Goal: Contribute content: Contribute content

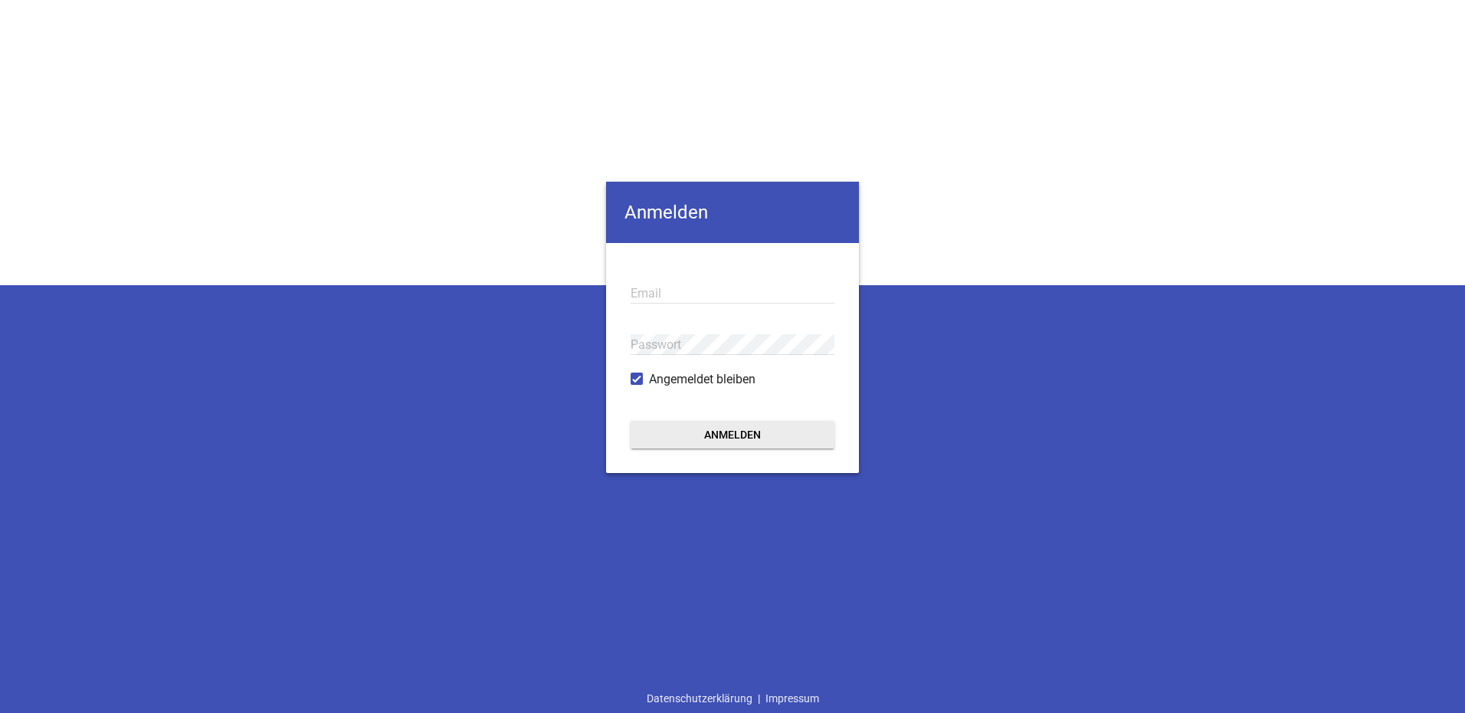
click at [660, 291] on input "email" at bounding box center [733, 293] width 204 height 21
click at [653, 296] on input "l" at bounding box center [733, 293] width 204 height 21
type input "[EMAIL_ADDRESS][DOMAIN_NAME]"
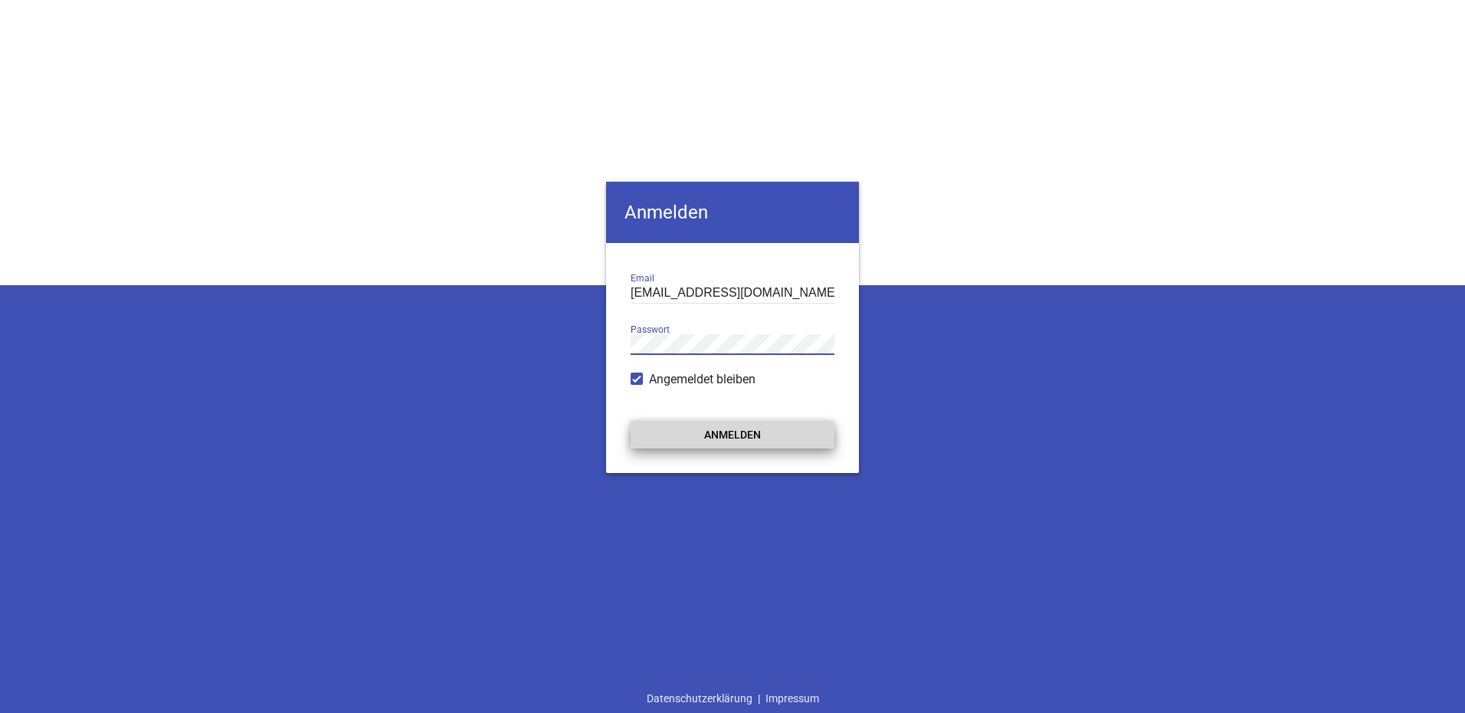
click at [741, 436] on button "Anmelden" at bounding box center [733, 435] width 204 height 28
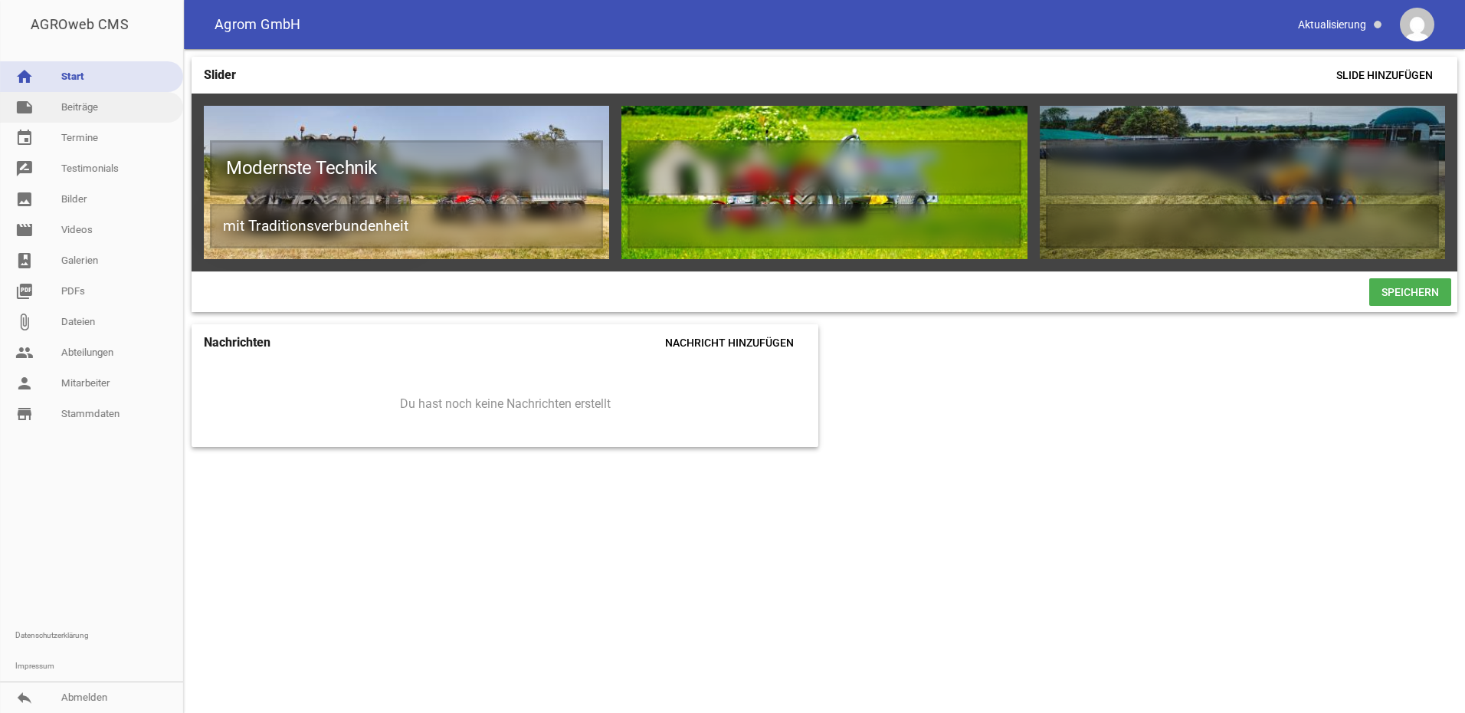
click at [97, 106] on link "note Beiträge" at bounding box center [91, 107] width 183 height 31
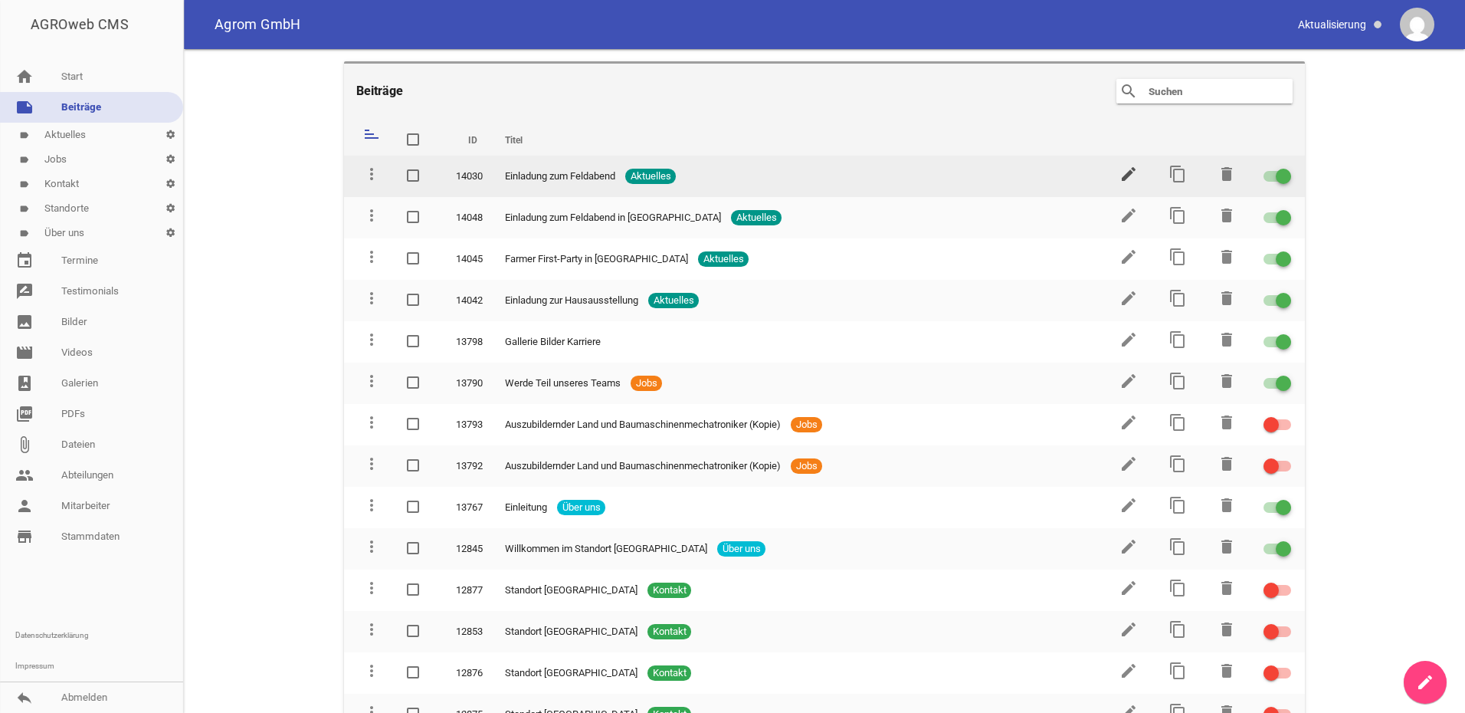
click at [1119, 175] on icon "edit" at bounding box center [1128, 174] width 18 height 18
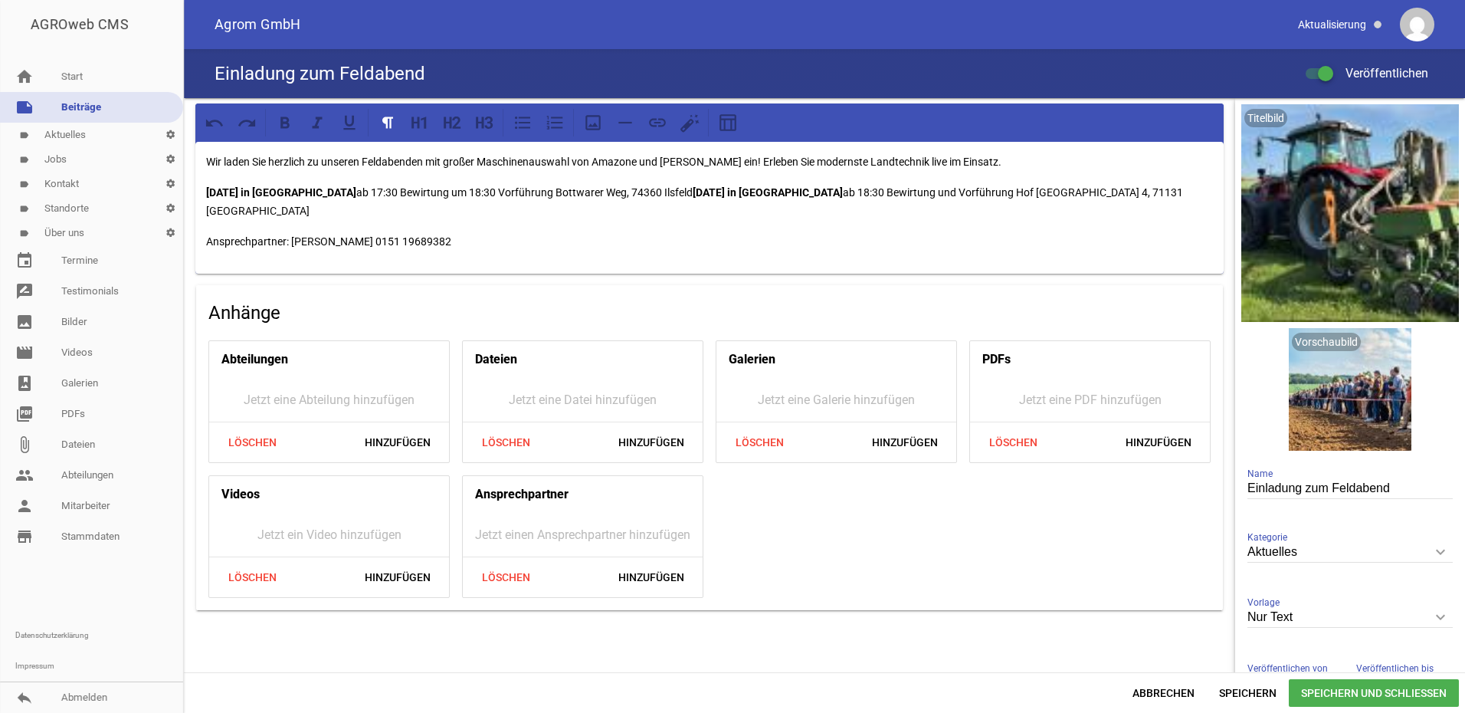
click at [104, 114] on link "note Beiträge" at bounding box center [91, 107] width 183 height 31
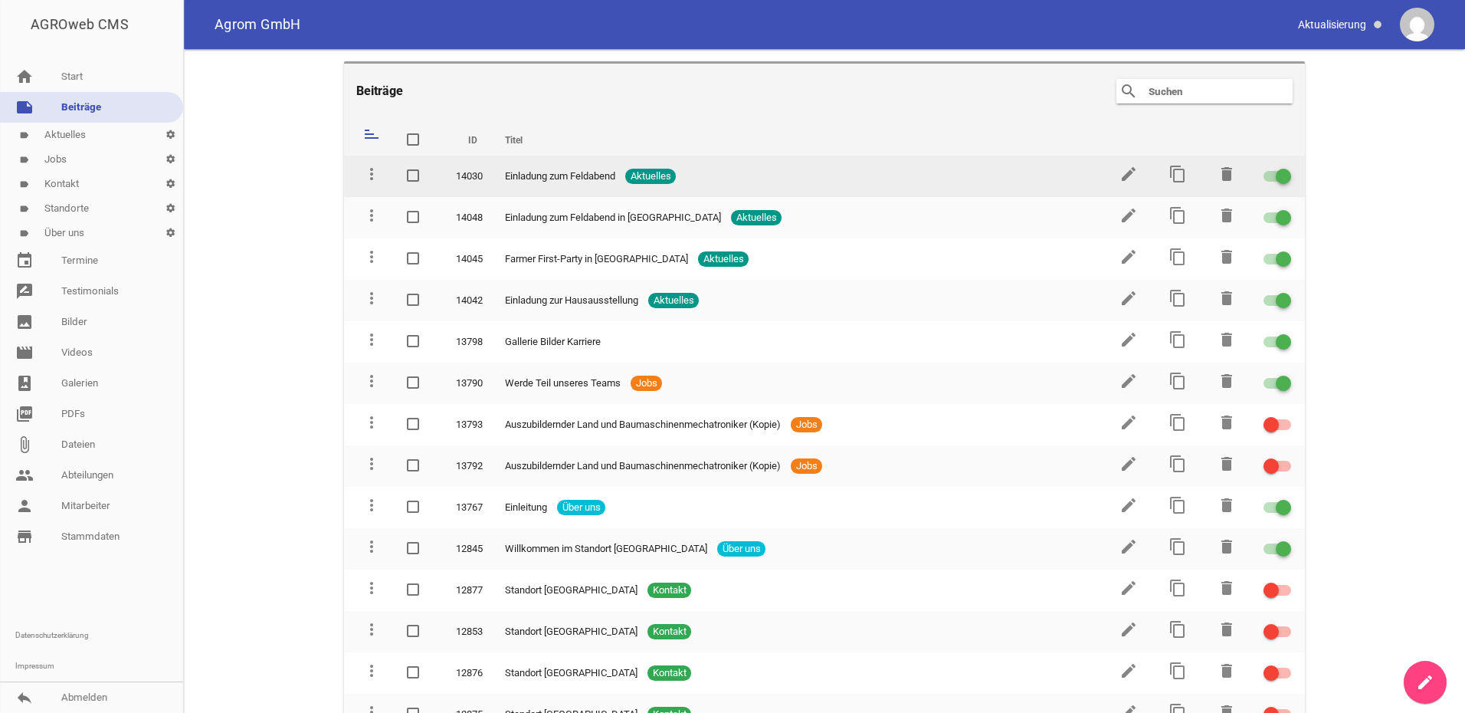
click at [1263, 174] on div at bounding box center [1277, 176] width 28 height 11
click at [1286, 167] on input "checkbox" at bounding box center [1286, 167] width 0 height 0
click at [1173, 174] on icon "content_copy" at bounding box center [1177, 174] width 18 height 18
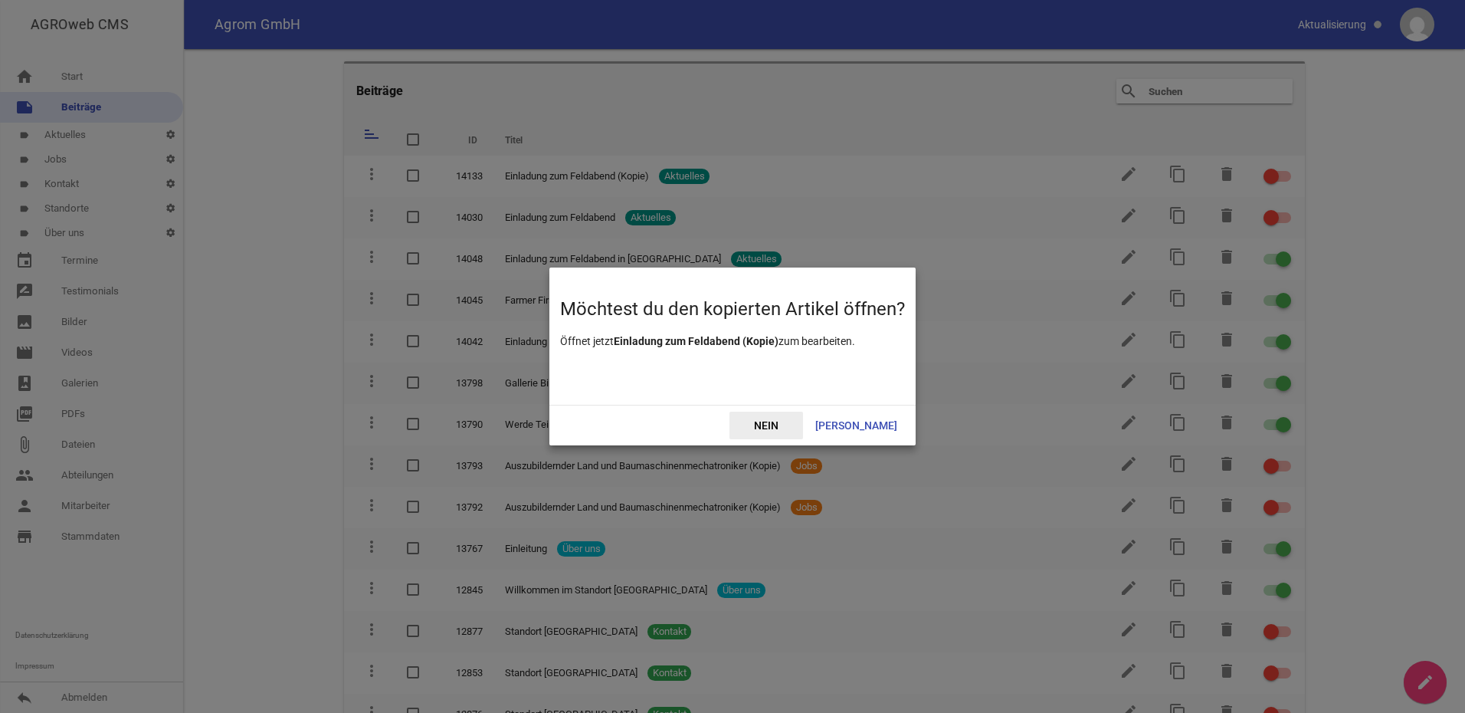
drag, startPoint x: 784, startPoint y: 430, endPoint x: 808, endPoint y: 428, distance: 23.9
click at [783, 430] on span "Nein" at bounding box center [766, 425] width 74 height 28
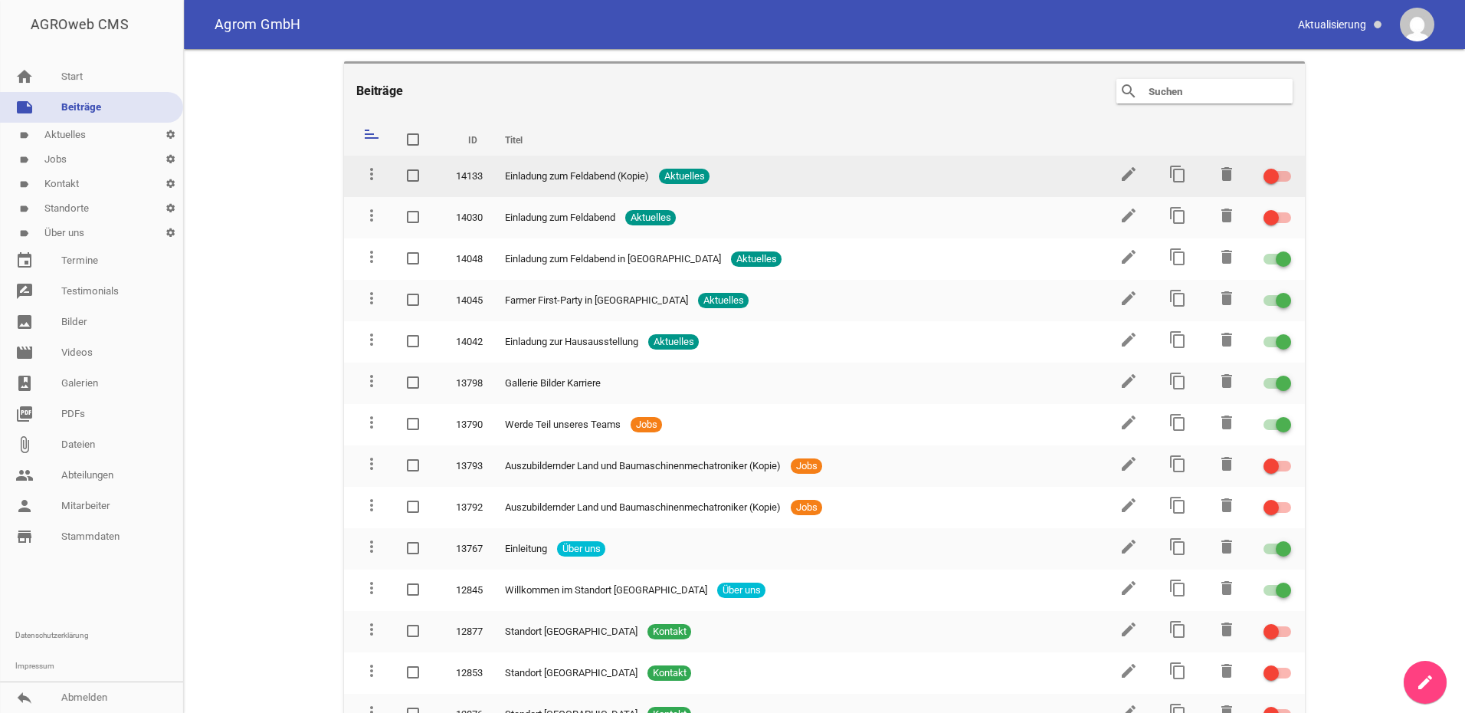
click at [559, 180] on span "Einladung zum Feldabend (Kopie)" at bounding box center [577, 176] width 144 height 15
click at [572, 178] on span "Einladung zum Feldabend (Kopie)" at bounding box center [577, 176] width 144 height 15
click at [1125, 179] on icon "edit" at bounding box center [1128, 174] width 18 height 18
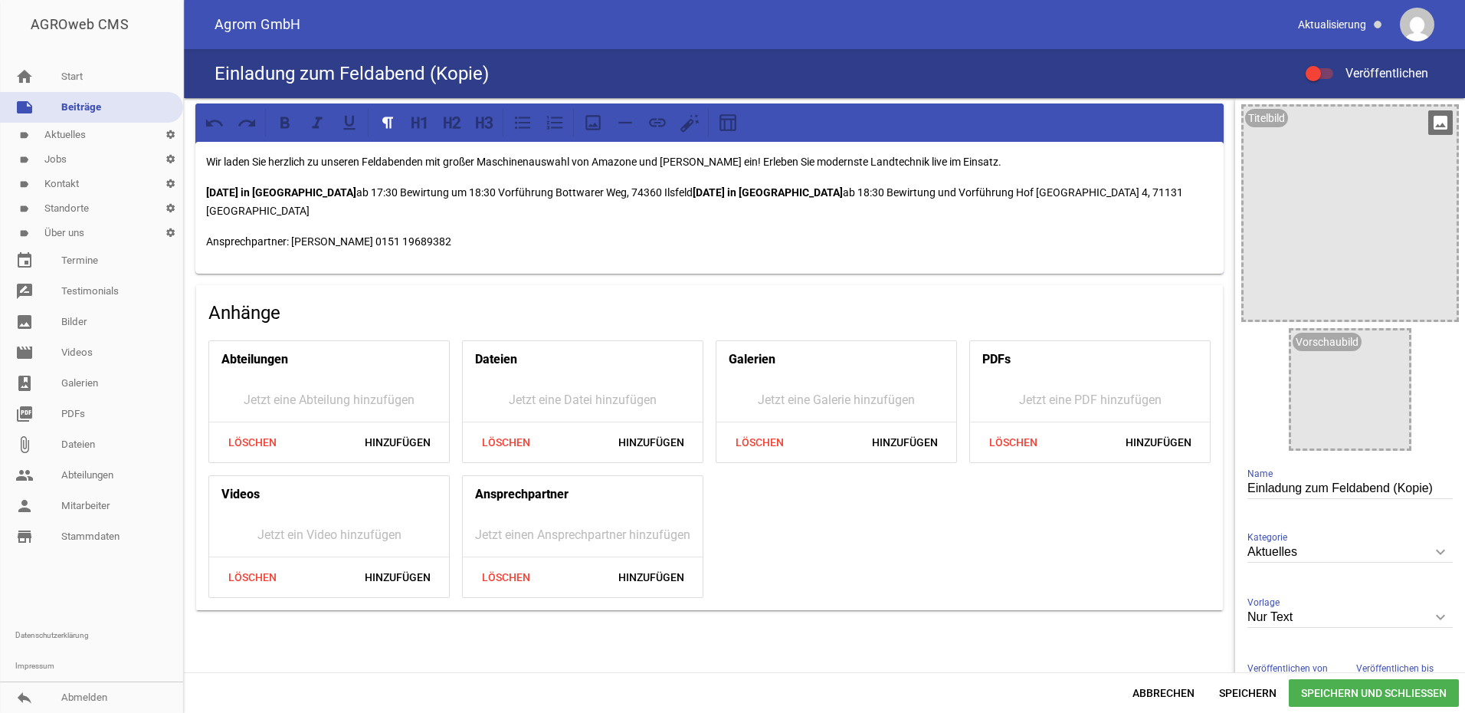
click at [1275, 120] on div "Titelbild" at bounding box center [1266, 118] width 43 height 18
click at [1428, 122] on icon "image" at bounding box center [1440, 122] width 25 height 25
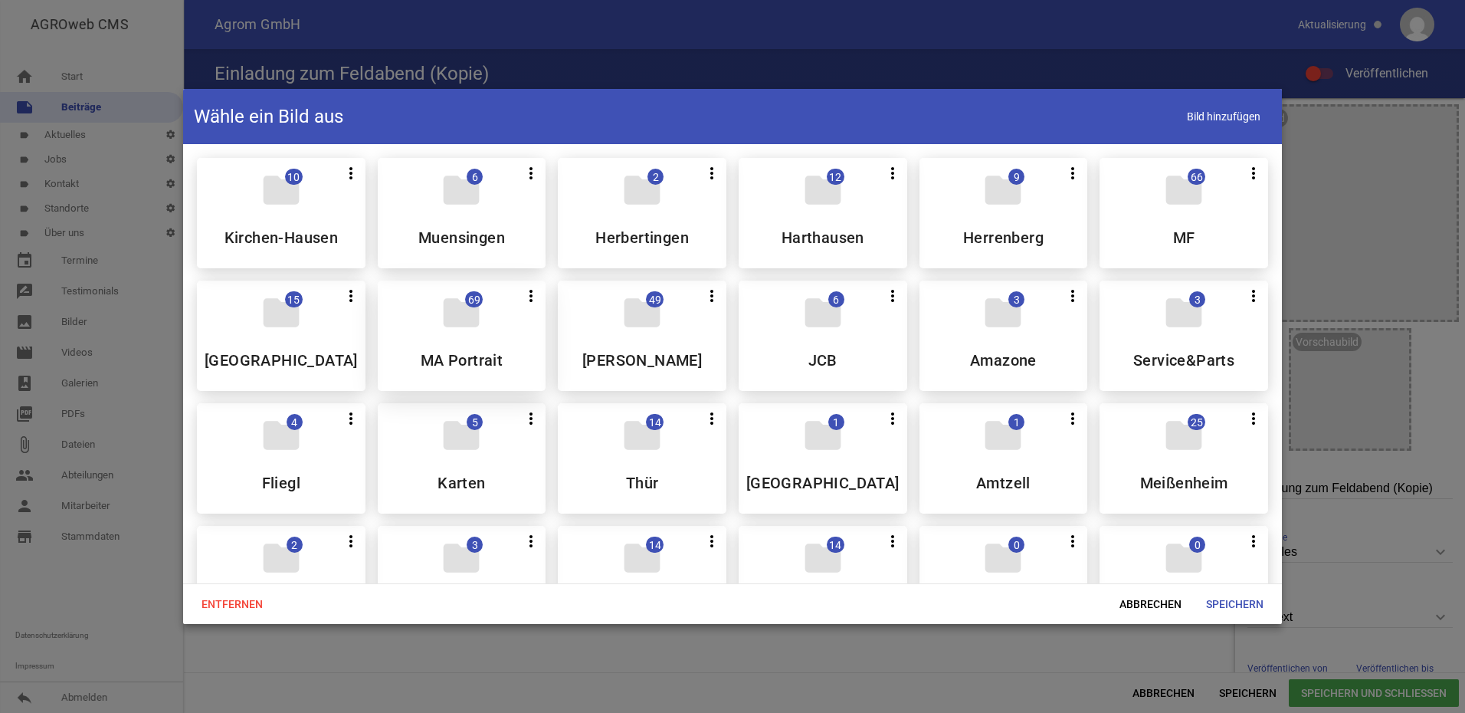
scroll to position [306, 0]
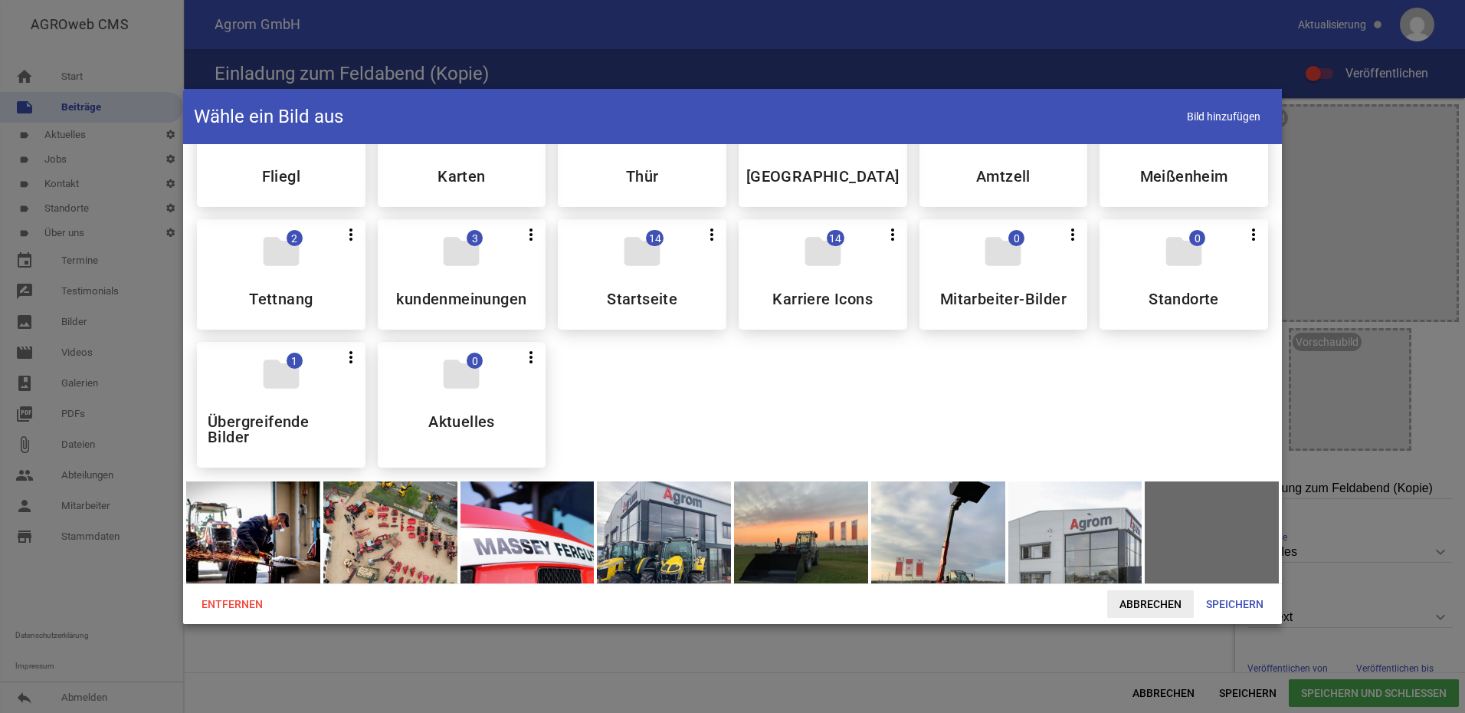
click at [1144, 605] on span "Abbrechen" at bounding box center [1150, 604] width 87 height 28
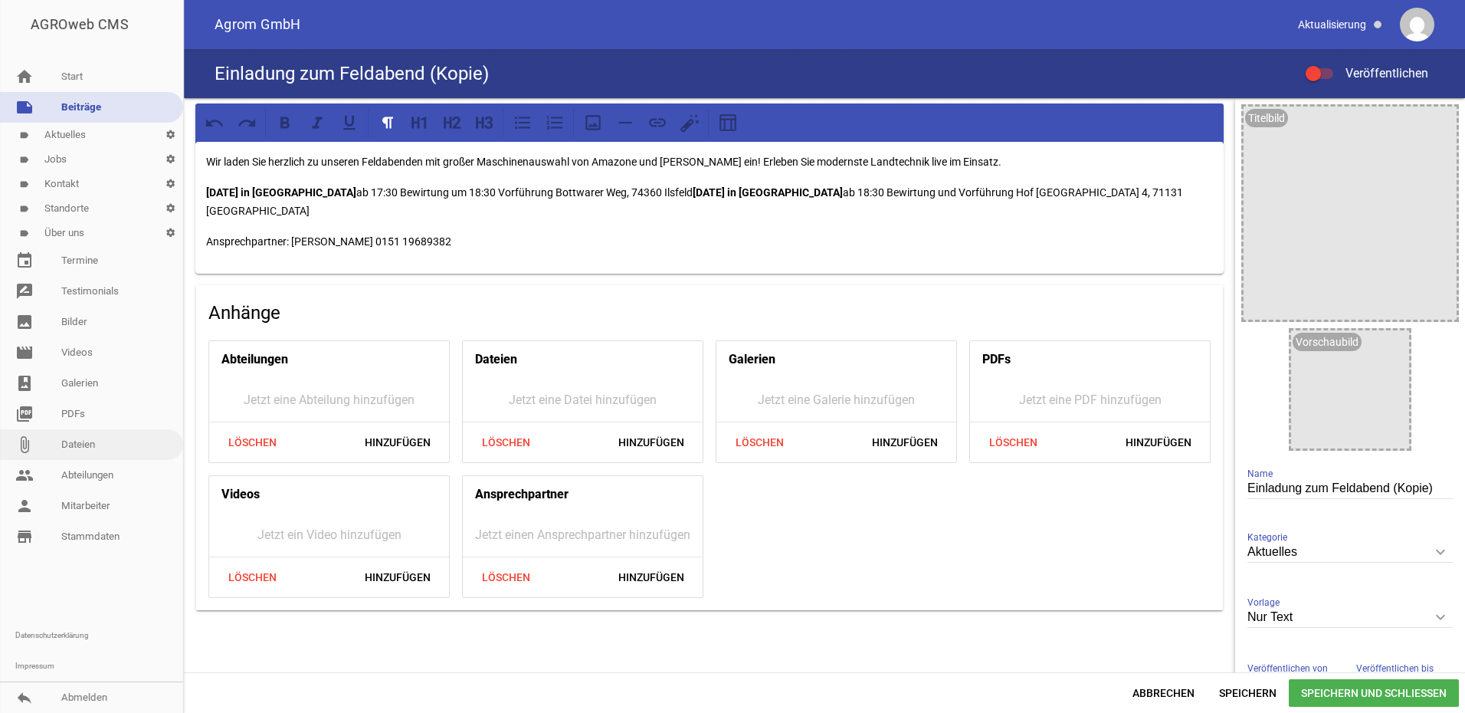
click at [74, 323] on link "image Bilder" at bounding box center [91, 321] width 183 height 31
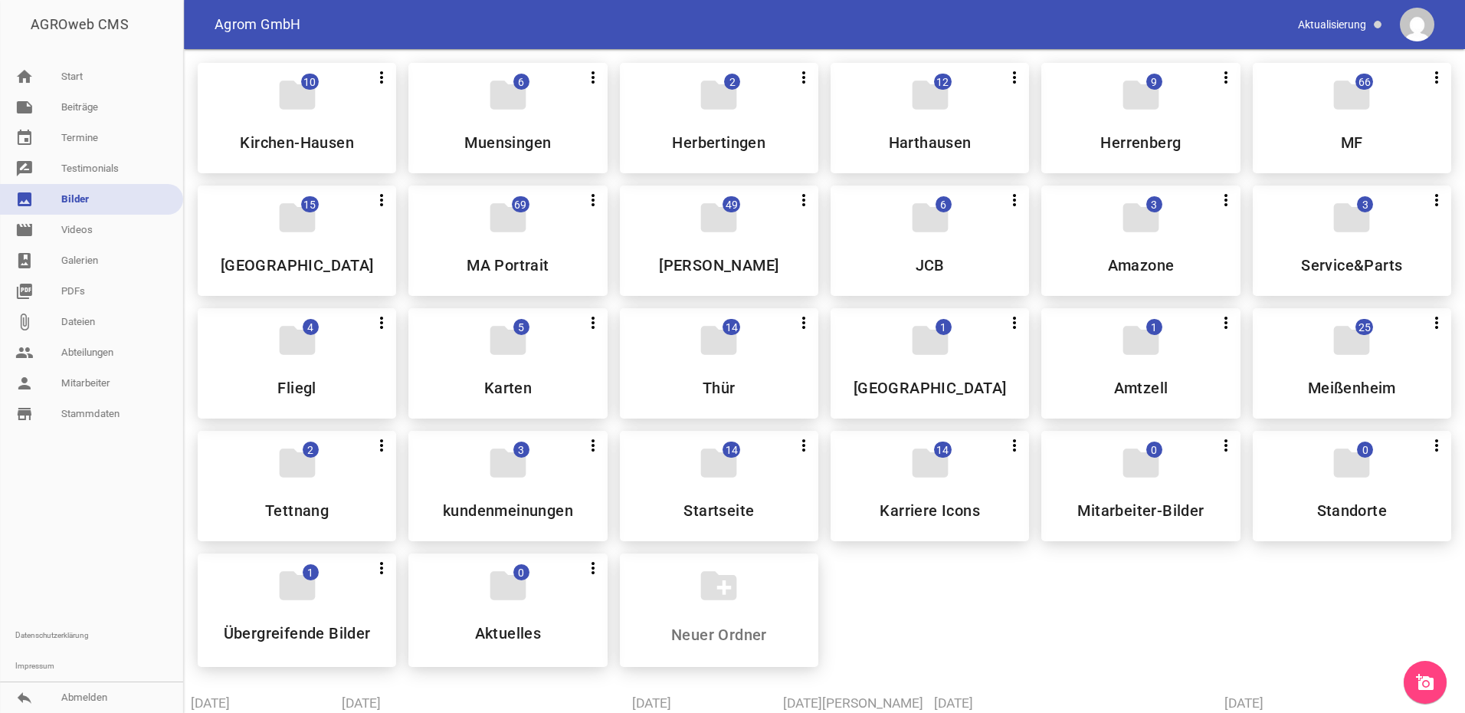
scroll to position [306, 0]
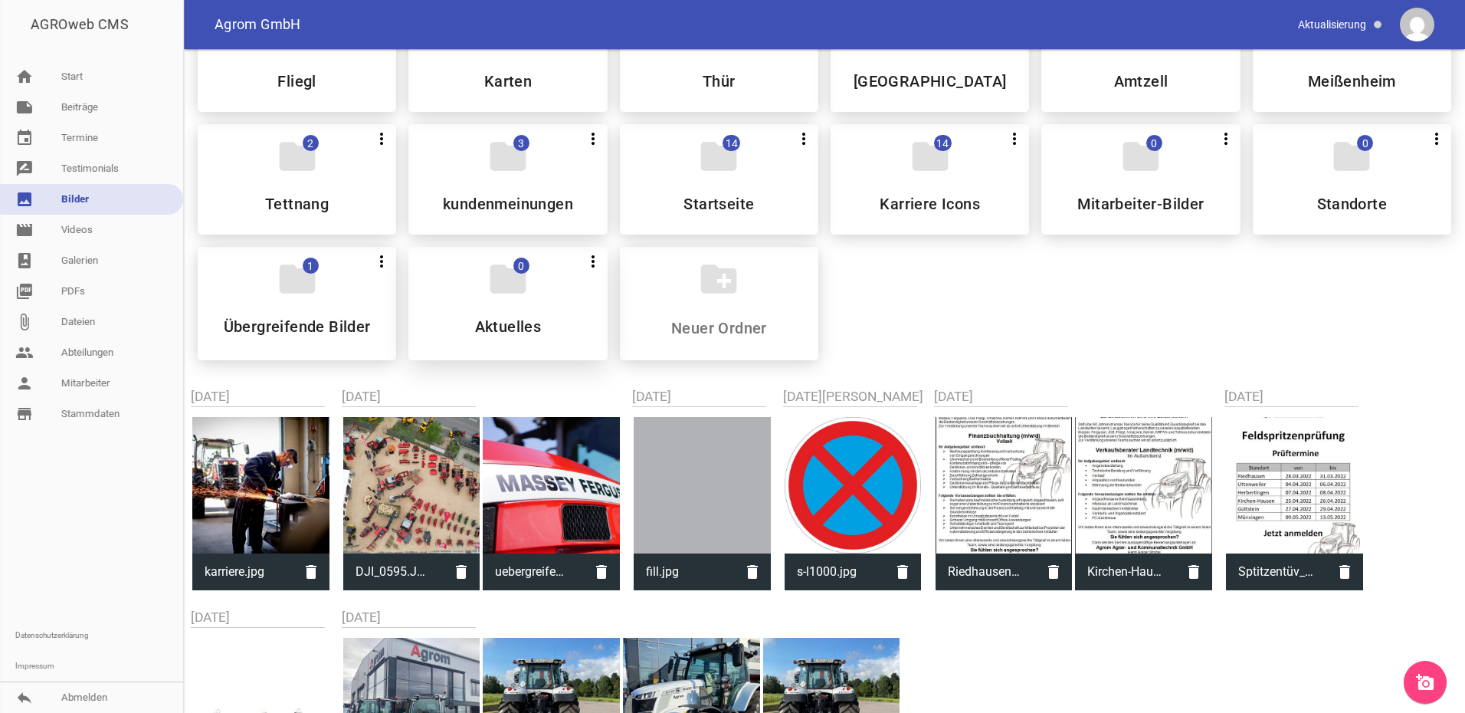
click at [495, 322] on h5 "Aktuelles" at bounding box center [508, 326] width 67 height 15
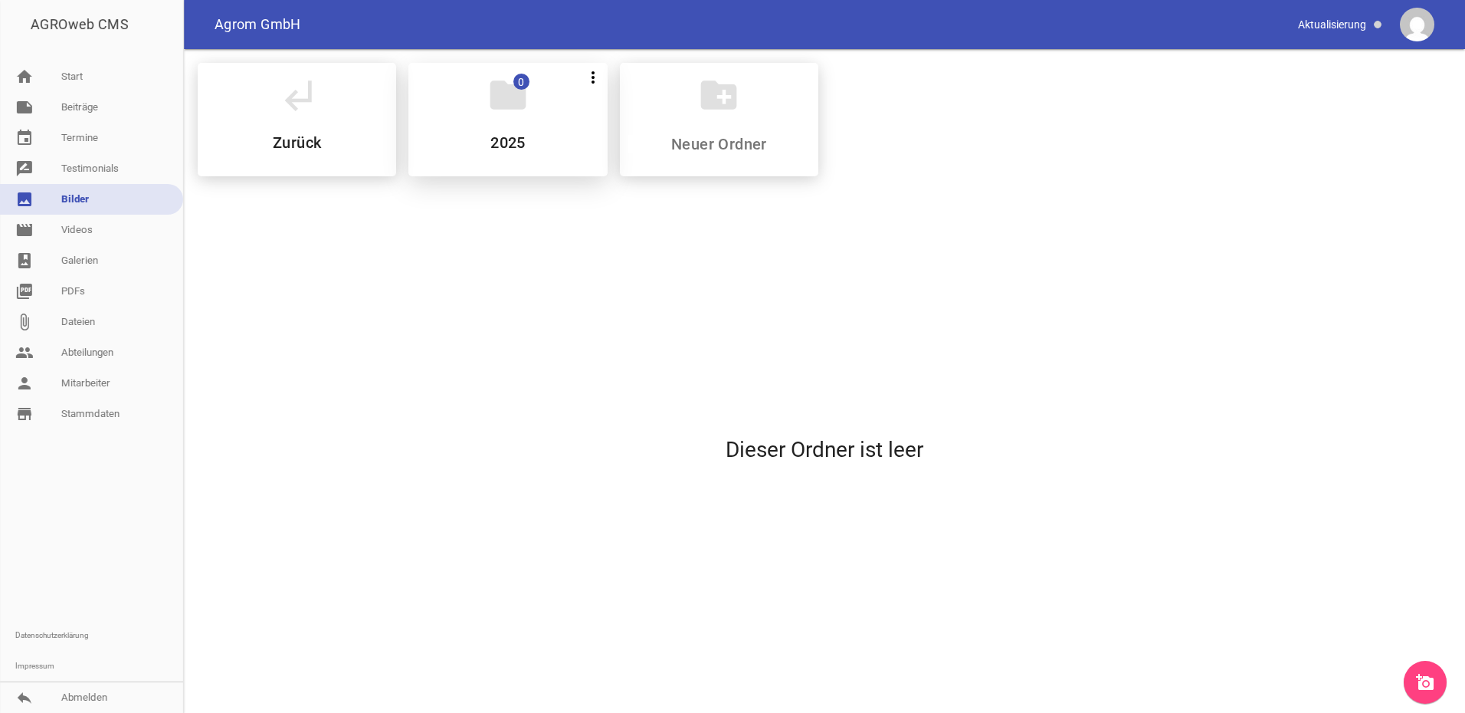
click at [535, 119] on div "folder 0 more_vert Teilen Bearbeiten Löschen 2025" at bounding box center [507, 119] width 198 height 113
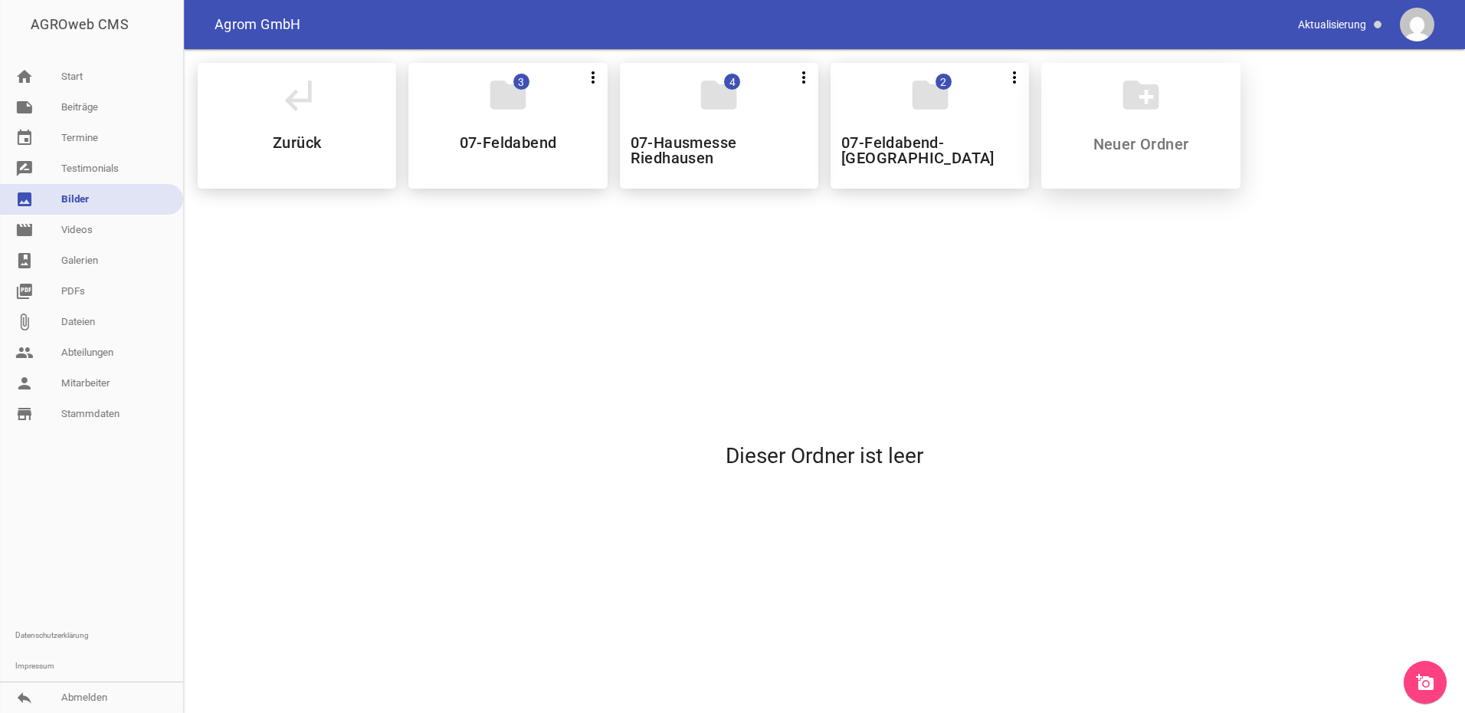
click at [1139, 149] on input at bounding box center [1141, 144] width 182 height 18
type input "08-Feldabend Kerner"
click at [1119, 109] on icon "folder" at bounding box center [1140, 95] width 43 height 43
click at [1119, 109] on div "subdirectory_arrow_left Zurück folder 3 more_vert Teilen Bearbeiten Löschen 07-…" at bounding box center [824, 126] width 1278 height 150
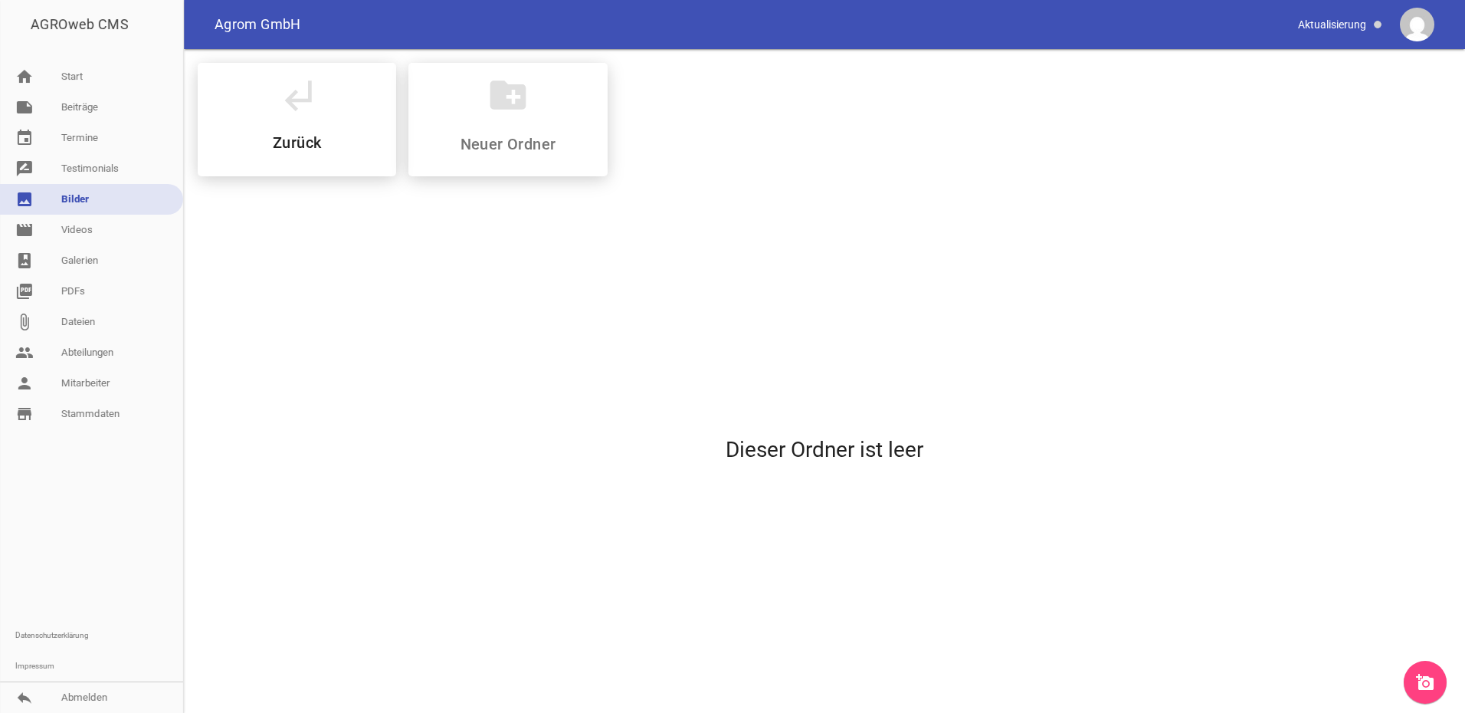
click at [1420, 684] on icon "add_a_photo" at bounding box center [1425, 682] width 18 height 18
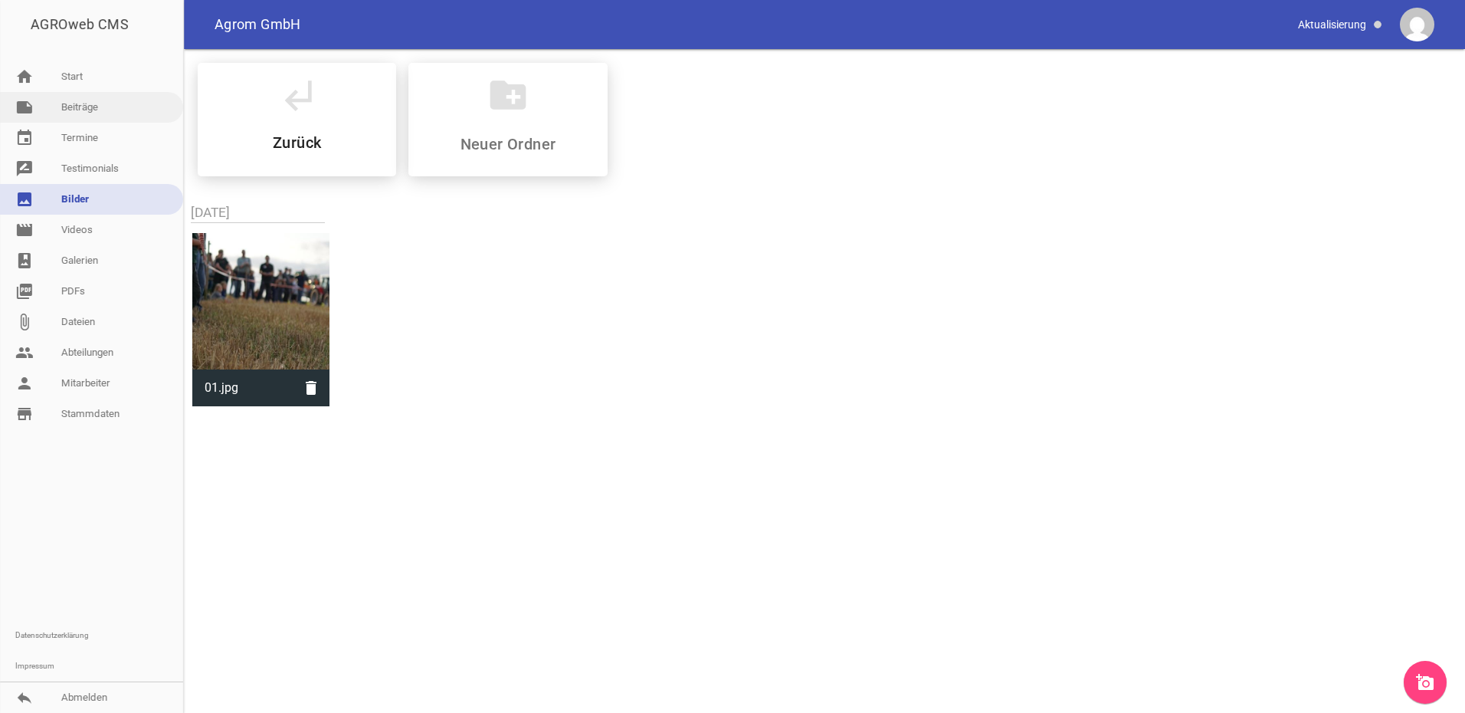
click at [102, 102] on link "note Beiträge" at bounding box center [91, 107] width 183 height 31
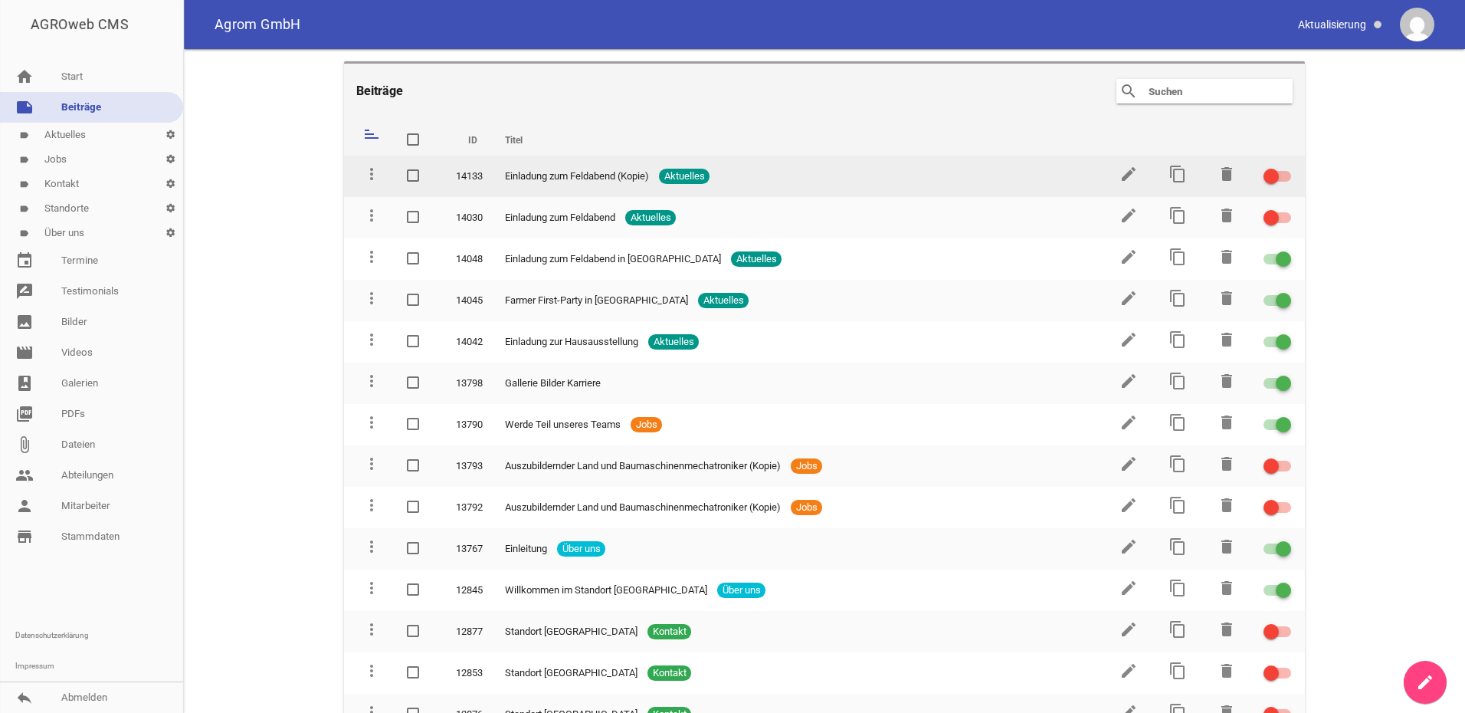
click at [1131, 183] on td "edit" at bounding box center [1127, 176] width 49 height 41
click at [1122, 173] on icon "edit" at bounding box center [1128, 174] width 18 height 18
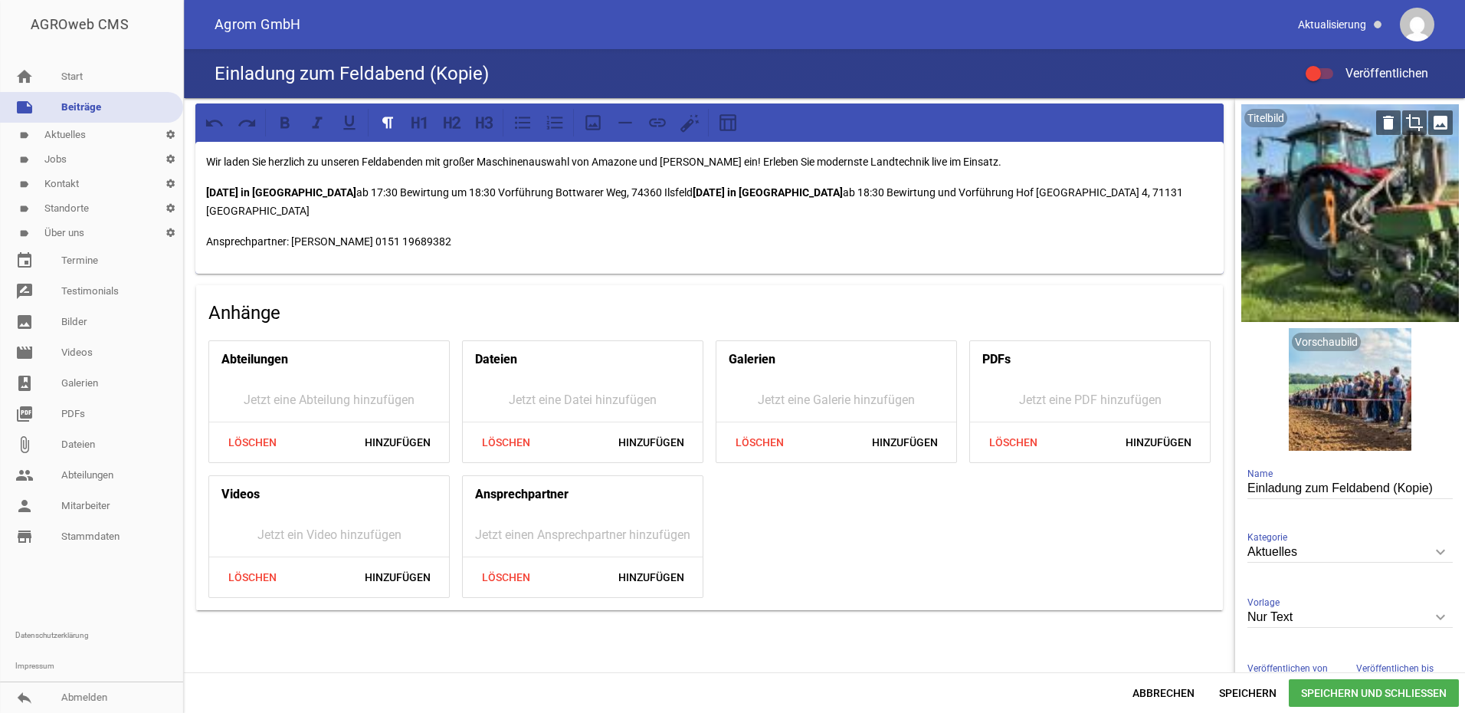
click at [1440, 118] on icon "image" at bounding box center [1440, 122] width 25 height 25
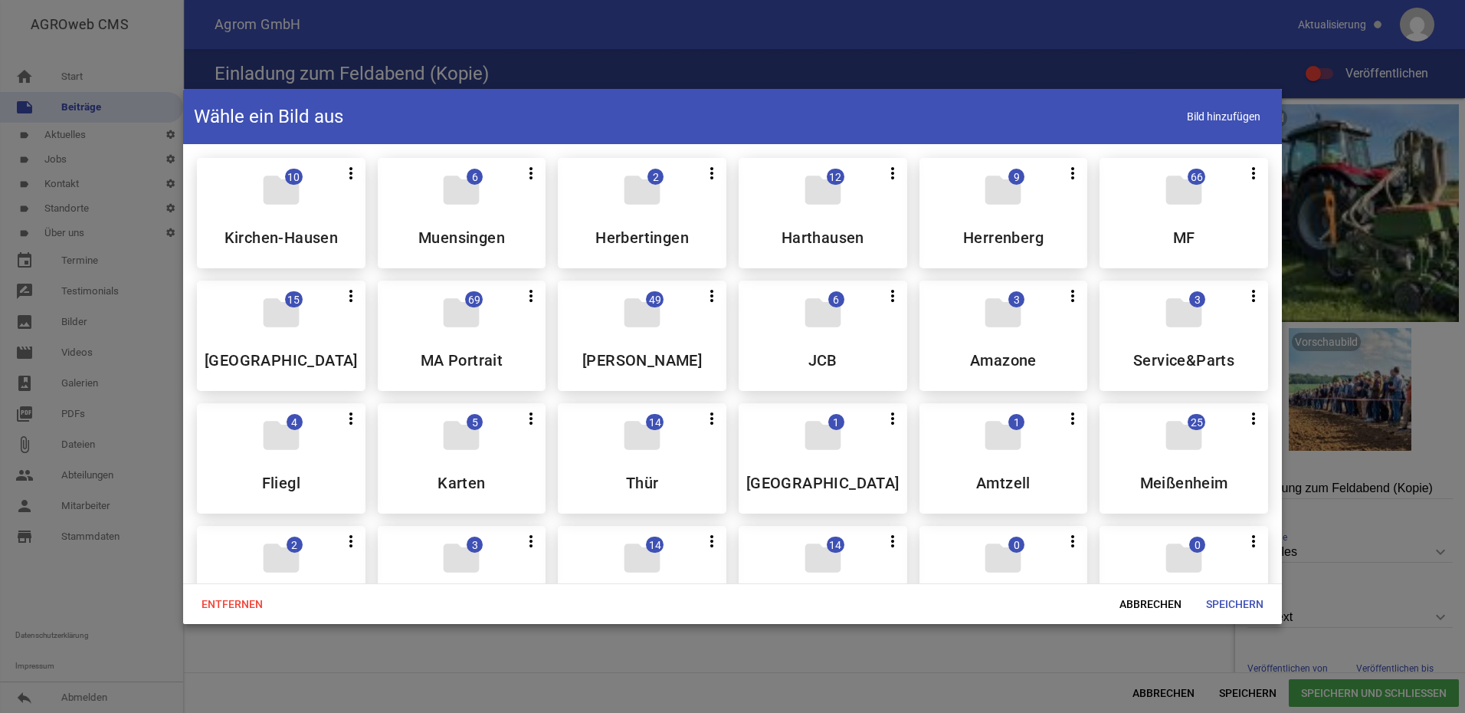
scroll to position [383, 0]
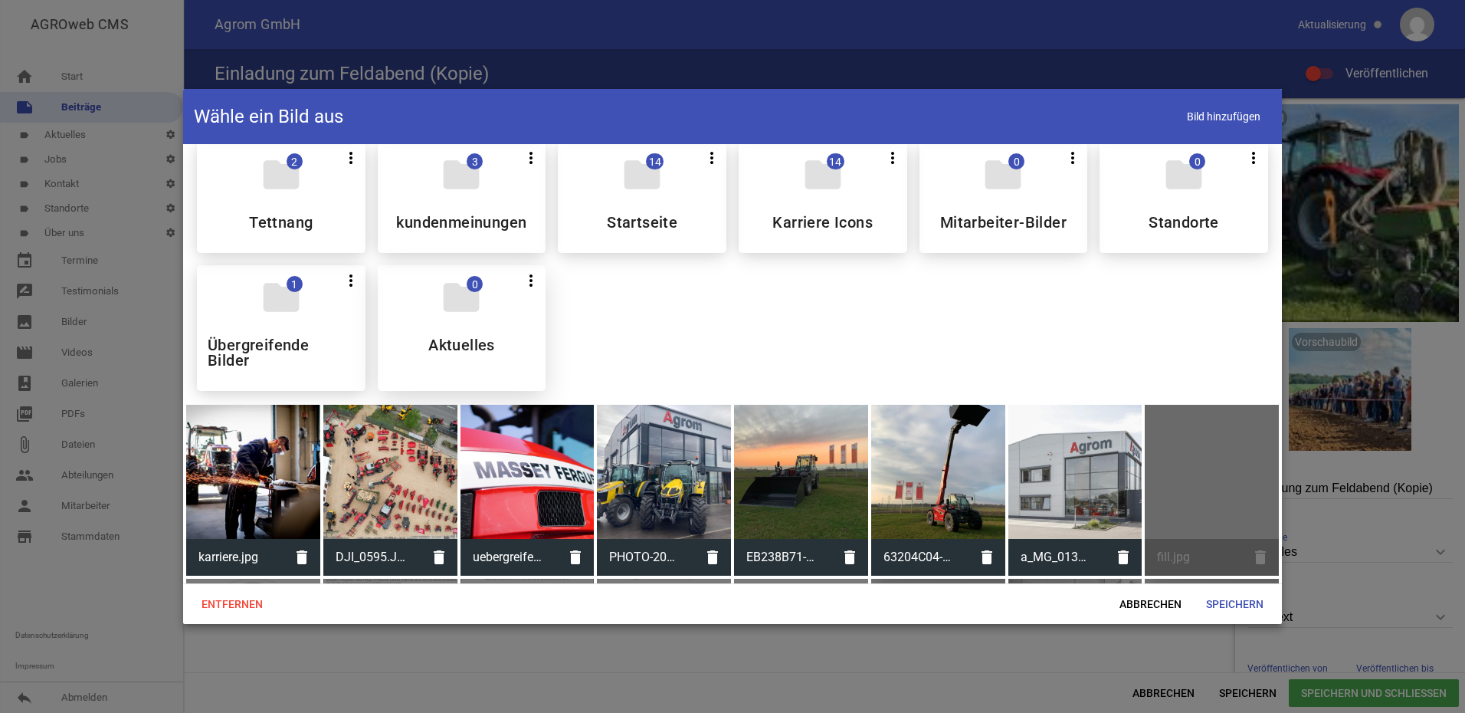
click at [449, 332] on div "folder 0 more_vert Teilen Bearbeiten Löschen Aktuelles" at bounding box center [462, 328] width 169 height 126
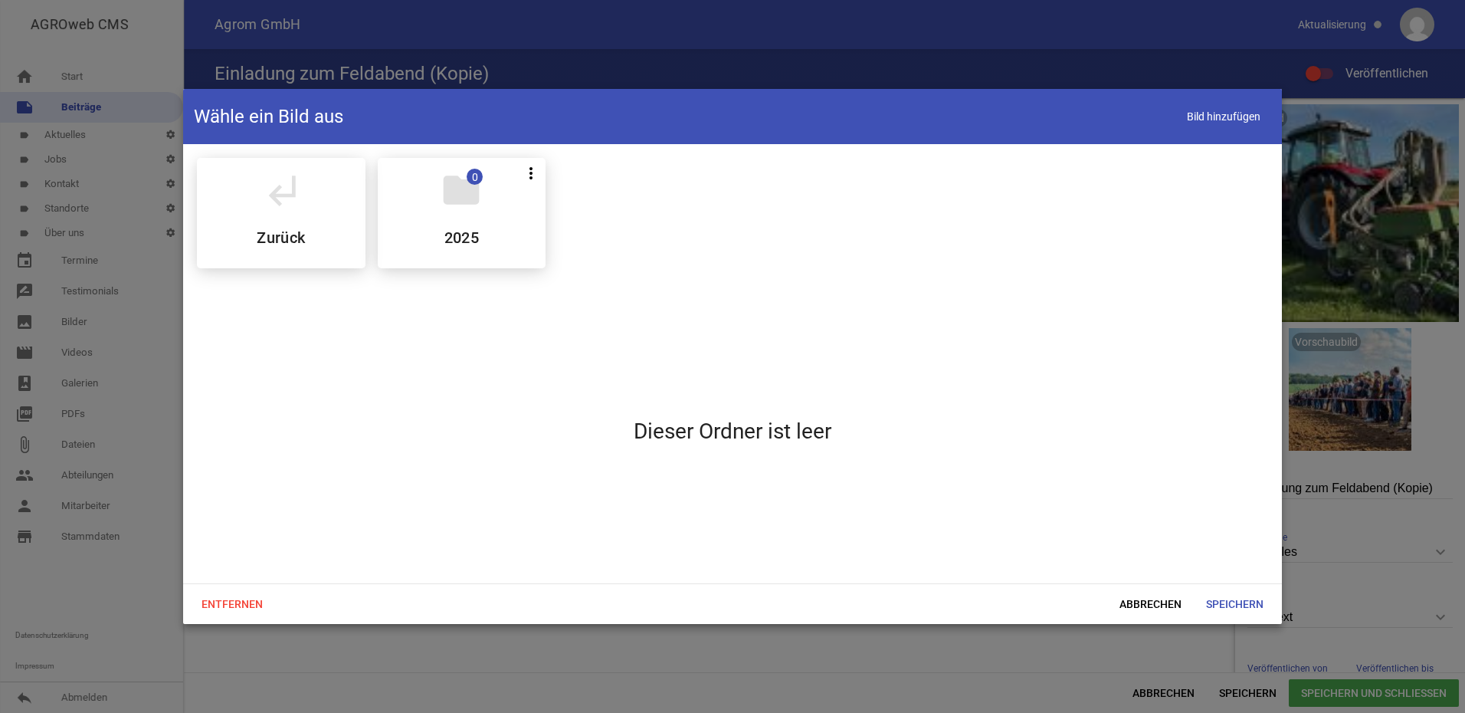
scroll to position [0, 0]
click at [489, 221] on div "folder 0 more_vert Teilen Bearbeiten Löschen 2025" at bounding box center [462, 213] width 169 height 110
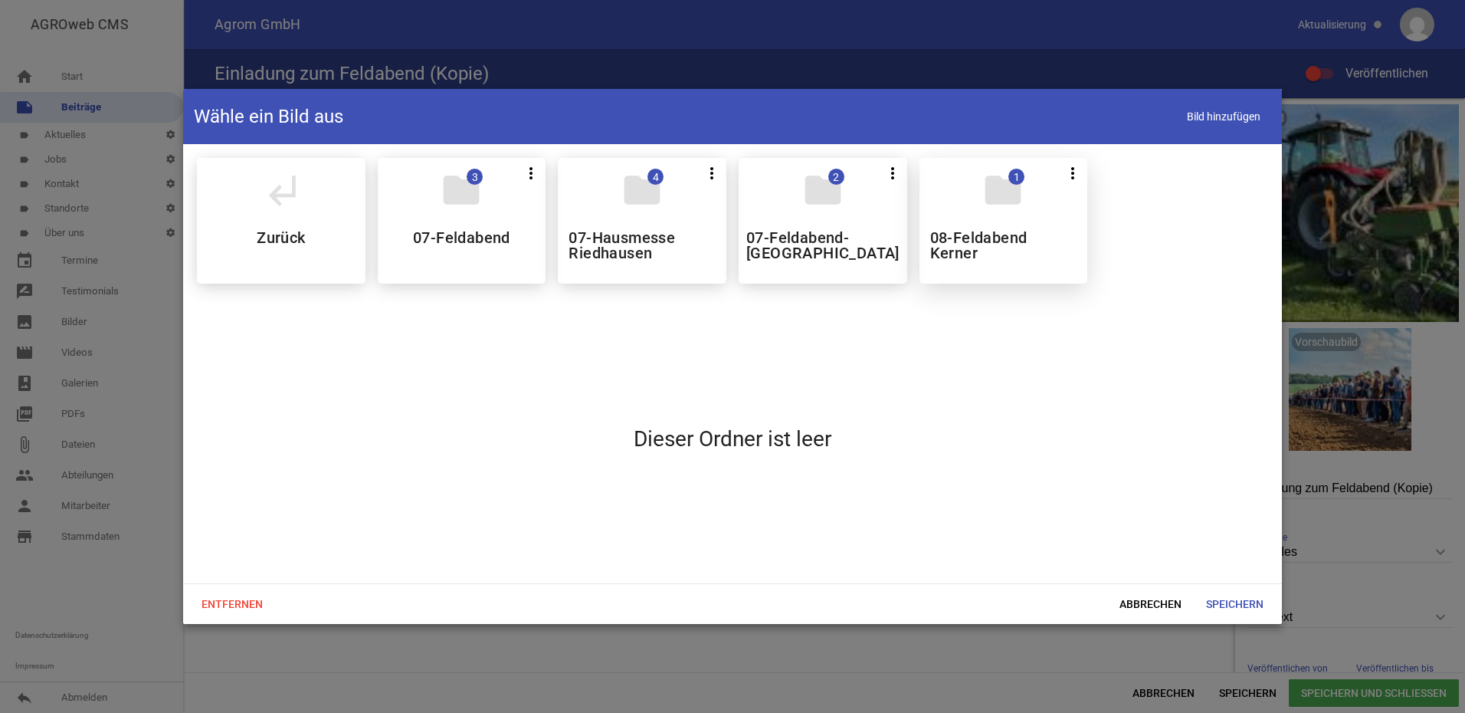
click at [1016, 219] on div "folder 1 more_vert Teilen Bearbeiten Löschen 08-Feldabend Kerner" at bounding box center [1003, 221] width 169 height 126
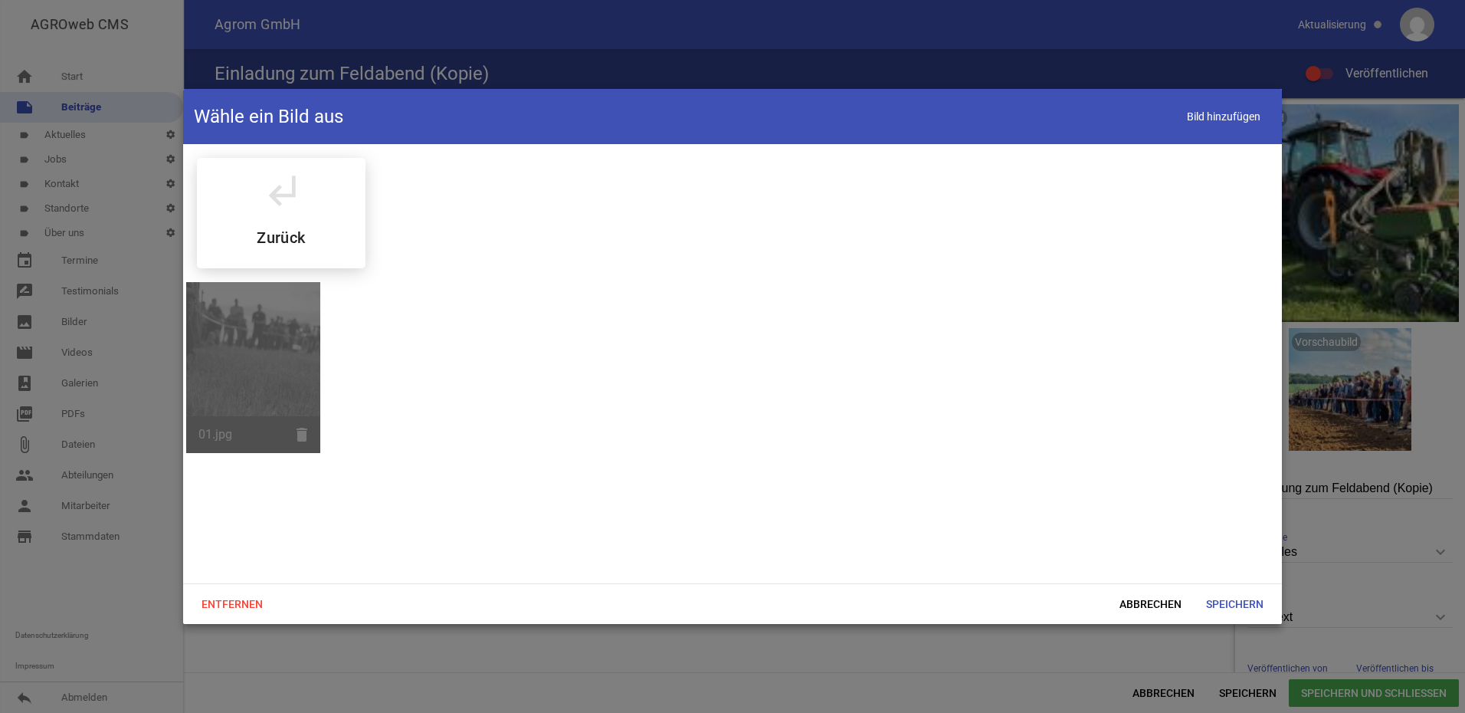
click at [743, 453] on div "subdirectory_arrow_left Zurück 01.jpg delete" at bounding box center [732, 363] width 1099 height 439
click at [1132, 602] on span "Abbrechen" at bounding box center [1150, 604] width 87 height 28
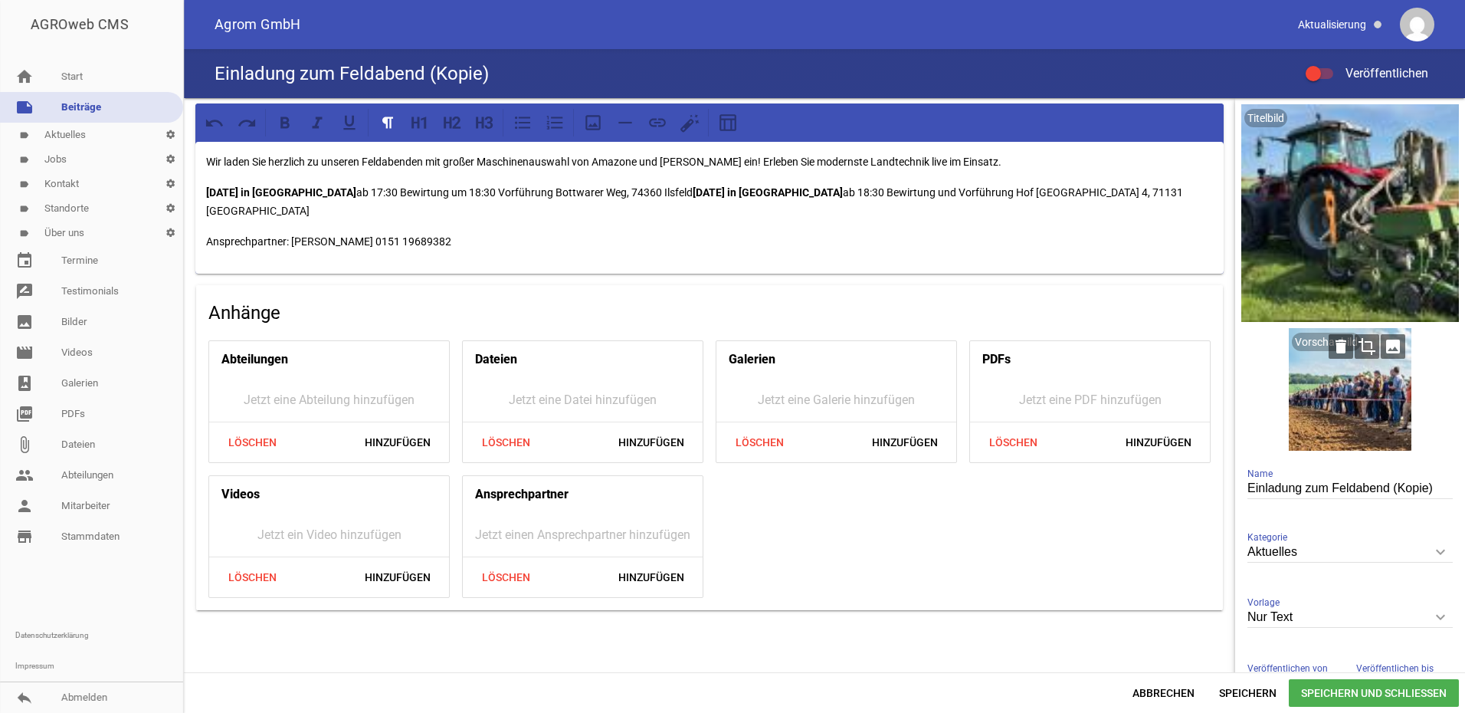
click at [1370, 403] on div at bounding box center [1350, 389] width 123 height 123
click at [1385, 345] on icon "image" at bounding box center [1393, 346] width 25 height 25
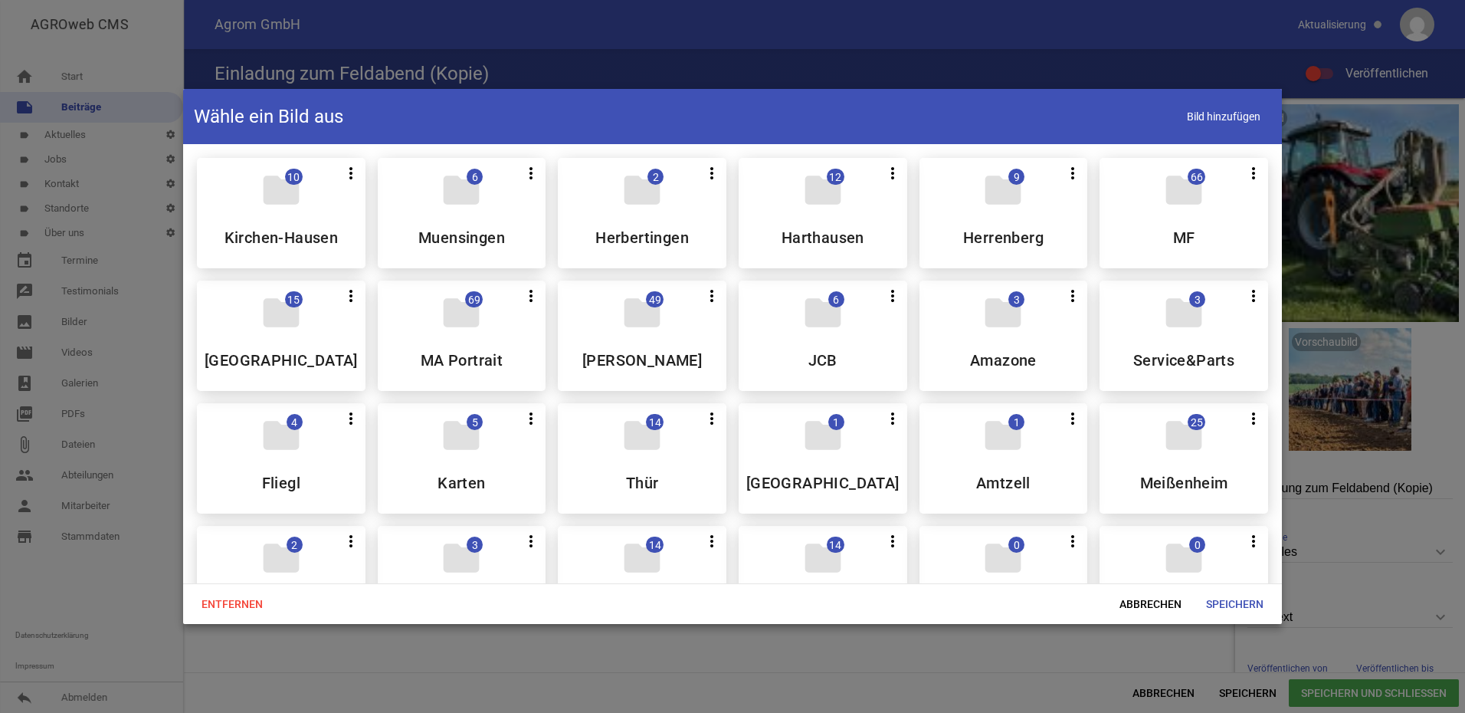
scroll to position [460, 0]
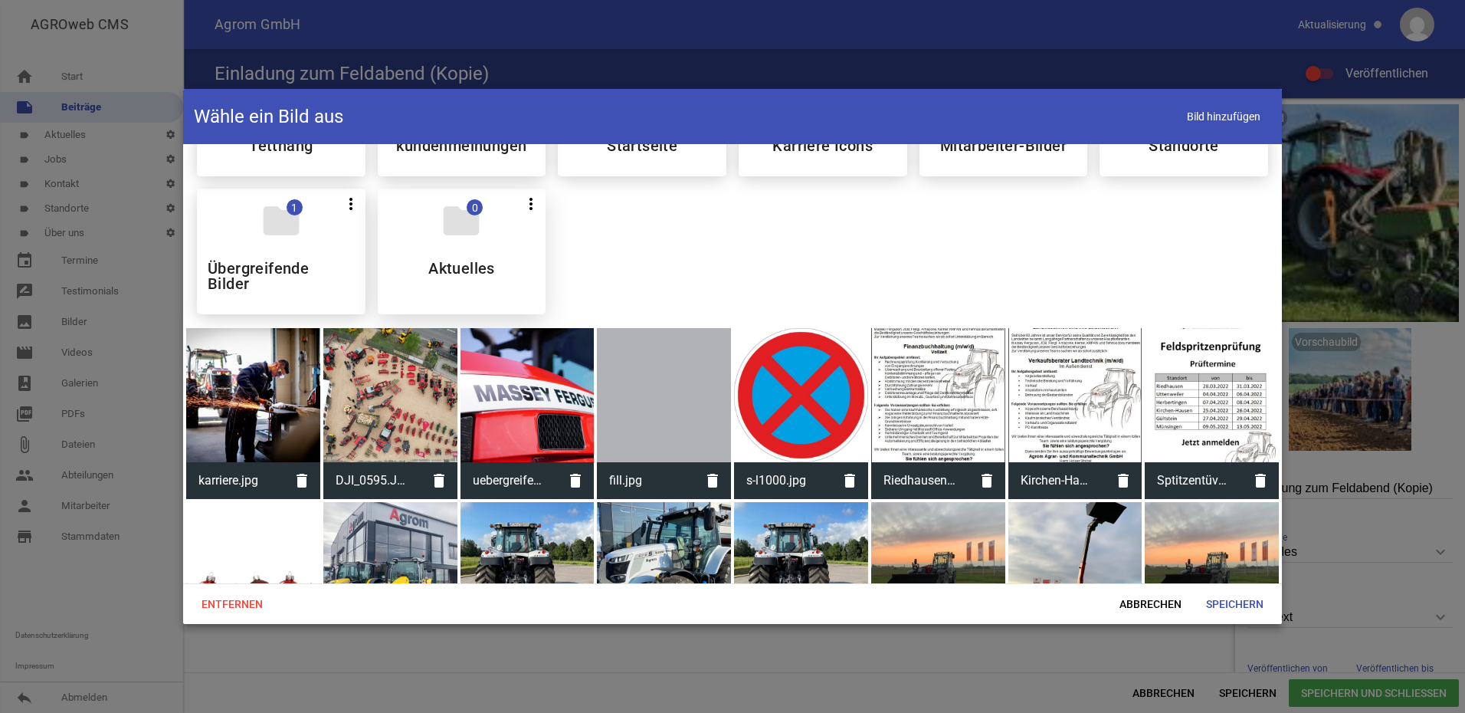
click at [513, 255] on div "folder 0 more_vert Teilen Bearbeiten Löschen Aktuelles" at bounding box center [462, 251] width 169 height 126
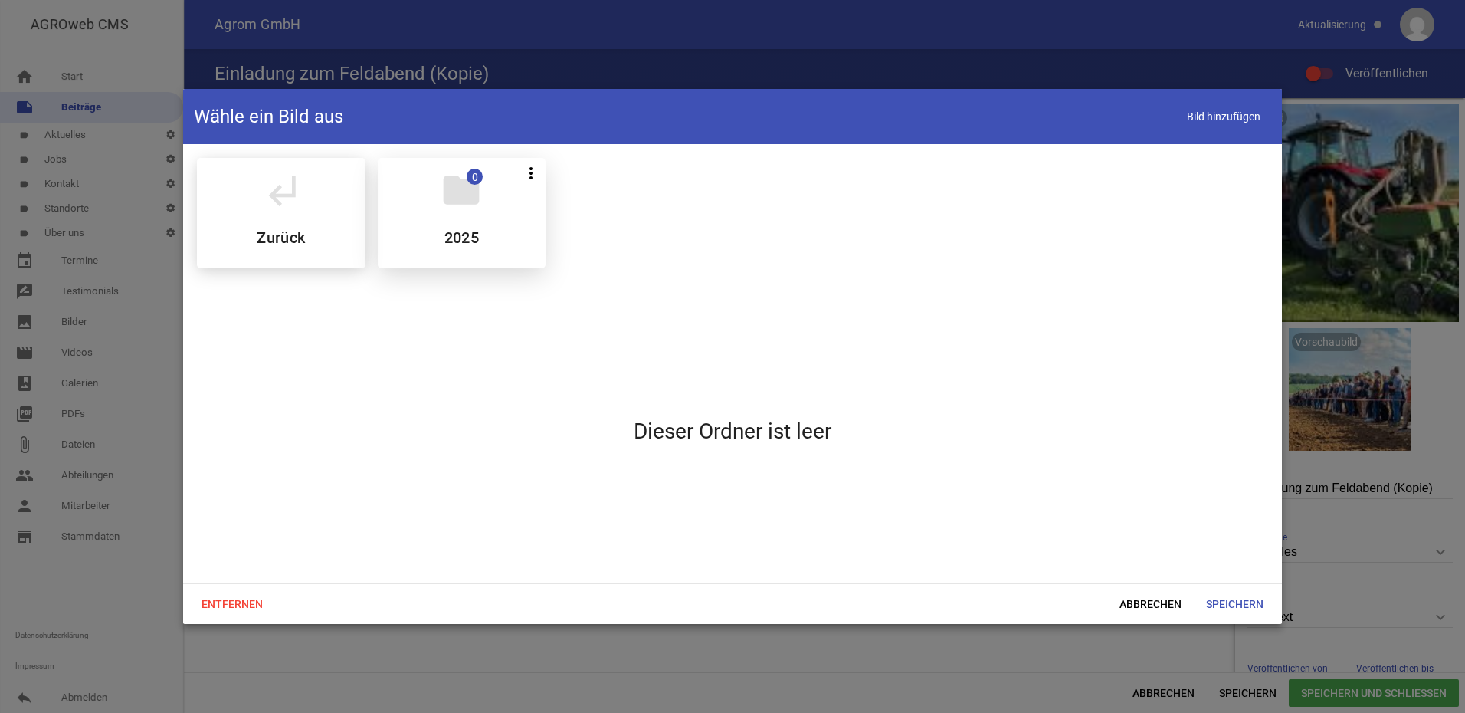
click at [481, 230] on div "folder 0 more_vert Teilen Bearbeiten Löschen 2025" at bounding box center [462, 213] width 169 height 110
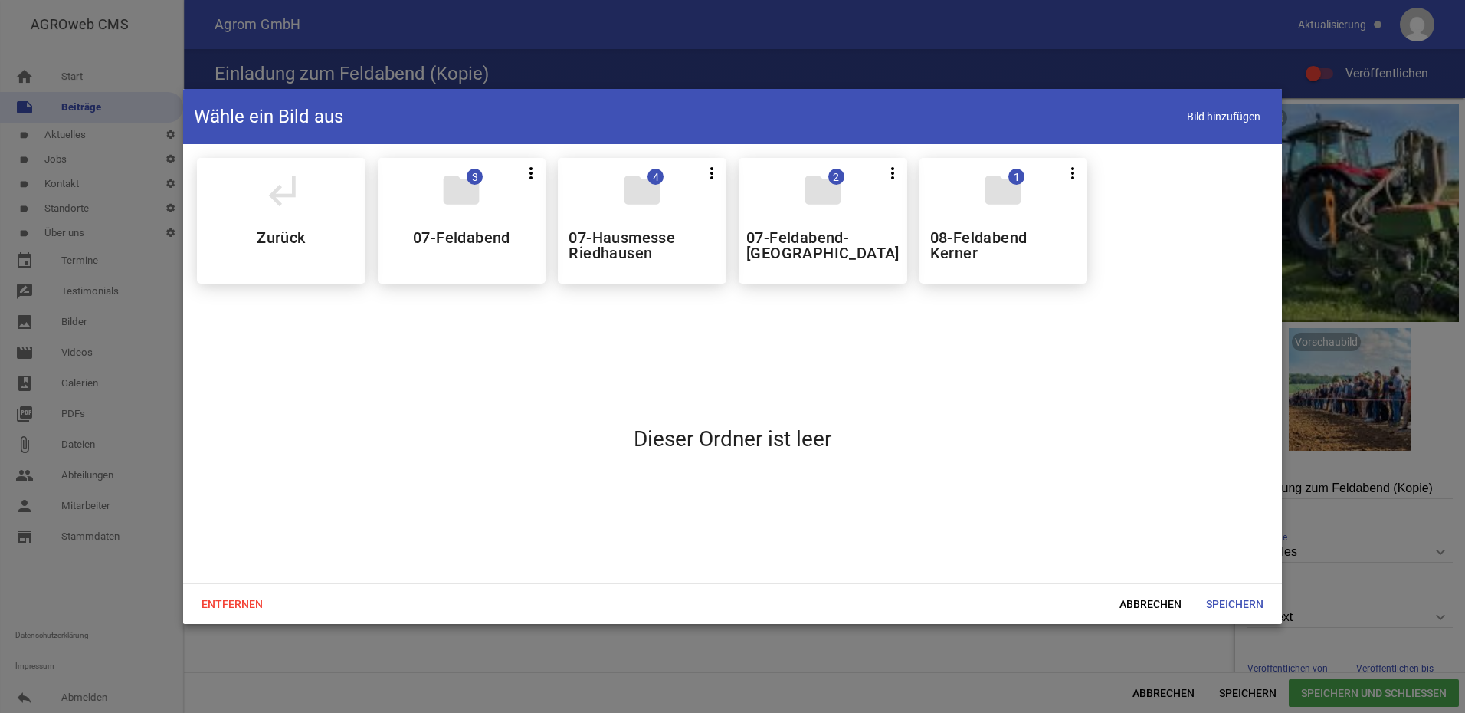
click at [944, 247] on h5 "08-Feldabend Kerner" at bounding box center [1003, 245] width 147 height 31
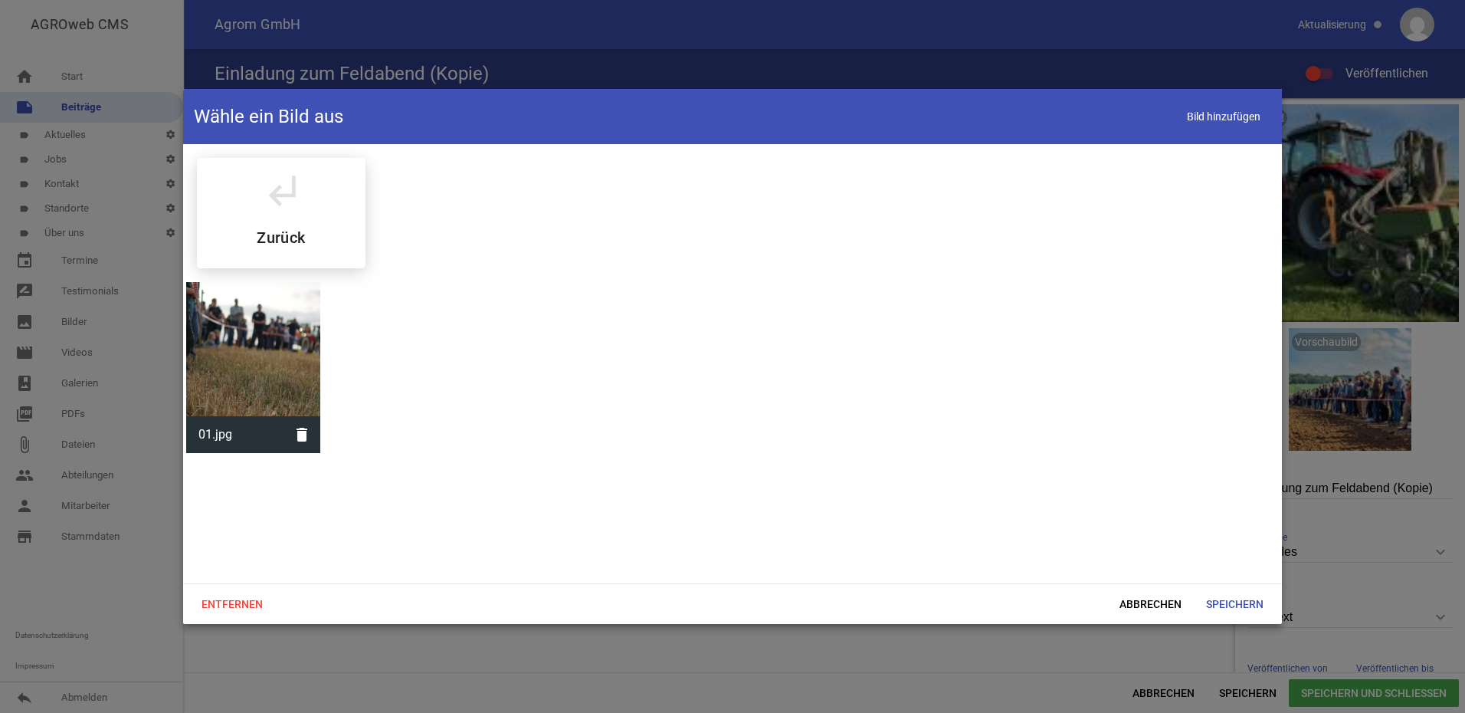
click at [273, 344] on div at bounding box center [253, 349] width 134 height 134
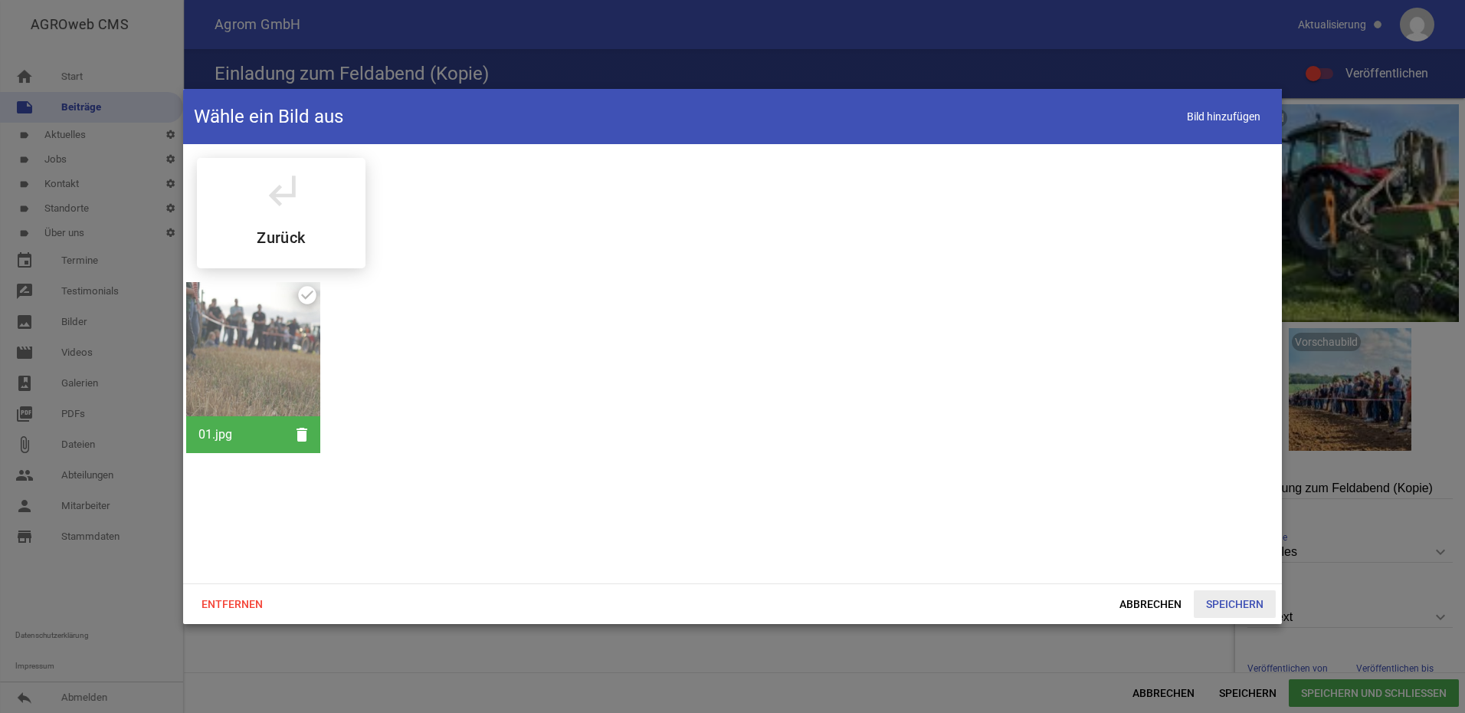
click at [1230, 601] on span "Speichern" at bounding box center [1235, 604] width 82 height 28
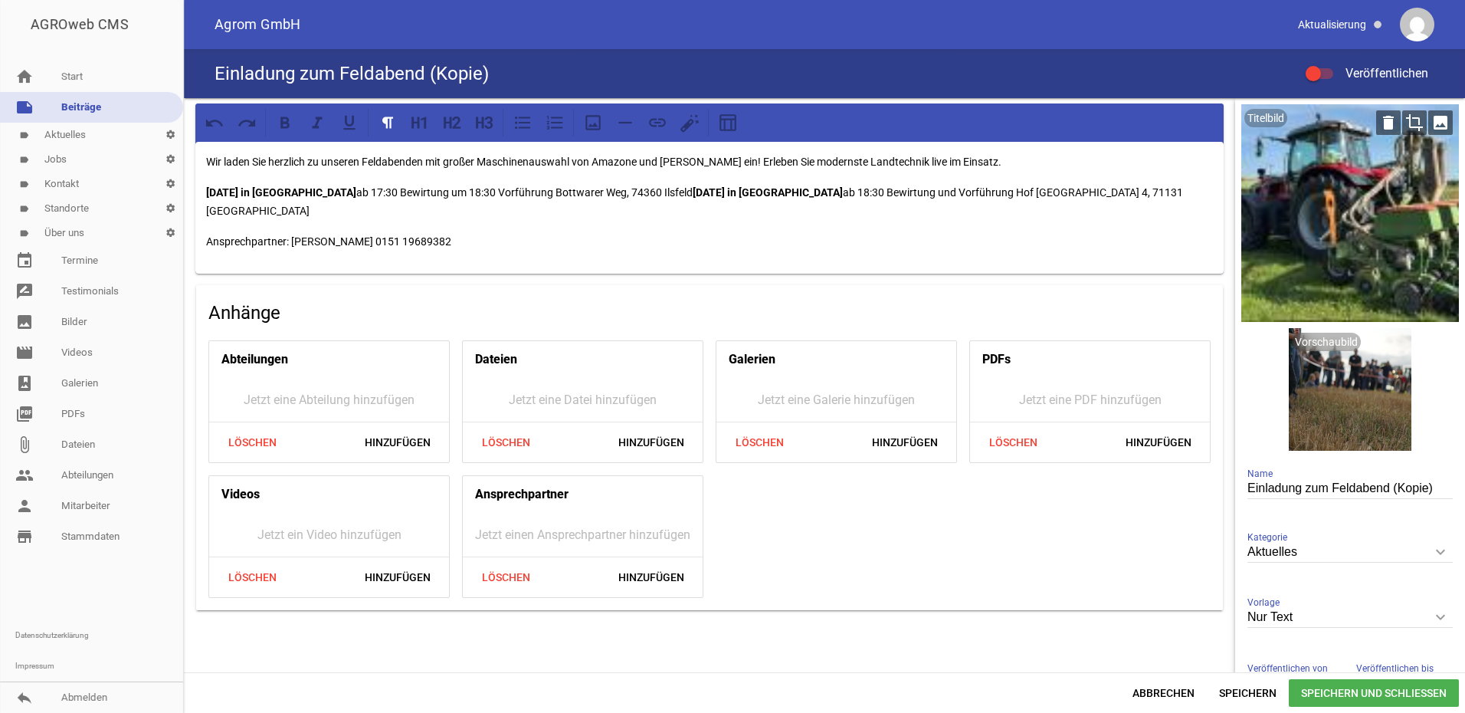
click at [1315, 209] on div at bounding box center [1350, 213] width 218 height 218
click at [1434, 120] on icon "image" at bounding box center [1440, 122] width 25 height 25
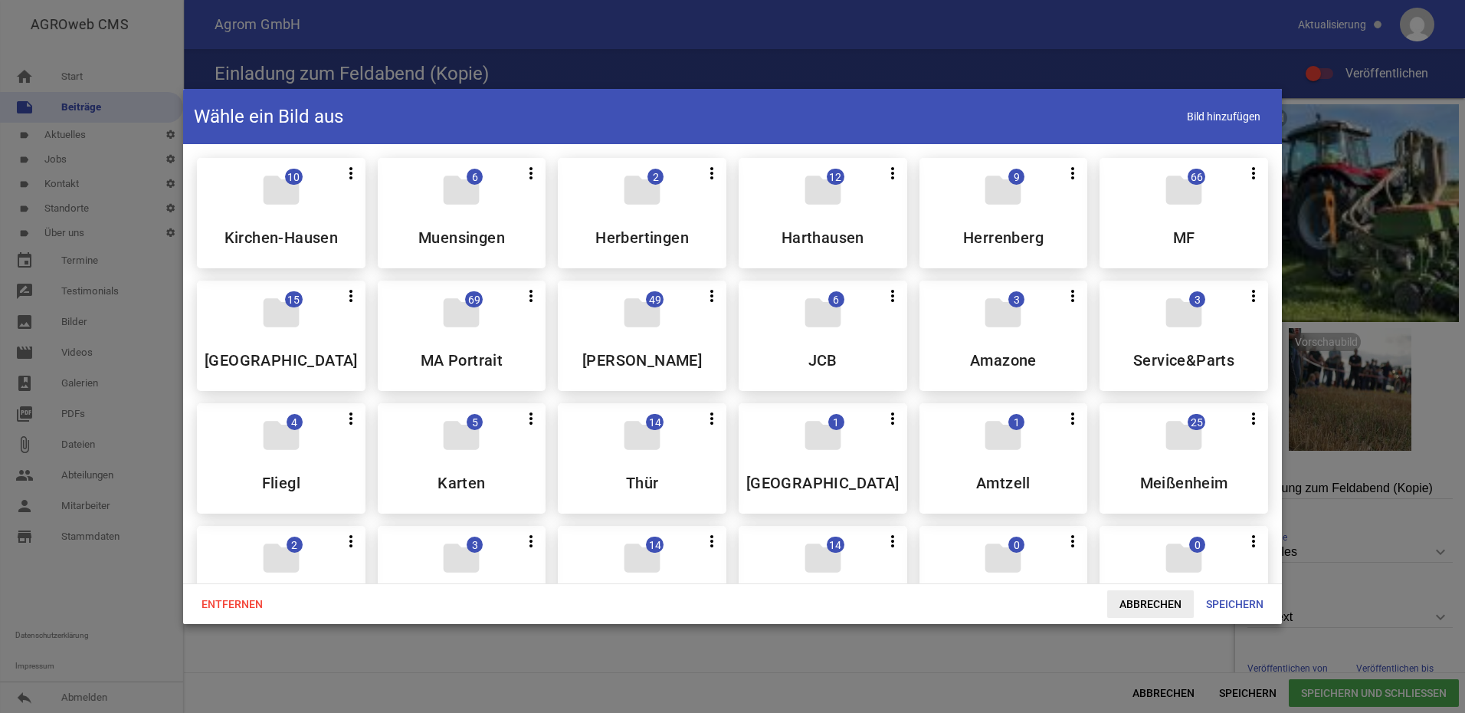
click at [1147, 600] on span "Abbrechen" at bounding box center [1150, 604] width 87 height 28
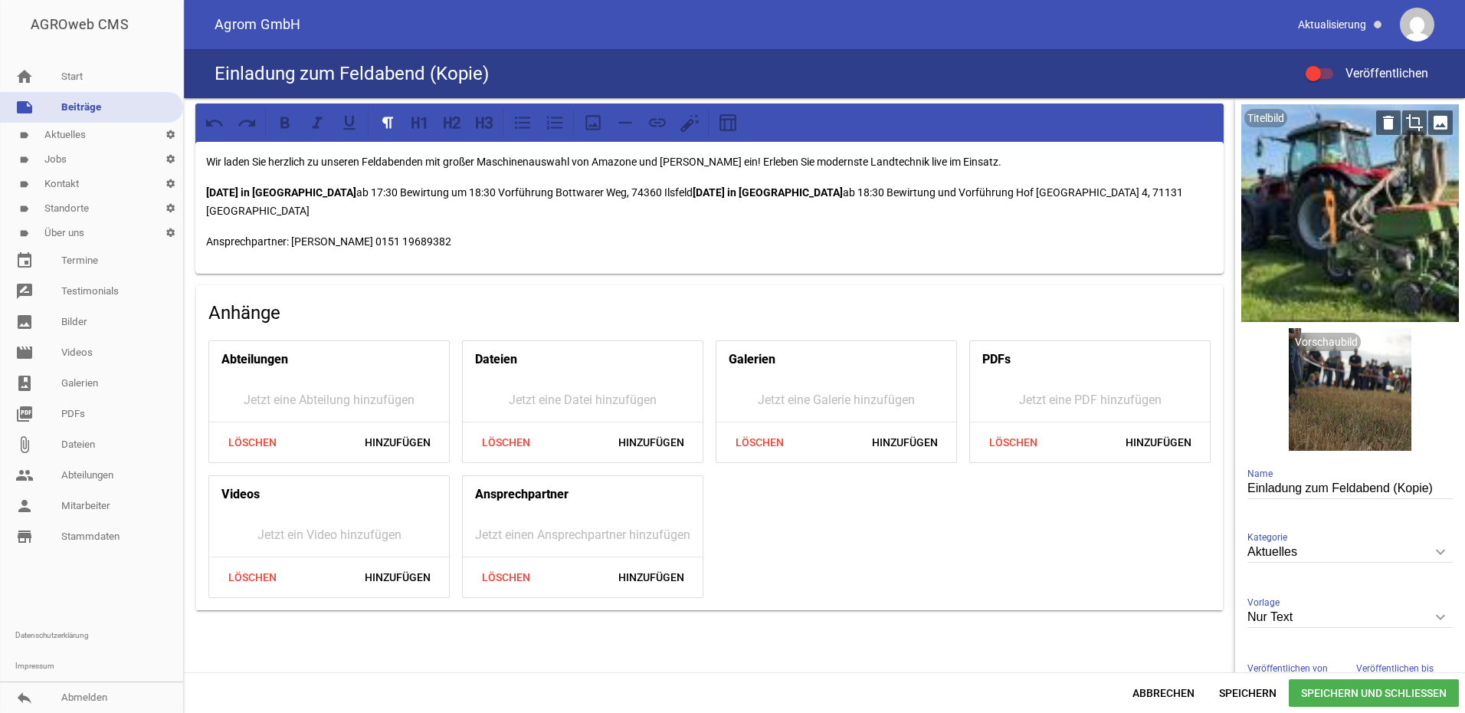
click at [1406, 121] on icon "crop" at bounding box center [1414, 122] width 25 height 25
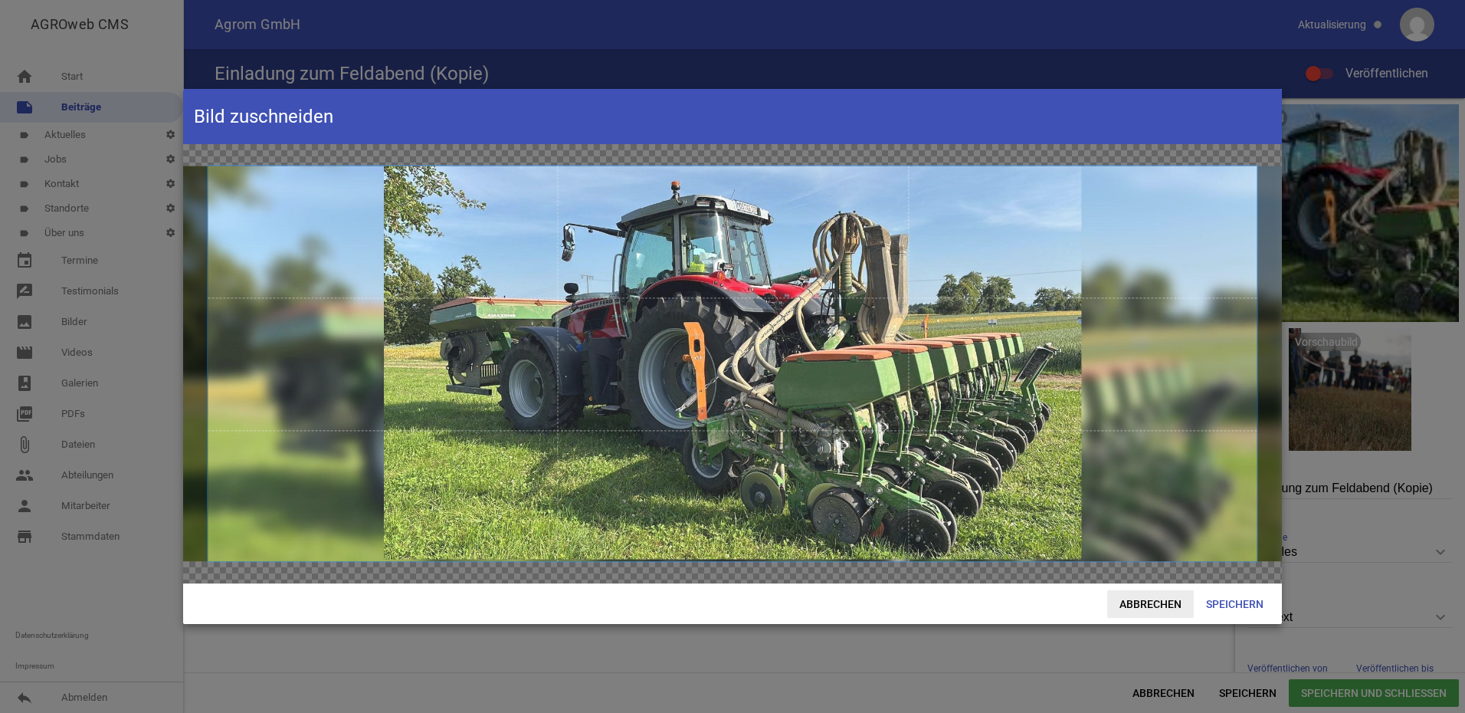
click at [1156, 601] on span "Abbrechen" at bounding box center [1150, 604] width 87 height 28
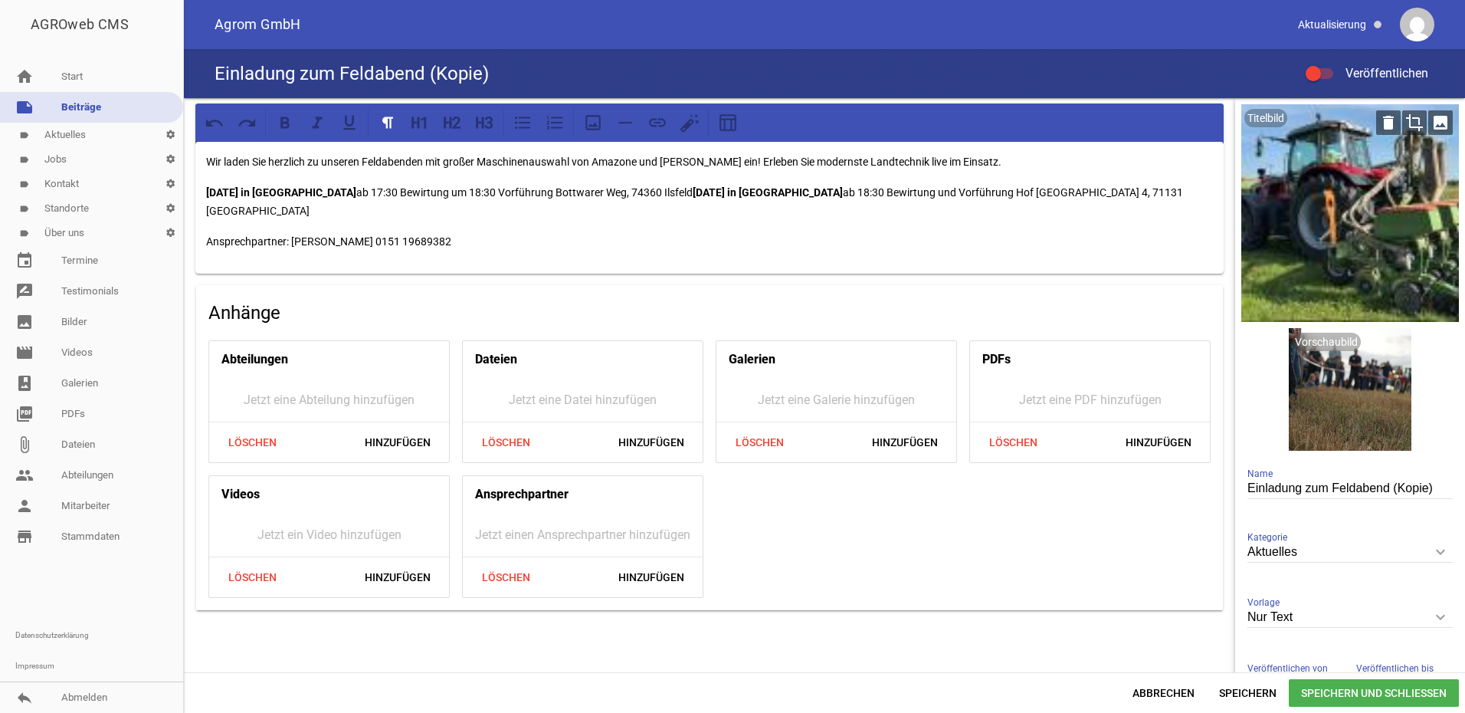
click at [1433, 119] on icon "image" at bounding box center [1440, 122] width 25 height 25
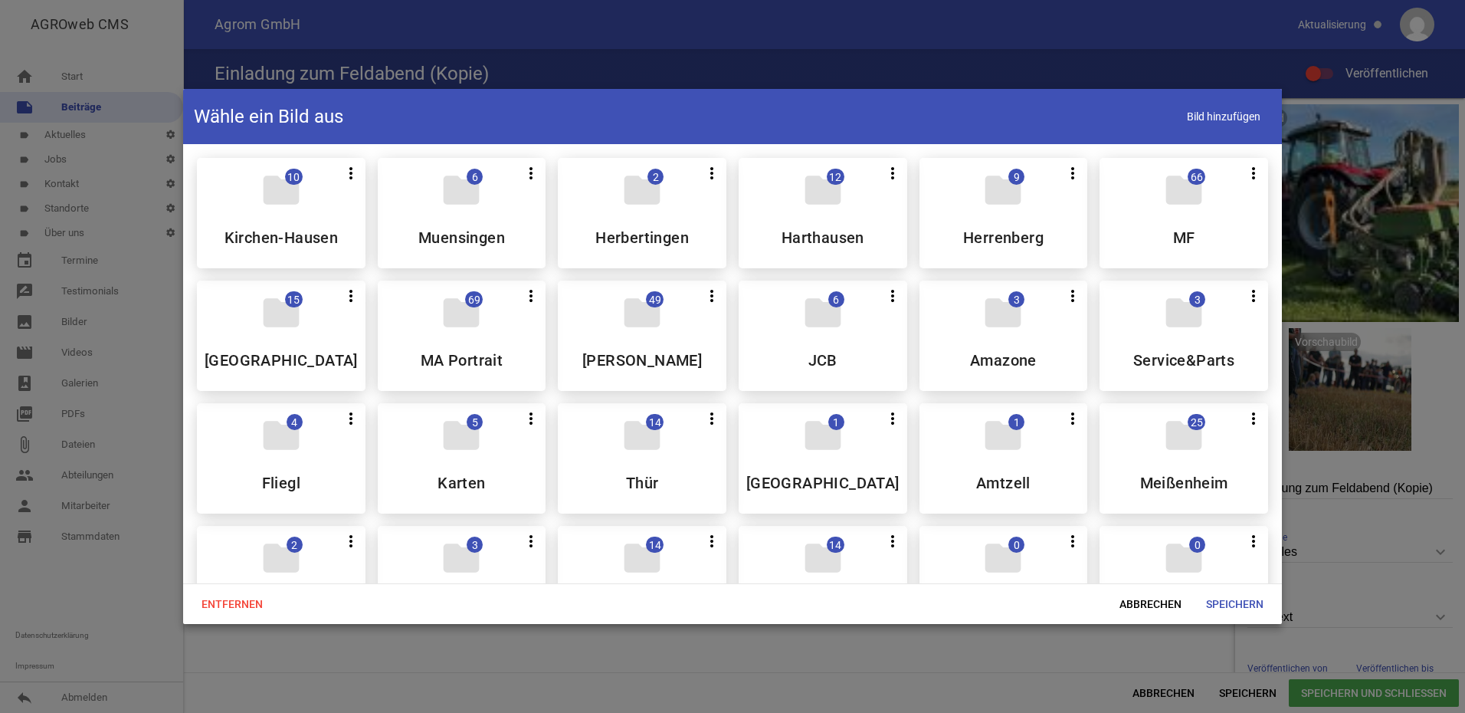
scroll to position [306, 0]
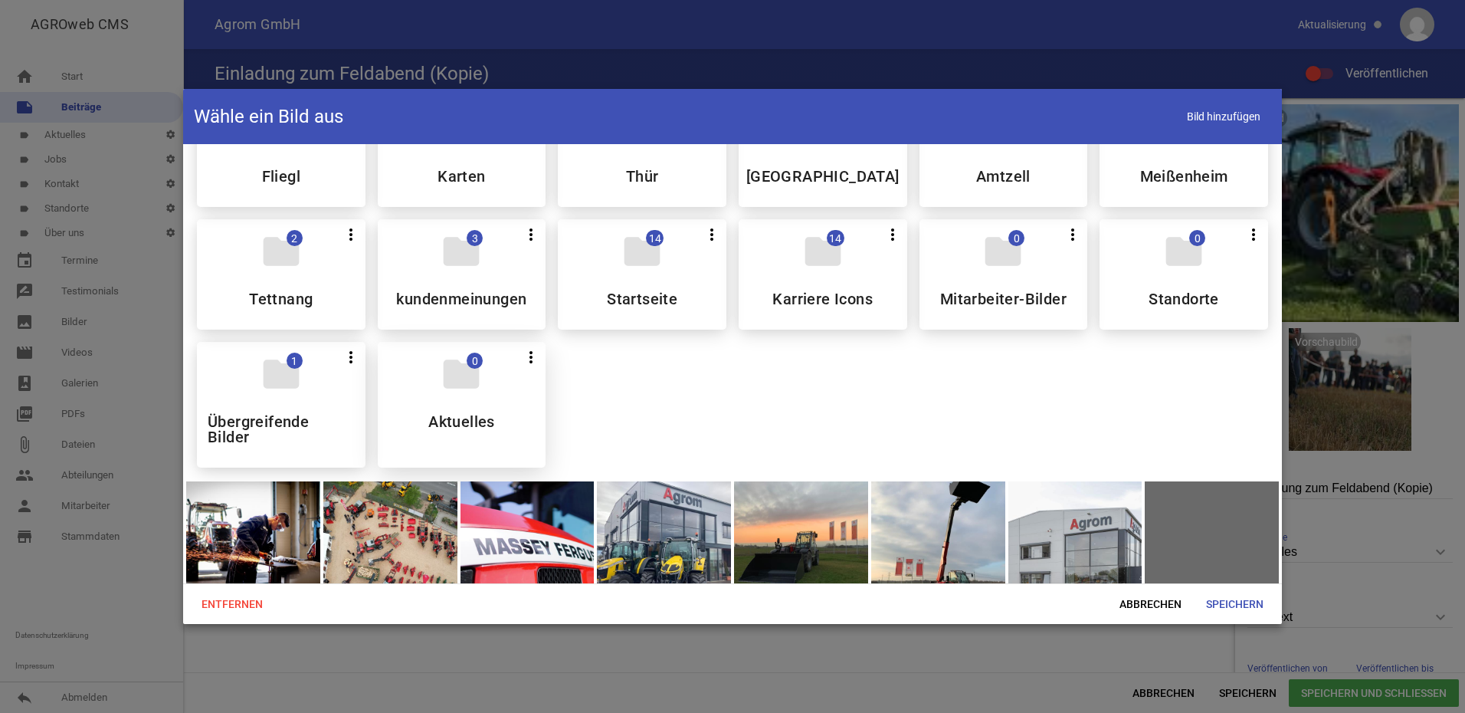
click at [493, 393] on div "folder 0 more_vert Teilen Bearbeiten Löschen Aktuelles" at bounding box center [462, 405] width 169 height 126
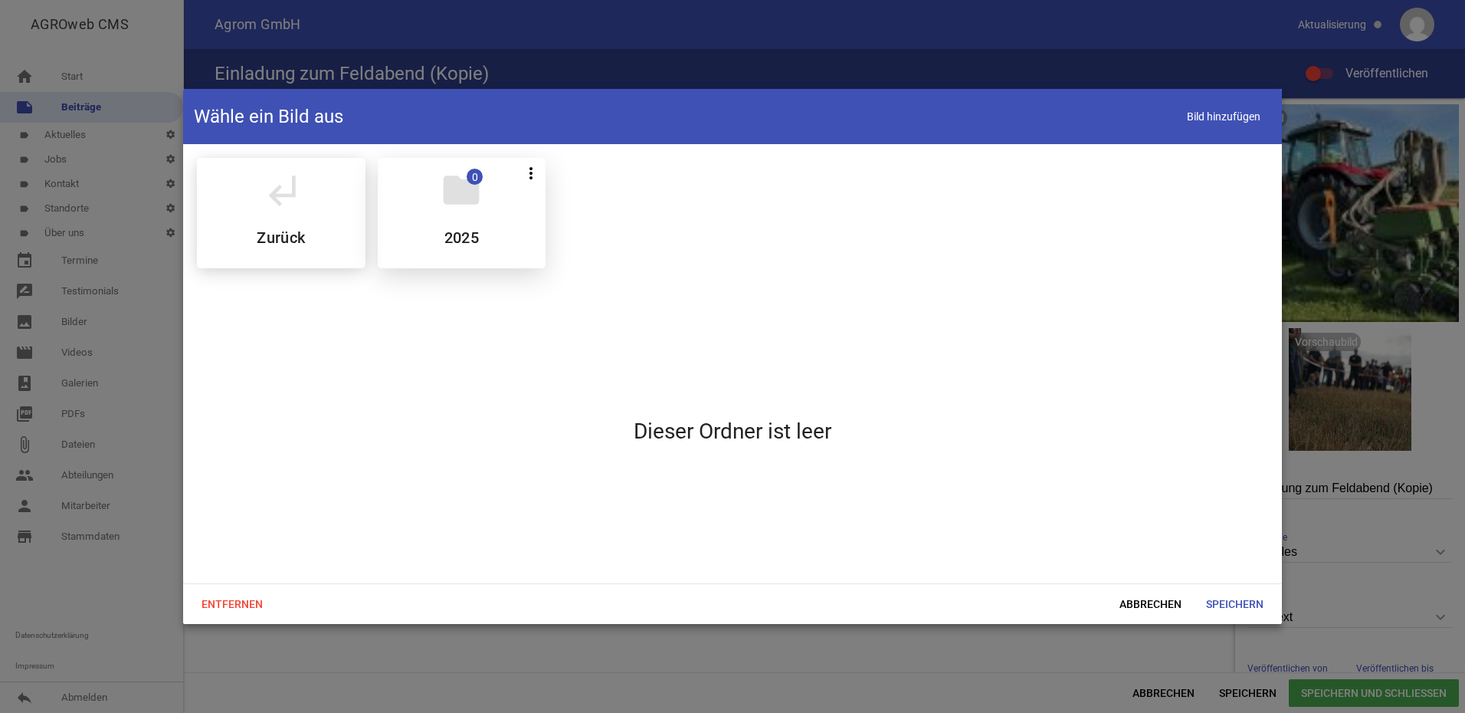
click at [510, 240] on div "folder 0 more_vert Teilen Bearbeiten Löschen 2025" at bounding box center [462, 213] width 169 height 110
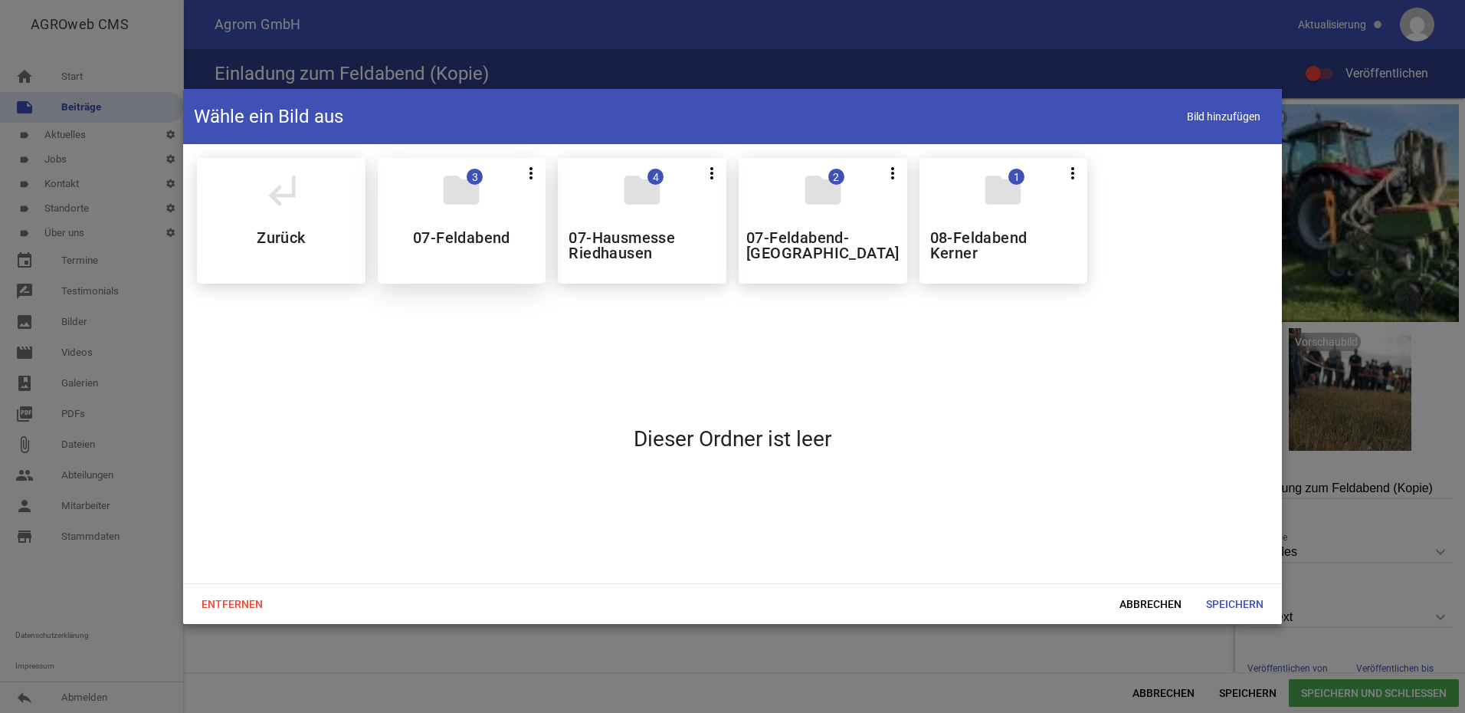
click at [510, 240] on h5 "07-Feldabend" at bounding box center [461, 237] width 97 height 15
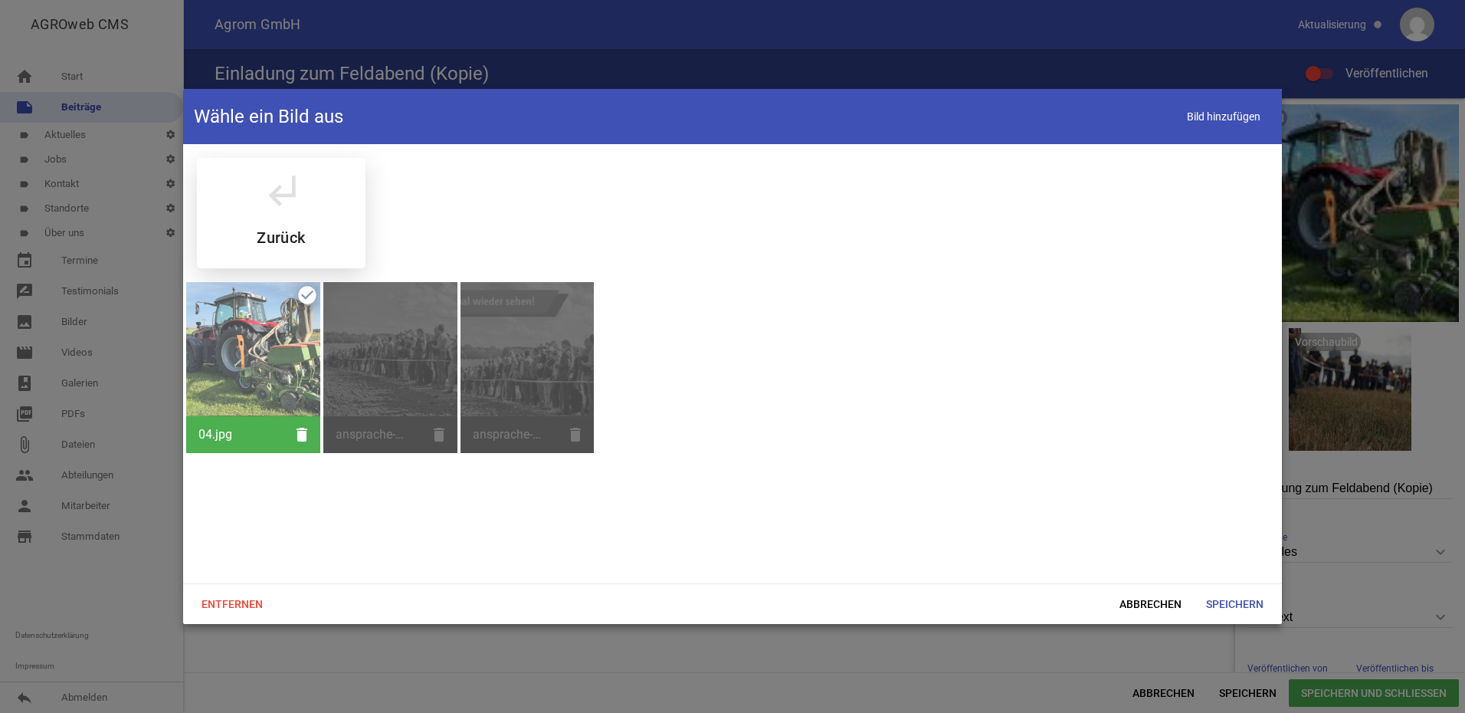
click at [285, 211] on icon "subdirectory_arrow_left" at bounding box center [281, 190] width 43 height 43
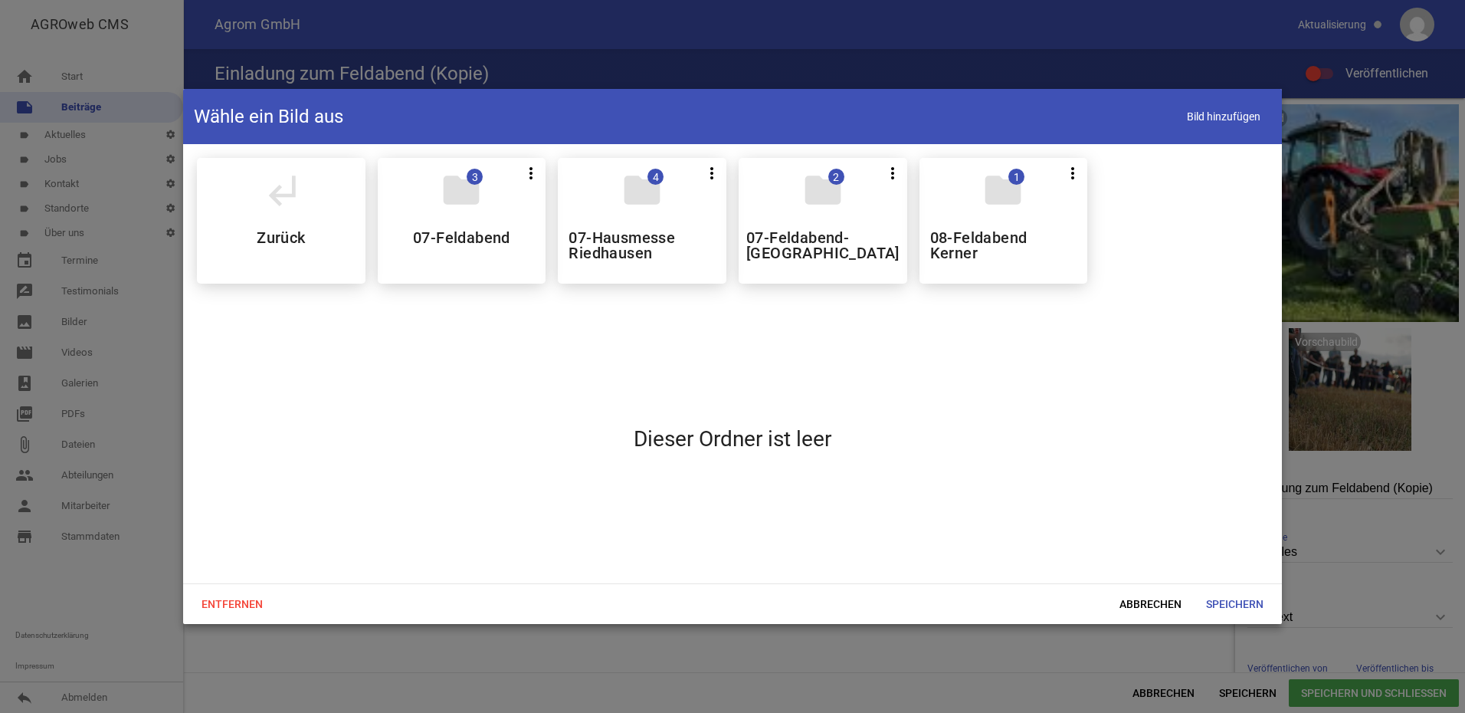
click at [1033, 236] on h5 "08-Feldabend Kerner" at bounding box center [1003, 245] width 147 height 31
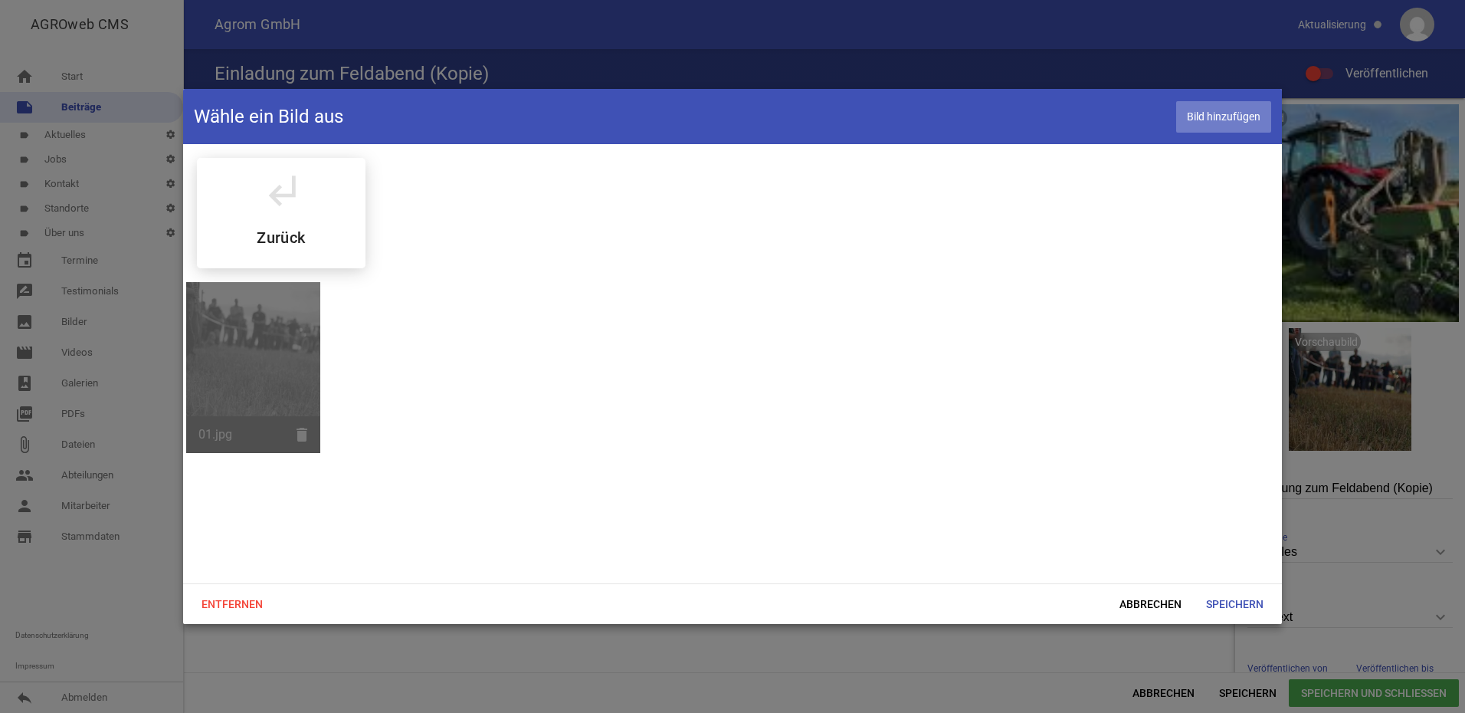
click at [1240, 112] on span "Bild hinzufügen" at bounding box center [1223, 116] width 95 height 31
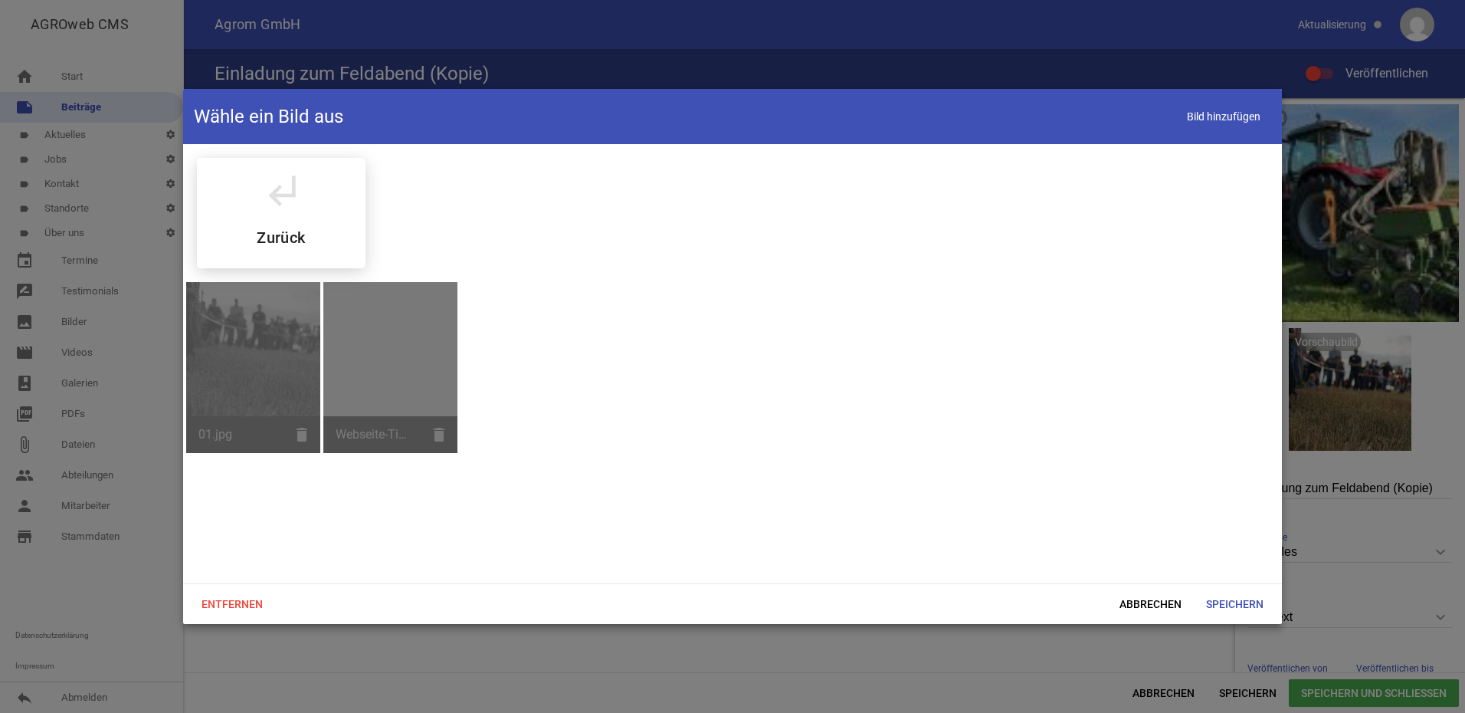
click at [743, 421] on div "subdirectory_arrow_left Zurück 01.jpg delete Webseite-Titelbild.jpg delete" at bounding box center [732, 363] width 1099 height 439
click at [585, 395] on div "subdirectory_arrow_left Zurück 01.jpg delete Webseite-Titelbild.jpg delete" at bounding box center [732, 363] width 1099 height 439
click at [438, 434] on div "Webseite-Titelbild.jpg delete" at bounding box center [390, 367] width 134 height 171
drag, startPoint x: 411, startPoint y: 360, endPoint x: 677, endPoint y: 412, distance: 270.9
click at [759, 414] on div "subdirectory_arrow_left Zurück 01.jpg delete Webseite-Titelbild.jpg delete" at bounding box center [732, 363] width 1099 height 439
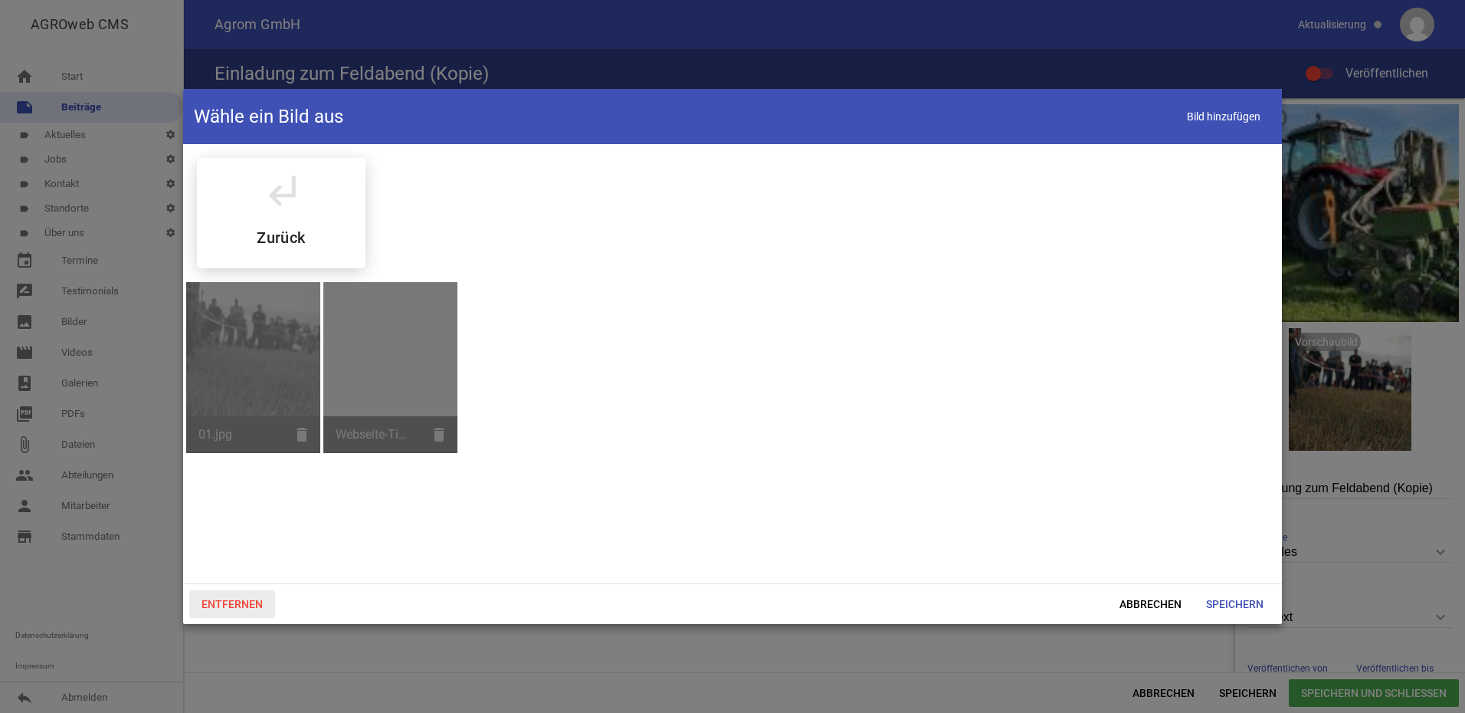
click at [247, 609] on span "Entfernen" at bounding box center [232, 604] width 86 height 28
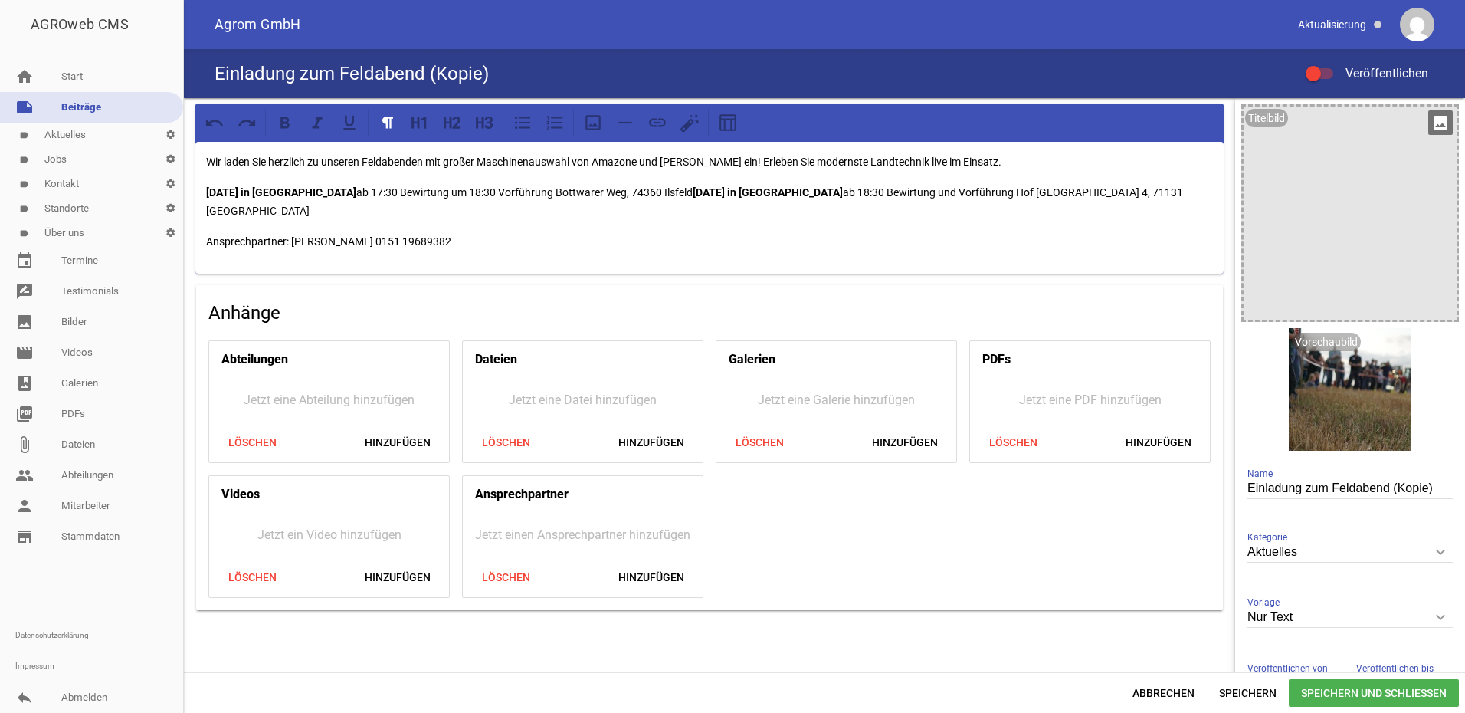
click at [1442, 159] on div at bounding box center [1349, 212] width 213 height 213
click at [1435, 124] on icon "image" at bounding box center [1440, 122] width 25 height 25
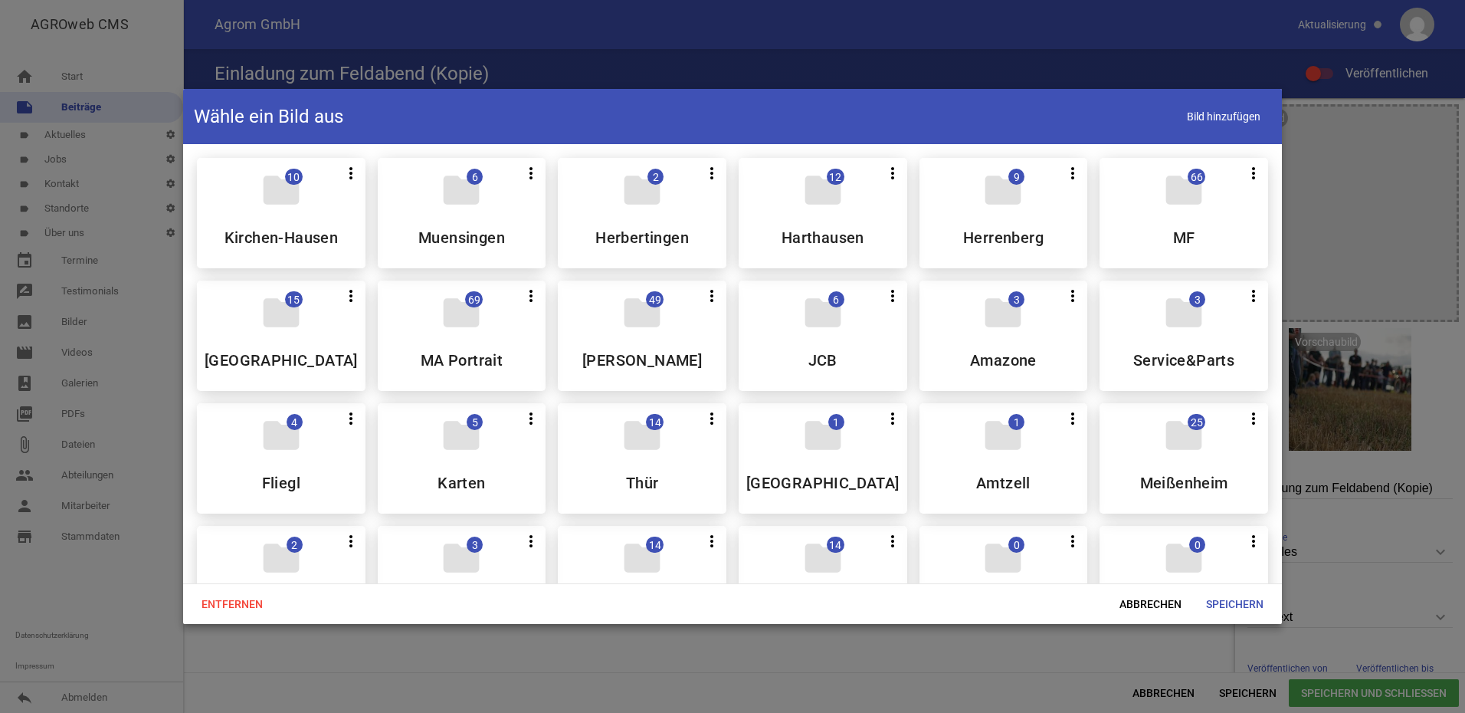
scroll to position [383, 0]
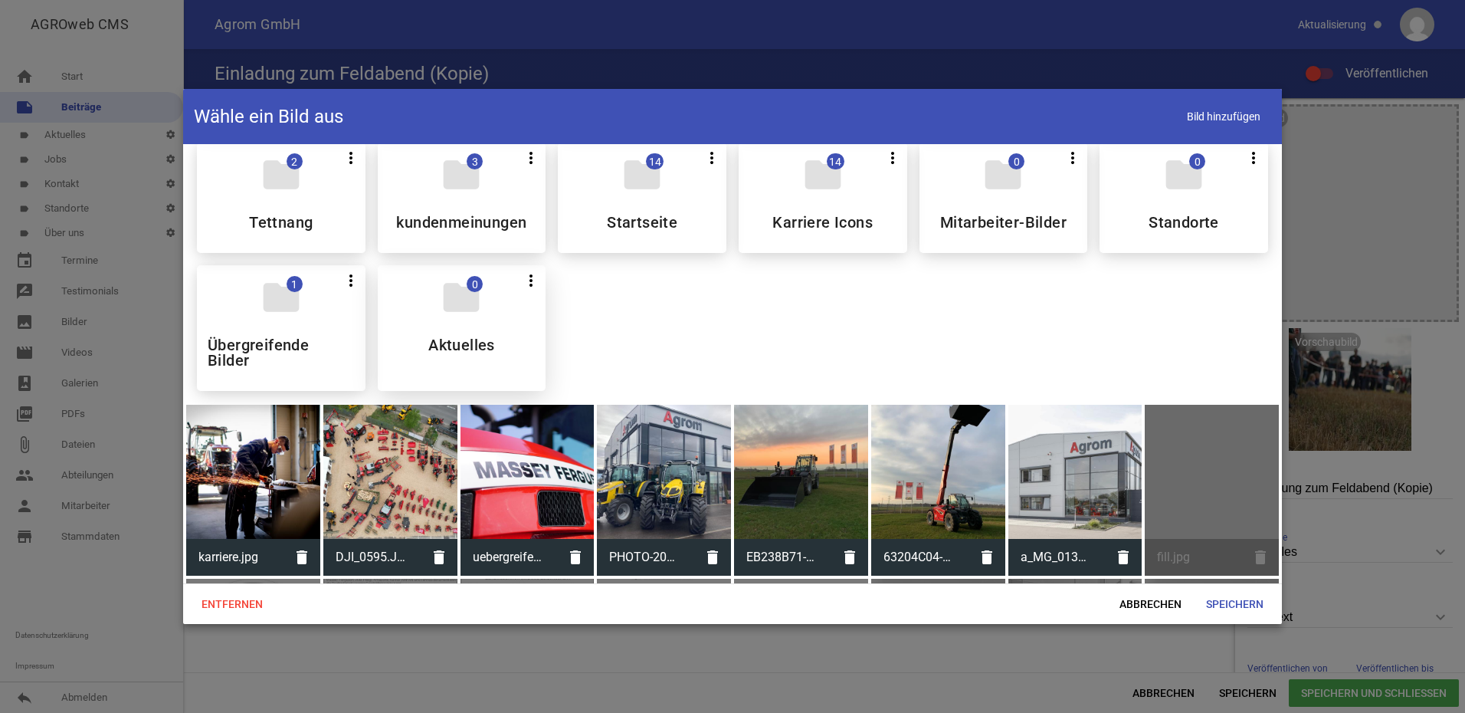
click at [461, 302] on icon "folder" at bounding box center [461, 297] width 43 height 43
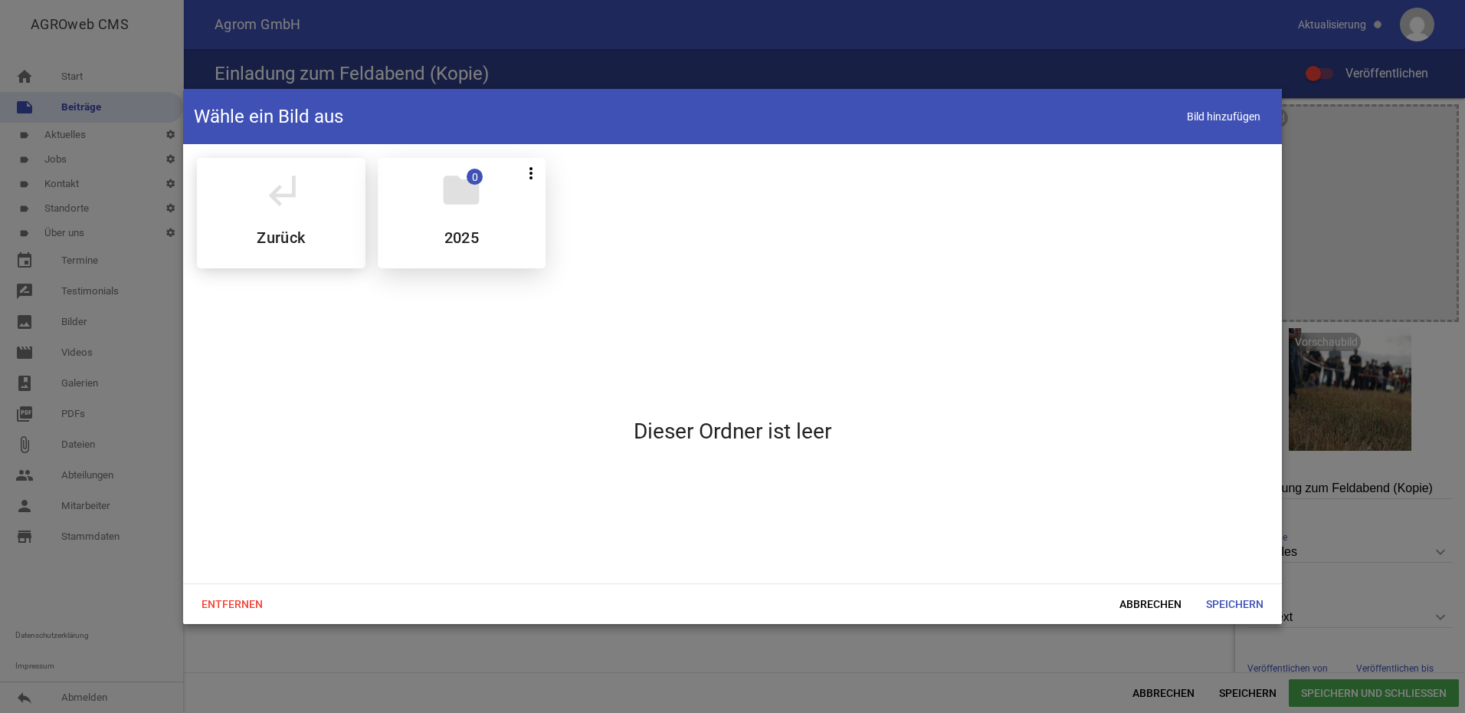
click at [490, 231] on div "folder 0 more_vert Teilen Bearbeiten Löschen 2025" at bounding box center [462, 213] width 169 height 110
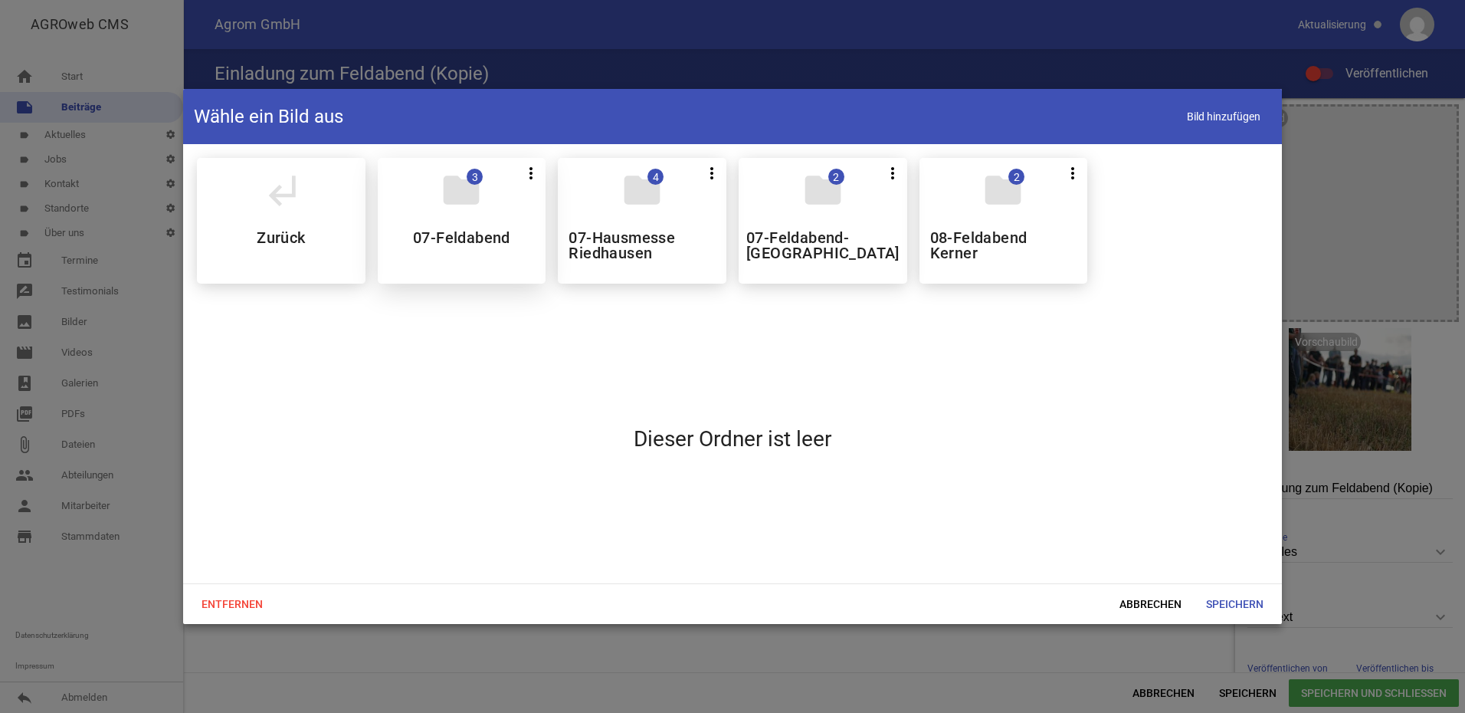
click at [490, 231] on h5 "07-Feldabend" at bounding box center [461, 237] width 97 height 15
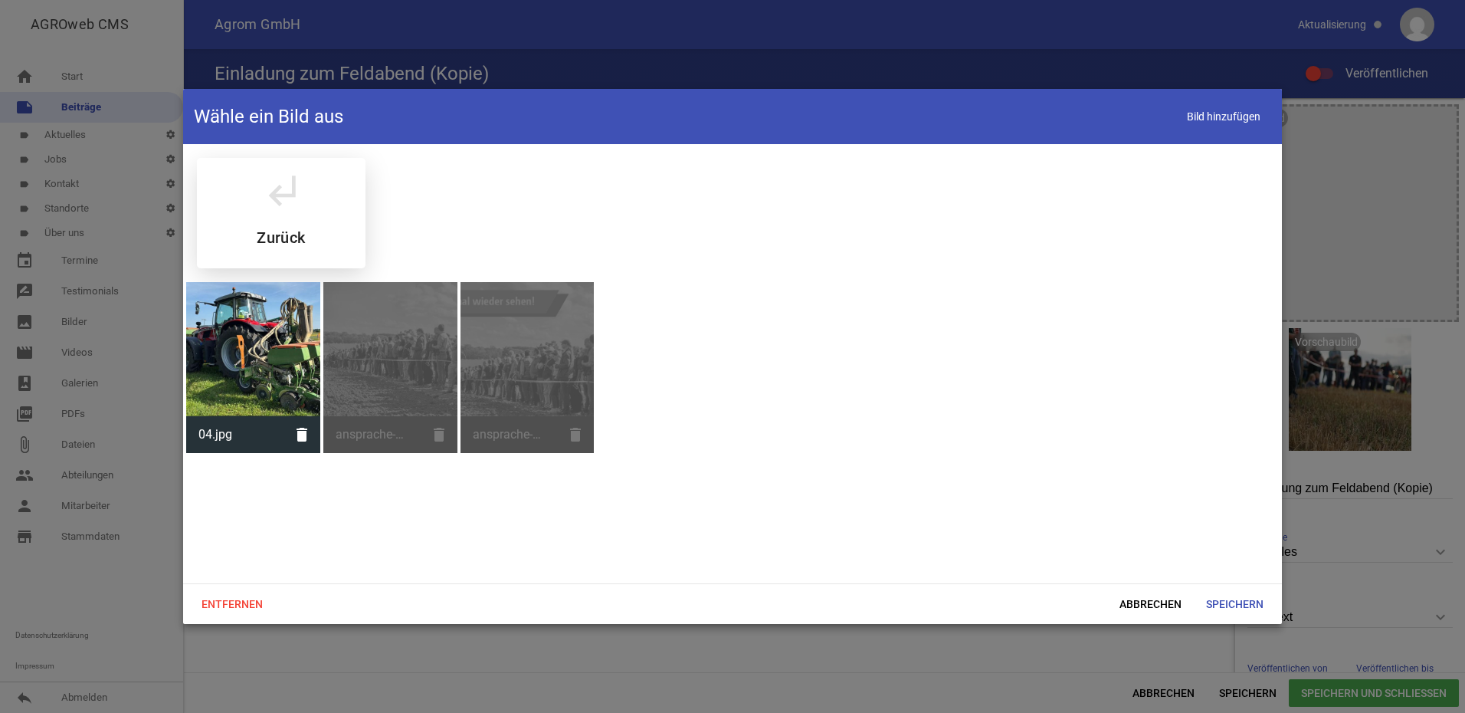
click at [290, 234] on h5 "Zurück" at bounding box center [281, 237] width 48 height 15
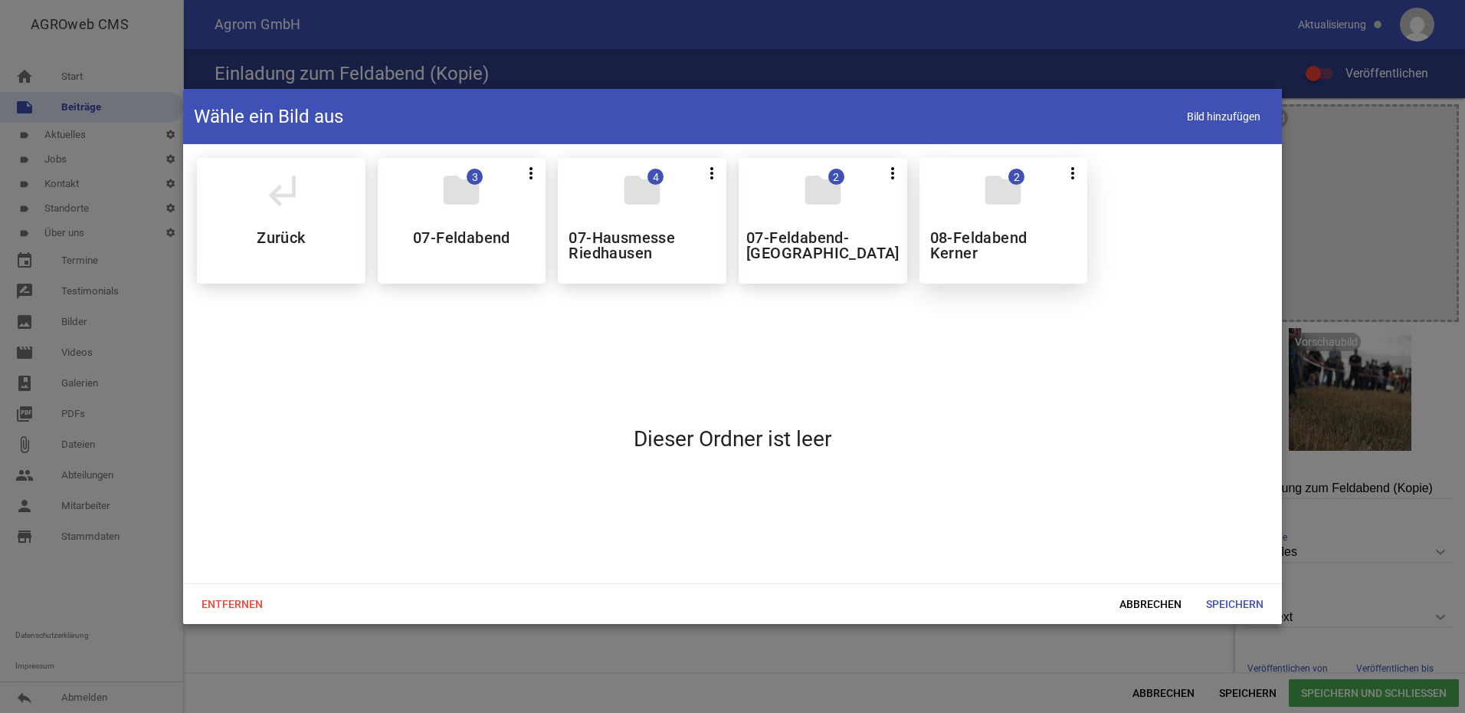
click at [985, 216] on div "folder 2 more_vert Teilen Bearbeiten Löschen 08-Feldabend Kerner" at bounding box center [1003, 221] width 169 height 126
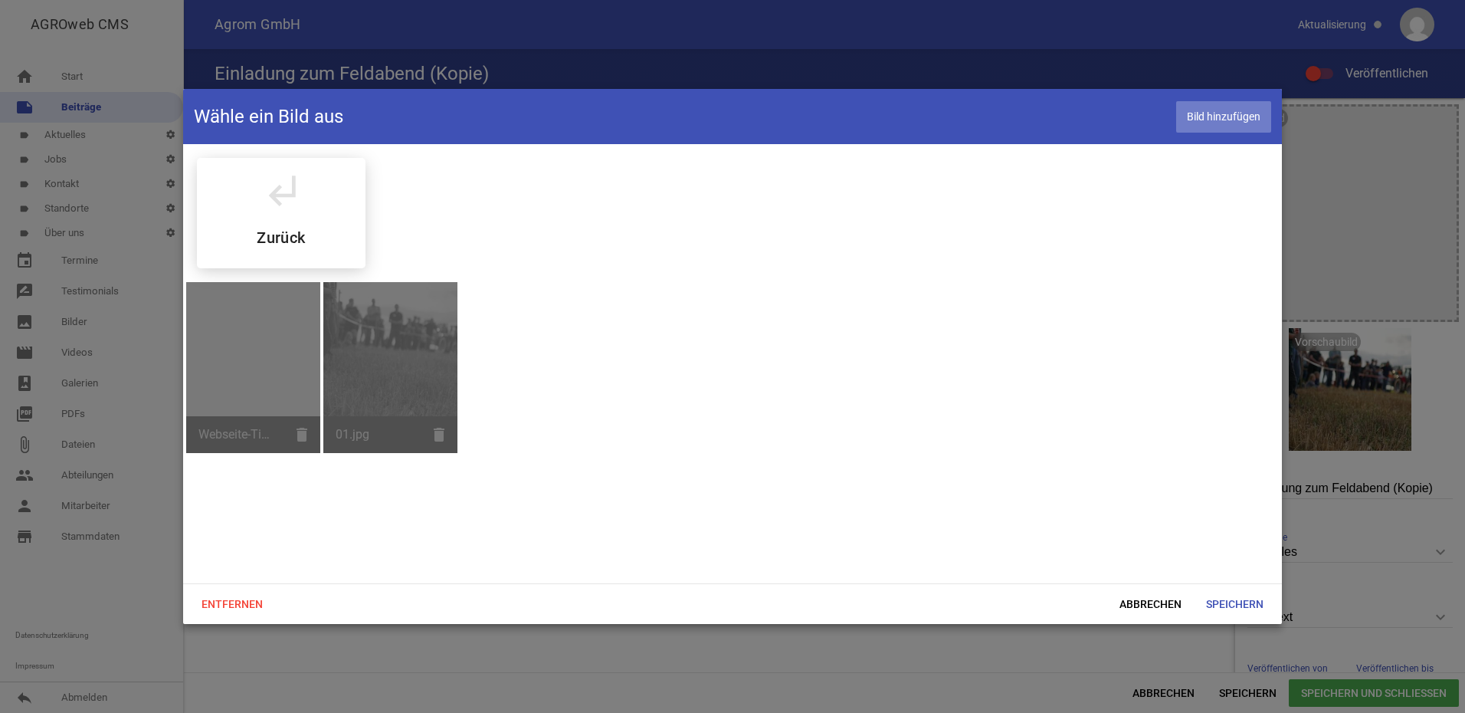
click at [1220, 114] on span "Bild hinzufügen" at bounding box center [1223, 116] width 95 height 31
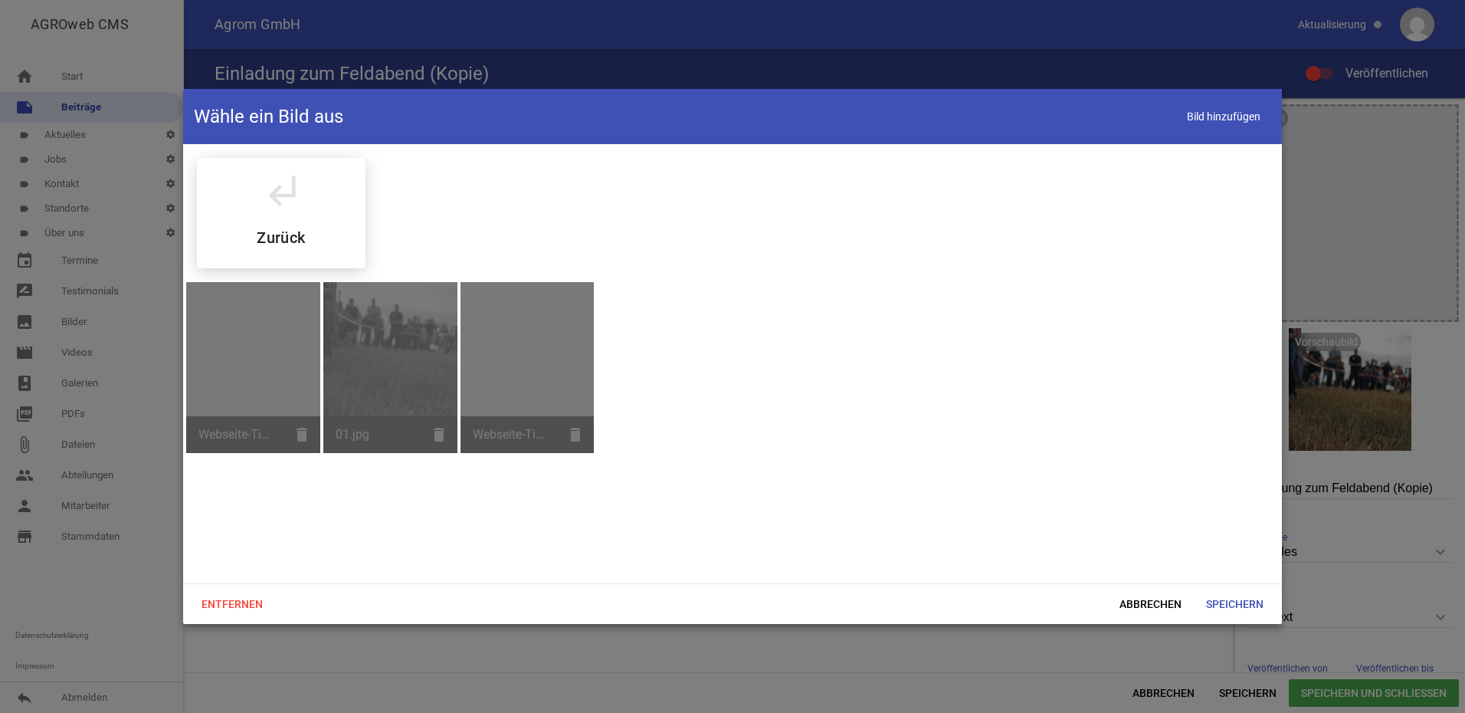
drag, startPoint x: 777, startPoint y: 426, endPoint x: 817, endPoint y: 435, distance: 40.9
click at [778, 426] on div "subdirectory_arrow_left Zurück Webseite-Titelbild.jpg delete 01.jpg delete Webs…" at bounding box center [732, 363] width 1099 height 439
click at [1159, 611] on span "Abbrechen" at bounding box center [1150, 604] width 87 height 28
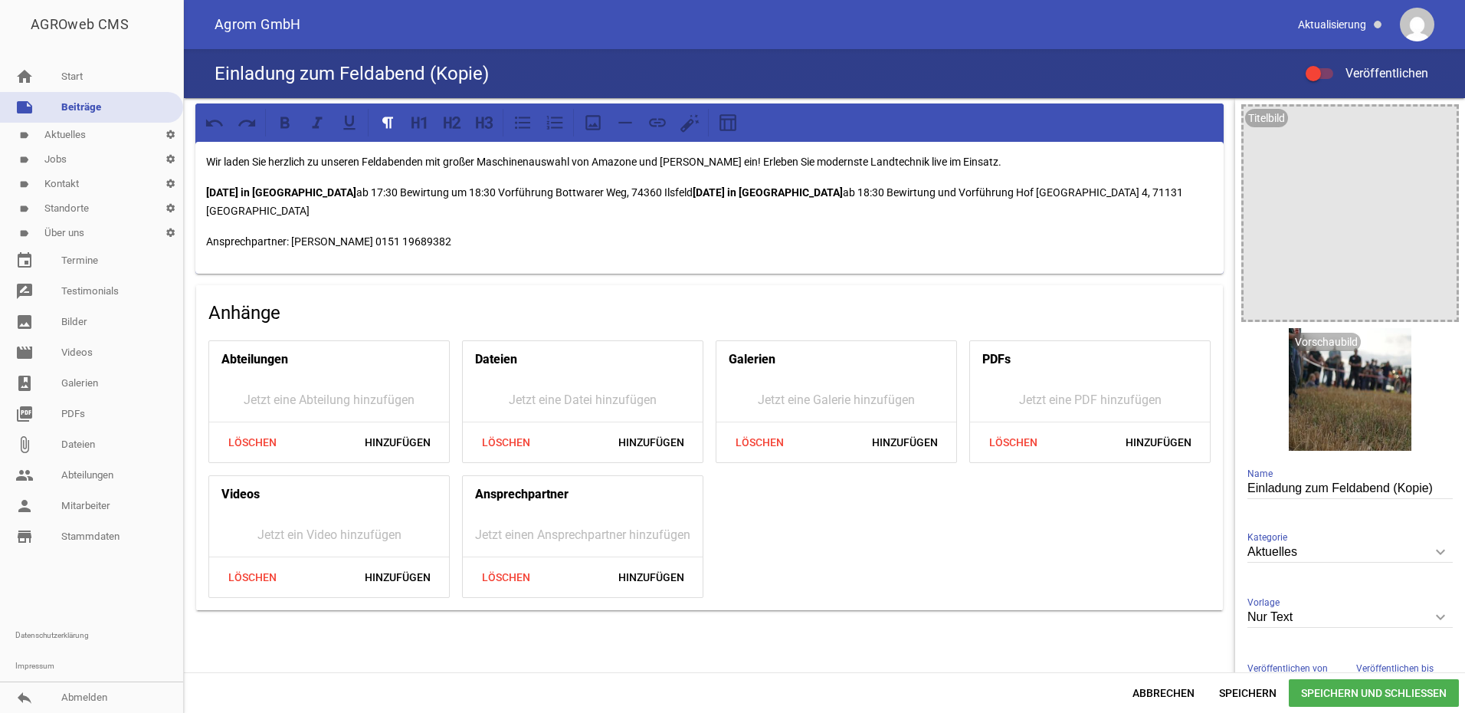
click at [792, 641] on div "Wir laden Sie herzlich zu unseren Feldabenden mit großer Maschinenauswahl von …" at bounding box center [709, 409] width 1051 height 622
click at [1428, 116] on icon "image" at bounding box center [1440, 122] width 25 height 25
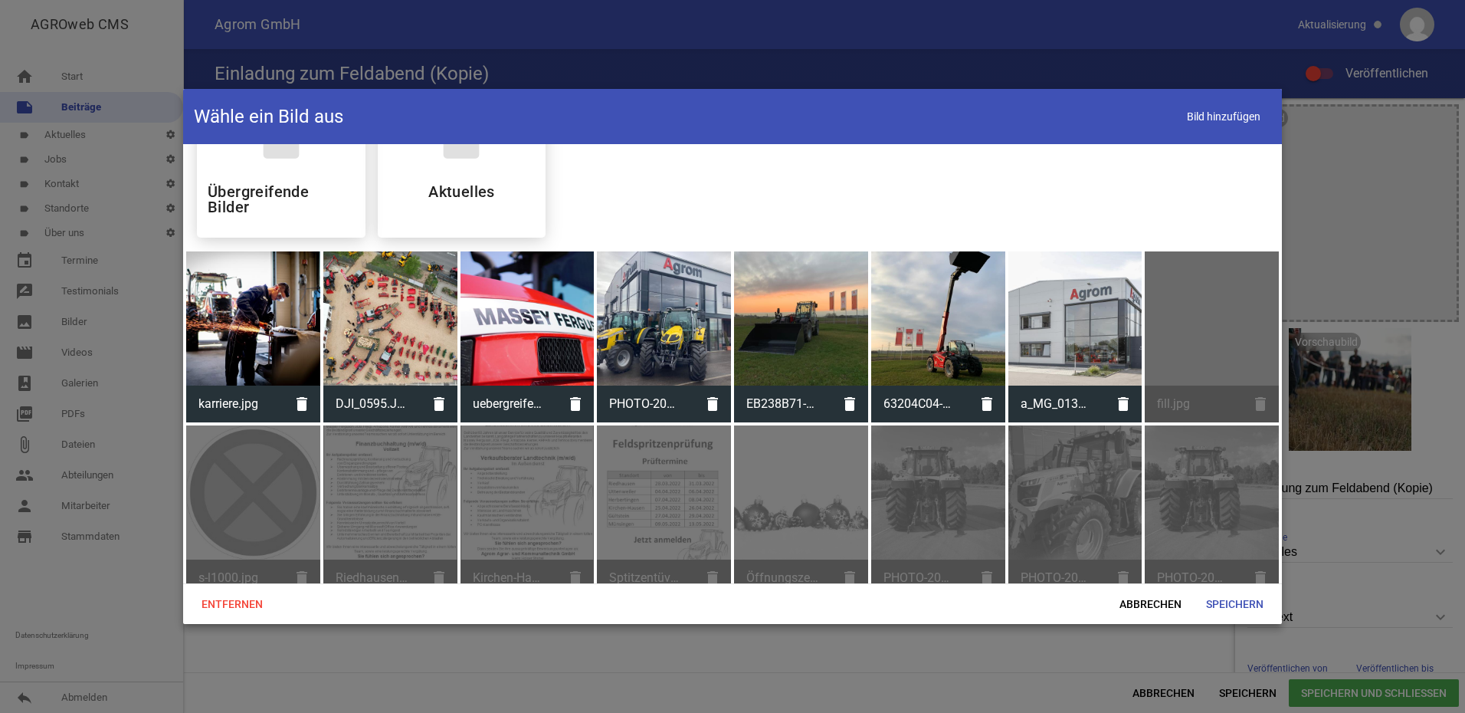
scroll to position [383, 0]
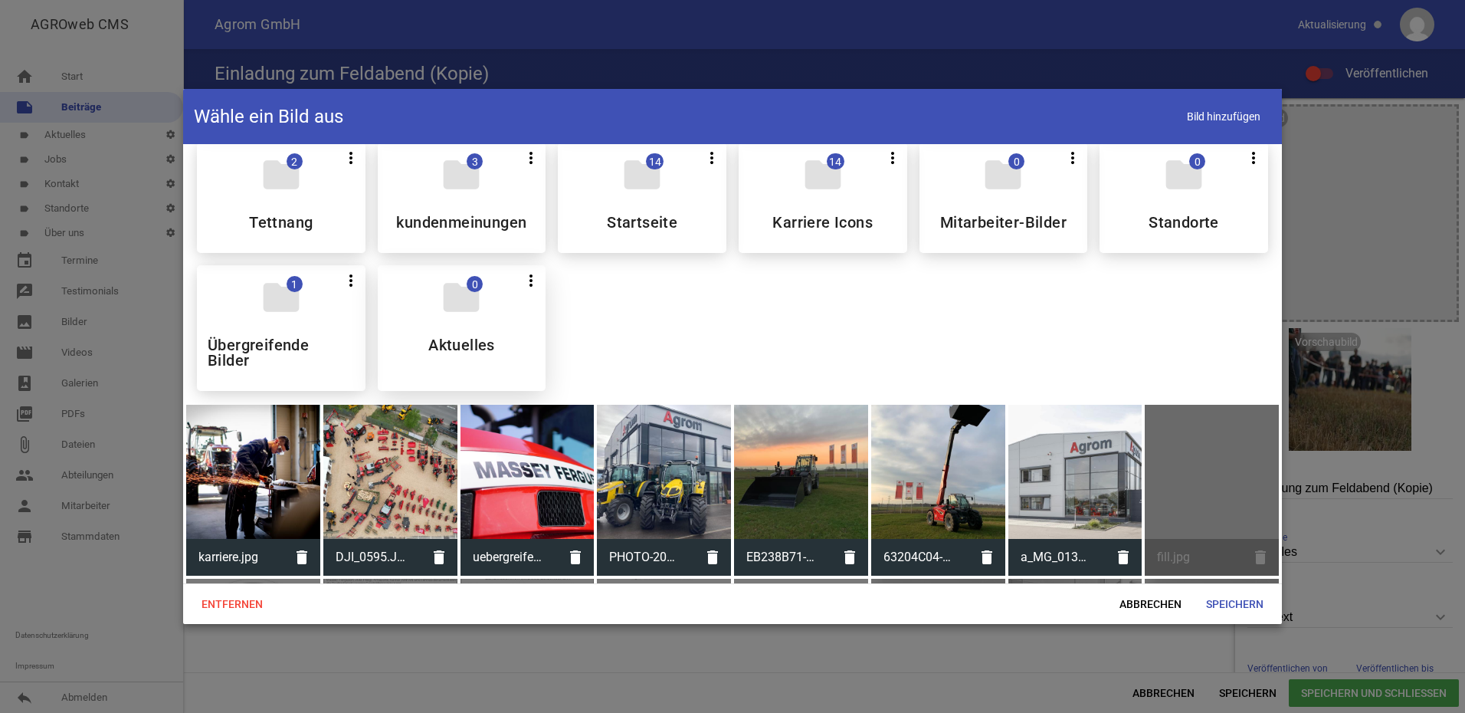
click at [472, 355] on div "folder 0 more_vert Teilen Bearbeiten Löschen Aktuelles" at bounding box center [462, 328] width 169 height 126
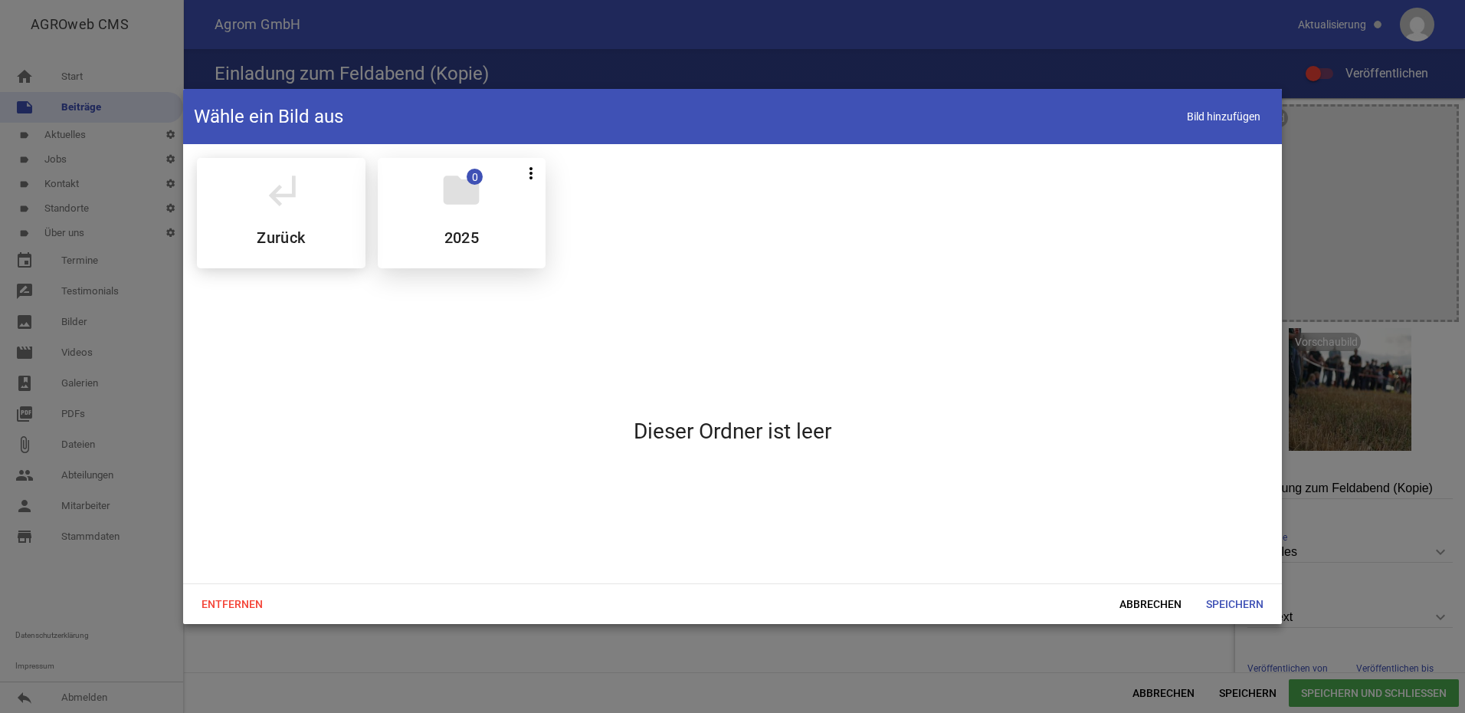
click at [495, 211] on div "folder 0 more_vert Teilen Bearbeiten Löschen 2025" at bounding box center [462, 213] width 169 height 110
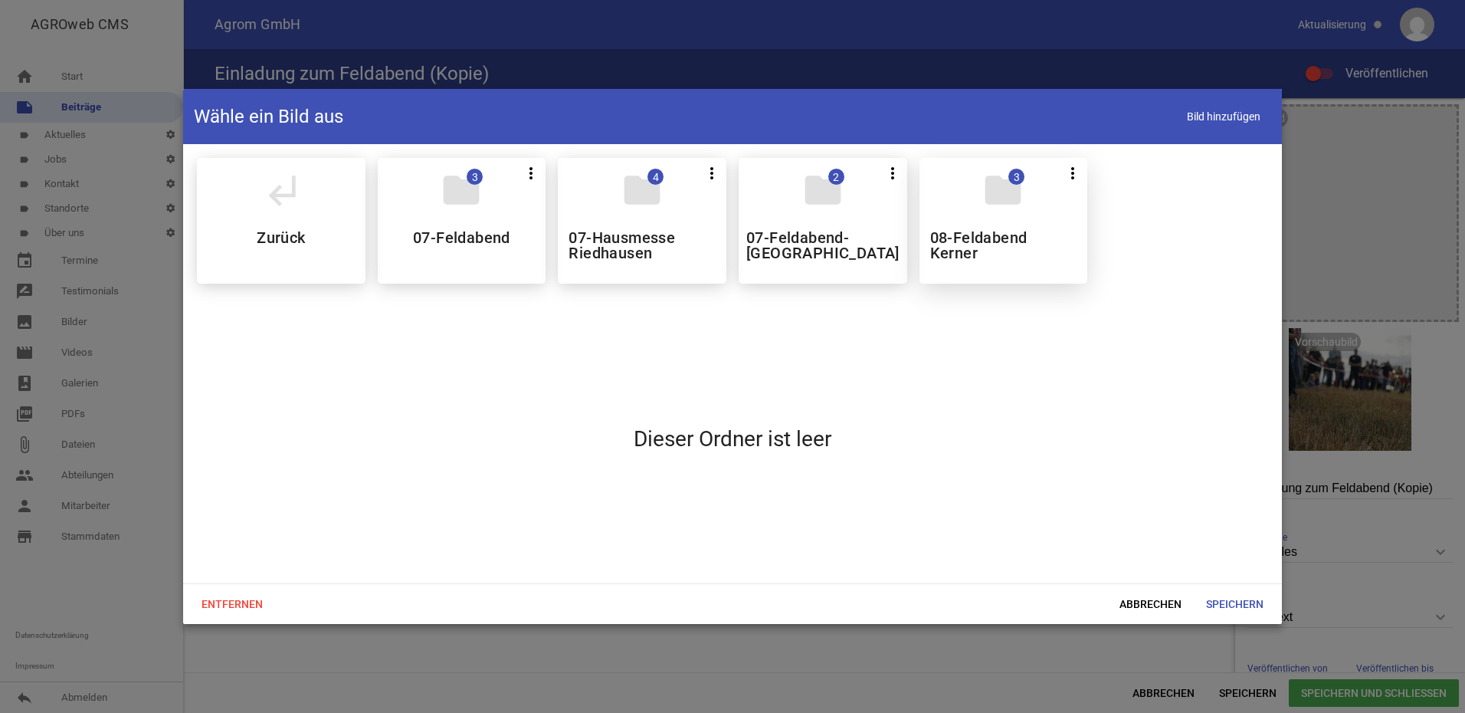
click at [1006, 225] on div "folder 3 more_vert Teilen Bearbeiten Löschen 08-Feldabend Kerner" at bounding box center [1003, 221] width 169 height 126
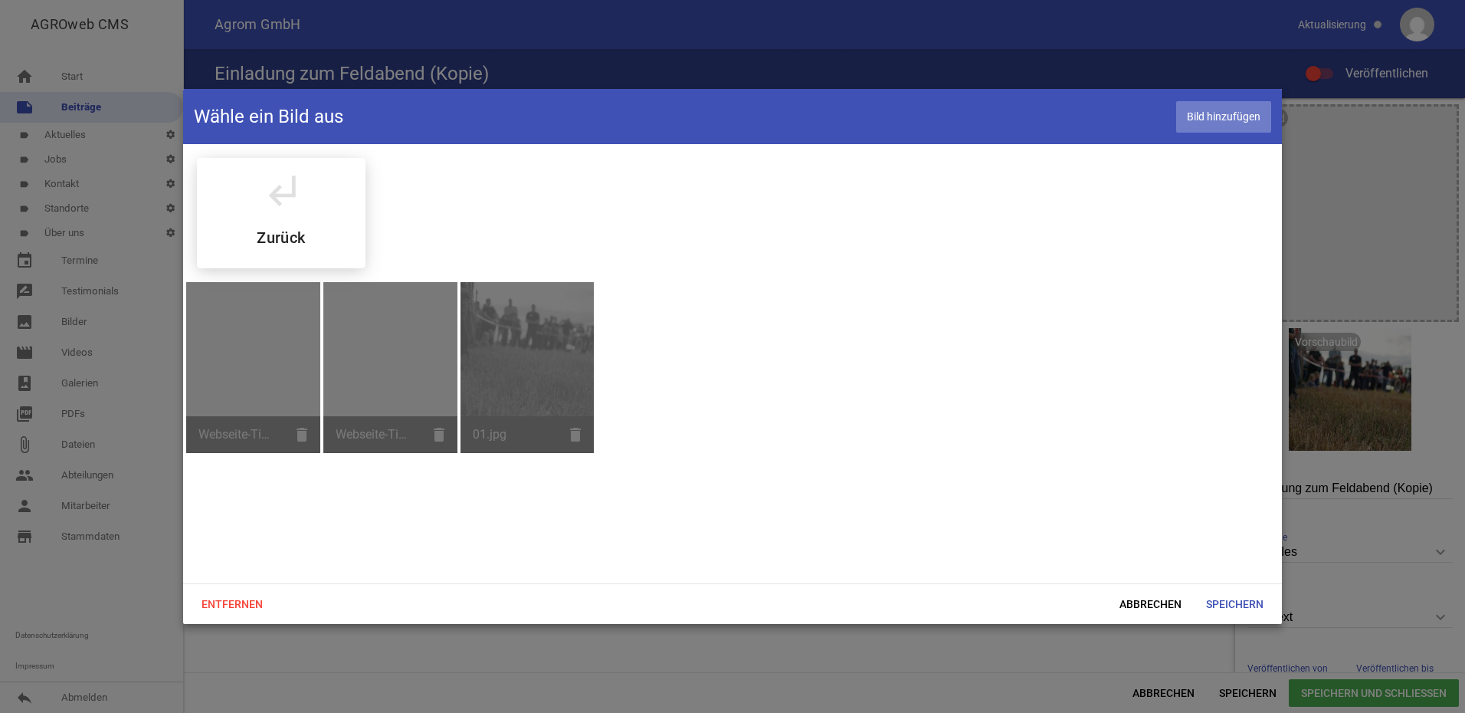
click at [1222, 105] on span "Bild hinzufügen" at bounding box center [1223, 116] width 95 height 31
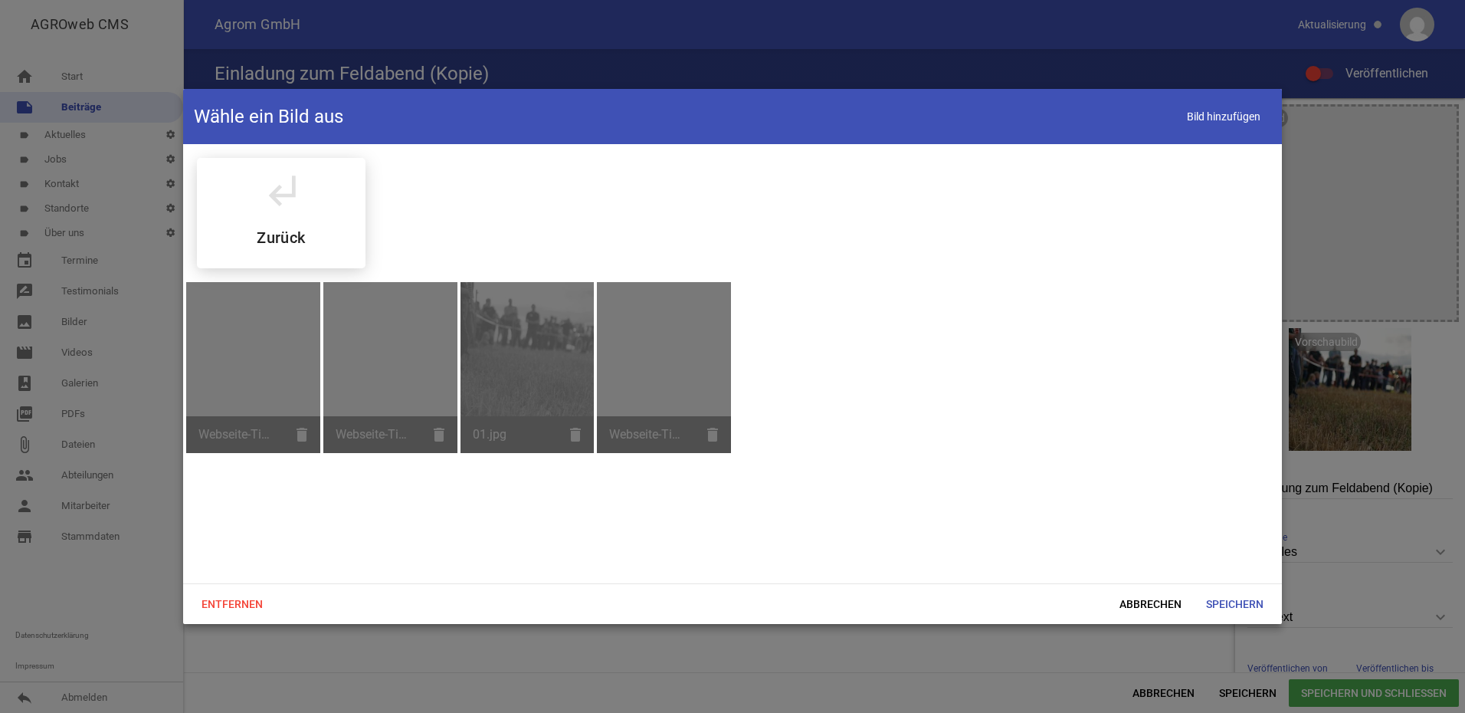
click at [998, 417] on div "subdirectory_arrow_left Zurück Webseite-Titelbild.jpg delete Webseite-Titelbild…" at bounding box center [732, 363] width 1099 height 439
click at [1209, 120] on span "Bild hinzufügen" at bounding box center [1223, 116] width 95 height 31
click at [1236, 112] on span "Bild hinzufügen" at bounding box center [1223, 116] width 95 height 31
click at [1167, 600] on span "Abbrechen" at bounding box center [1150, 604] width 87 height 28
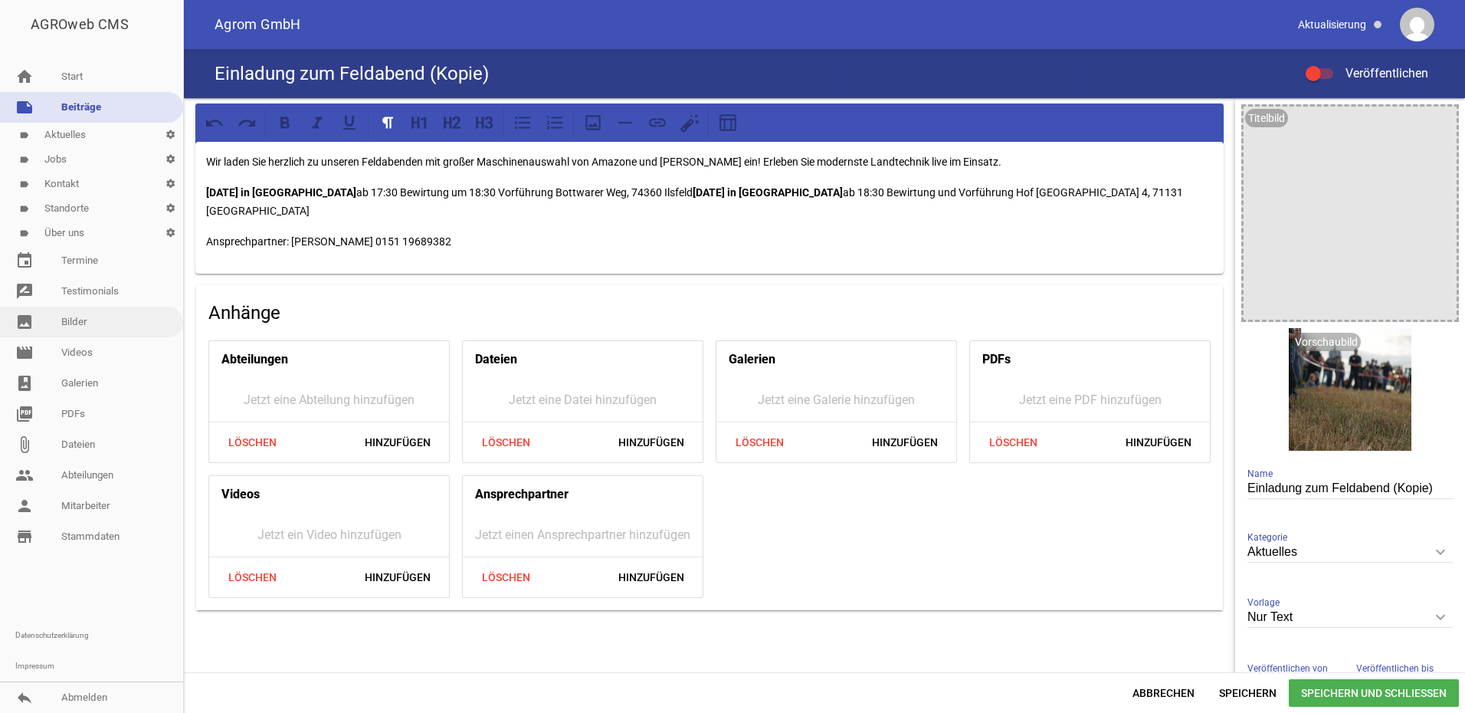
click at [87, 327] on link "image Bilder" at bounding box center [91, 321] width 183 height 31
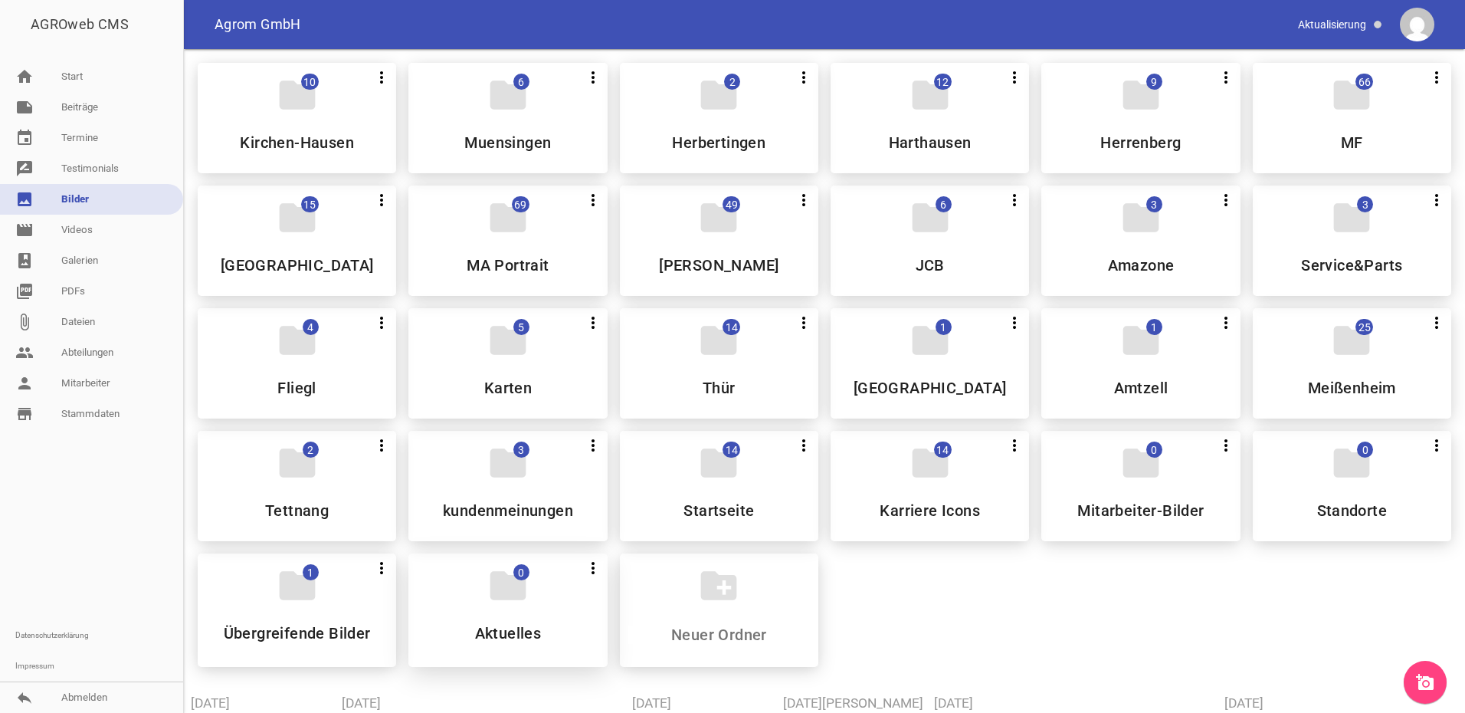
click at [533, 607] on div "folder 0 more_vert Teilen Bearbeiten Löschen Aktuelles" at bounding box center [507, 609] width 198 height 113
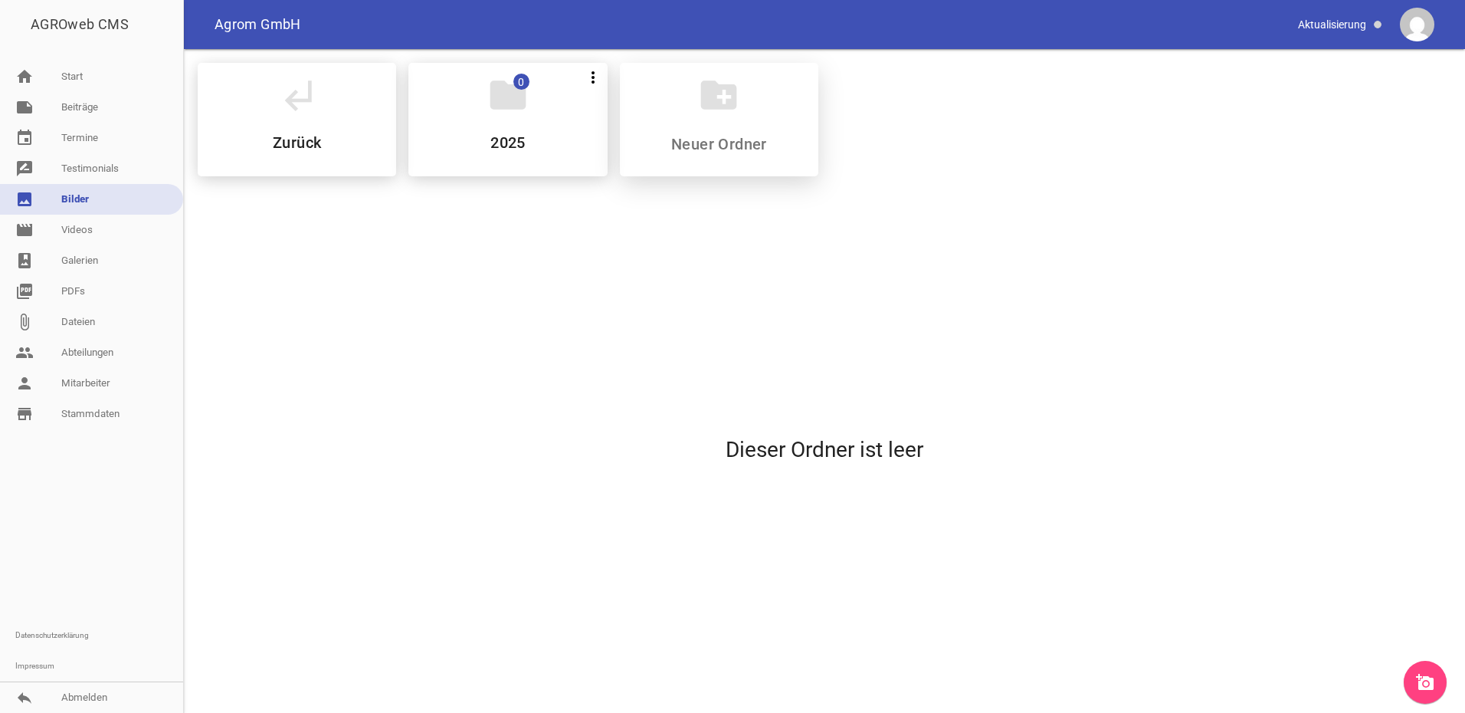
click at [723, 87] on icon "create_new_folder" at bounding box center [718, 95] width 43 height 43
click at [525, 100] on icon "folder" at bounding box center [508, 95] width 43 height 43
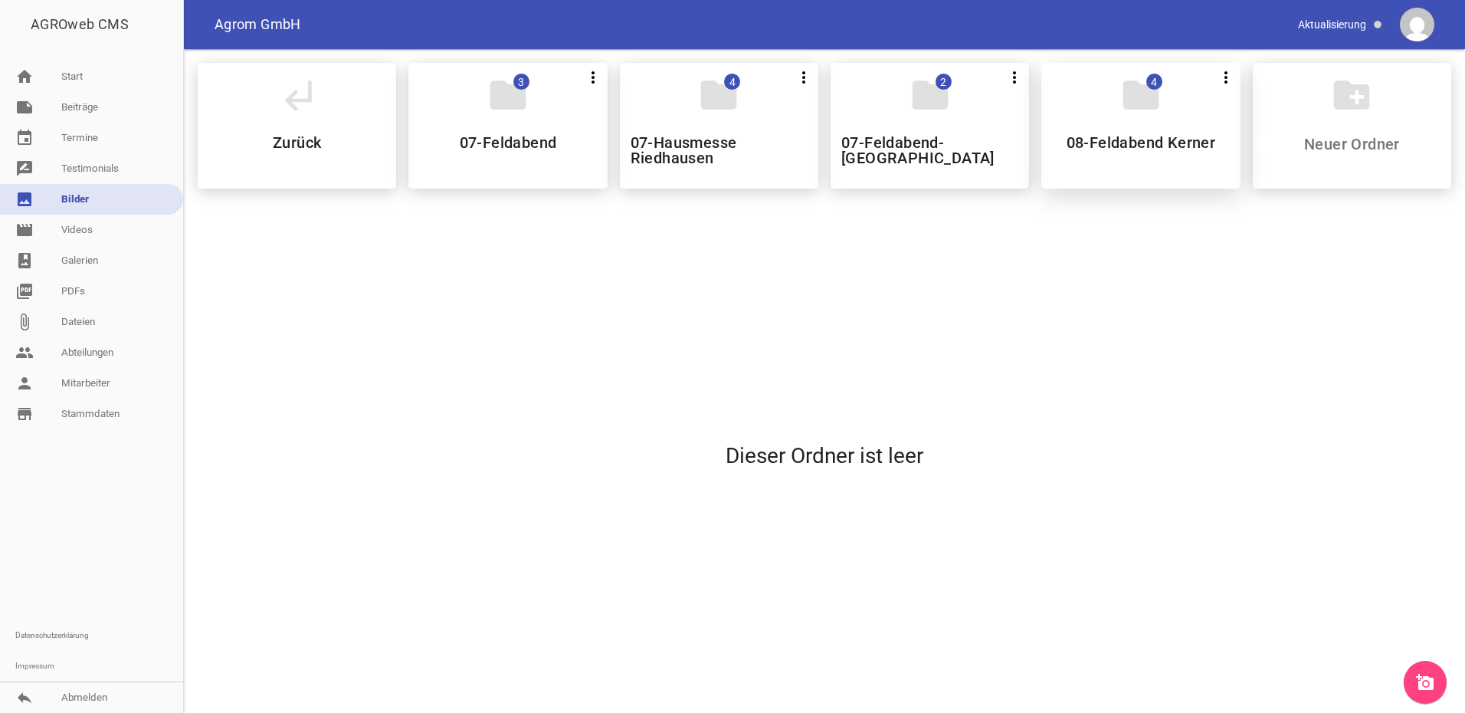
click at [1142, 110] on icon "folder" at bounding box center [1140, 95] width 43 height 43
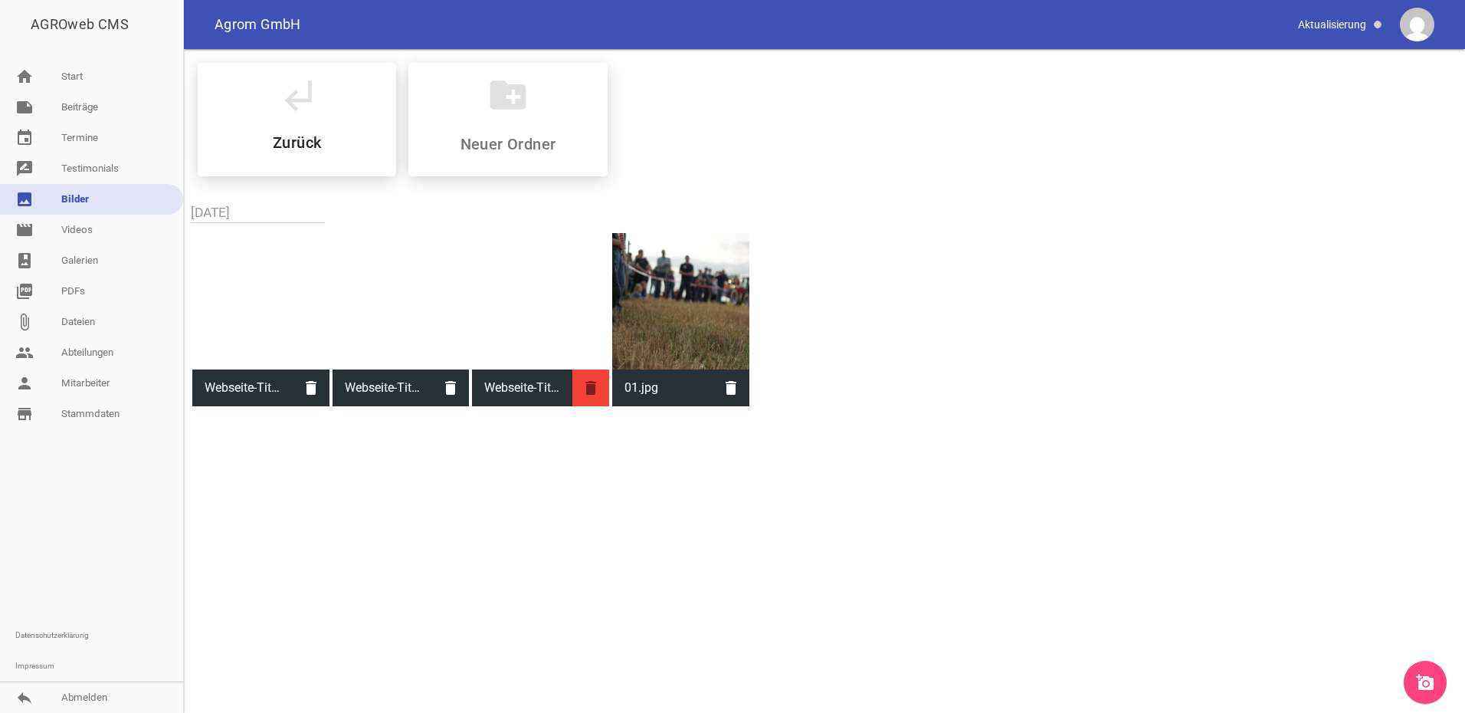
click at [591, 387] on icon "delete" at bounding box center [590, 387] width 37 height 37
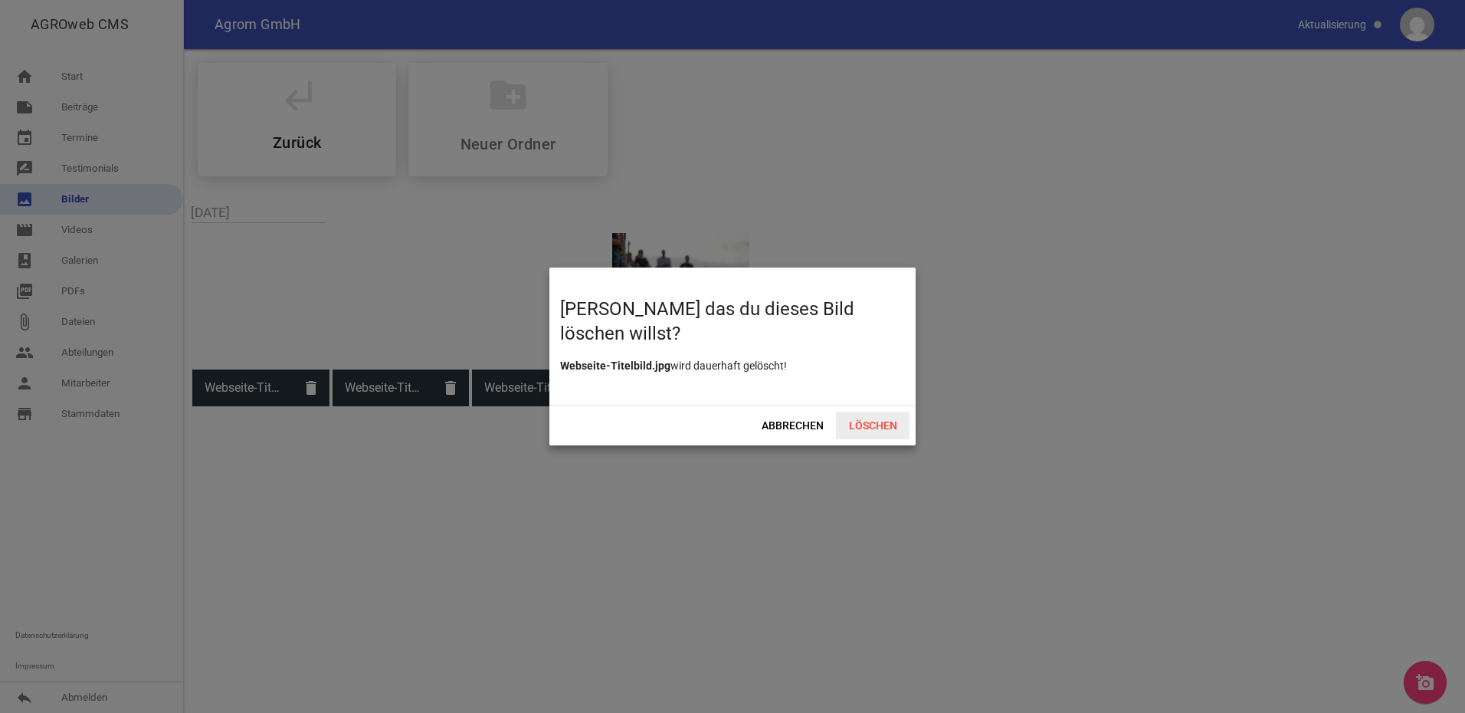
click at [854, 426] on span "Löschen" at bounding box center [873, 425] width 74 height 28
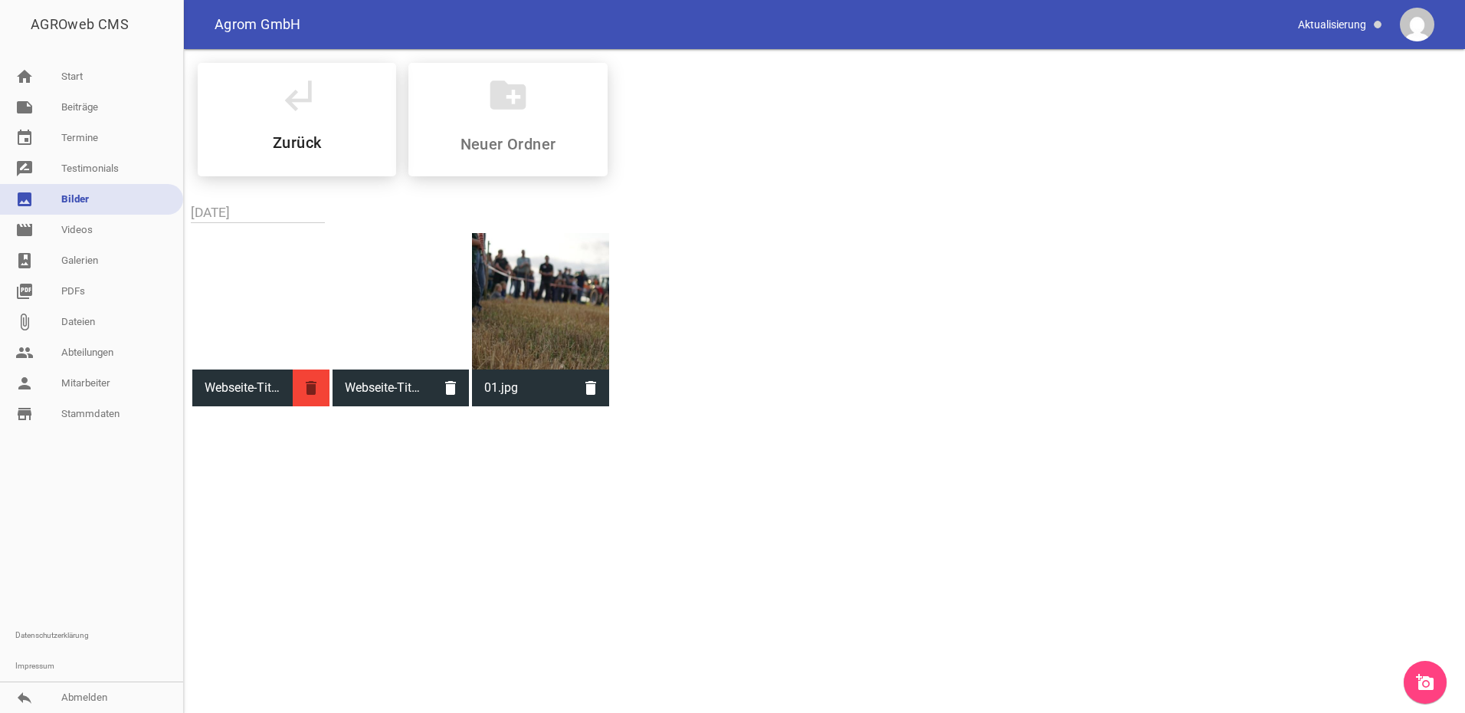
click at [319, 388] on icon "delete" at bounding box center [311, 387] width 37 height 37
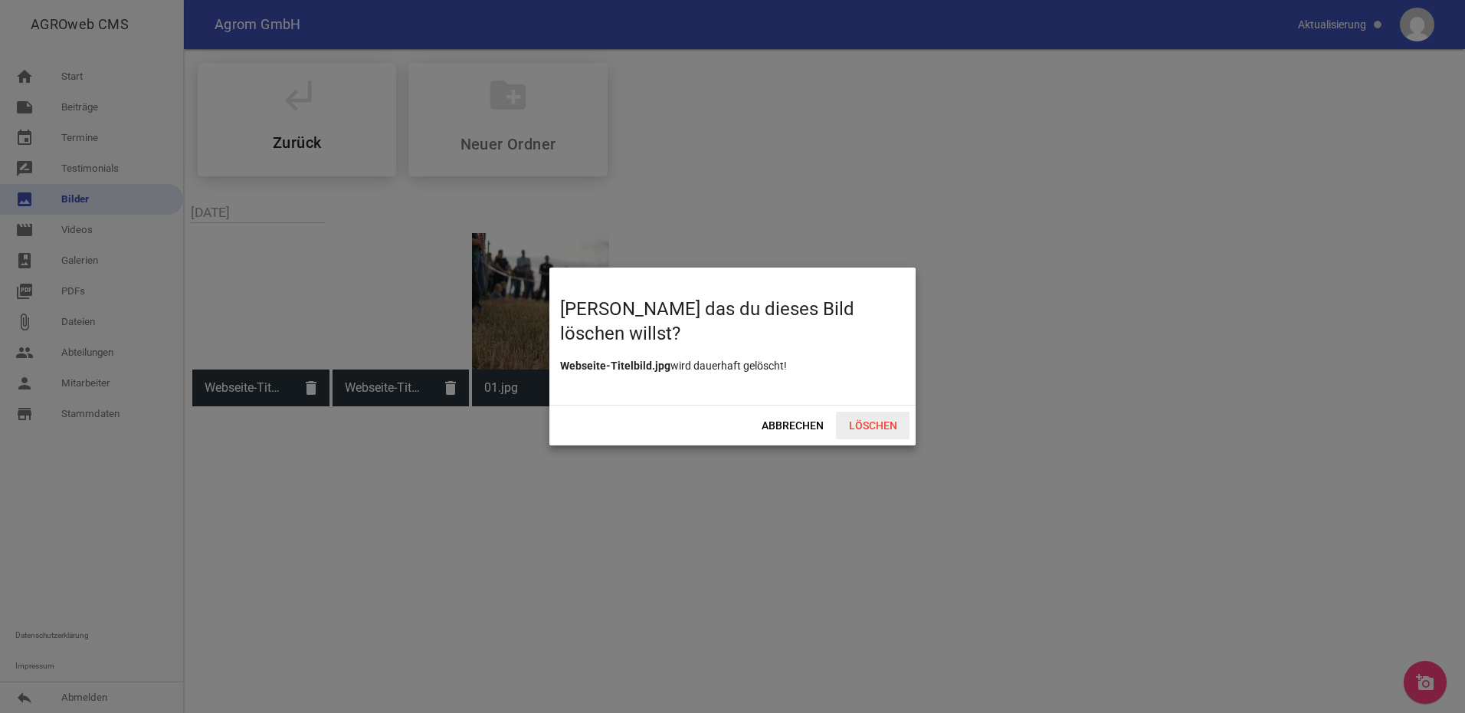
click at [867, 425] on span "Löschen" at bounding box center [873, 425] width 74 height 28
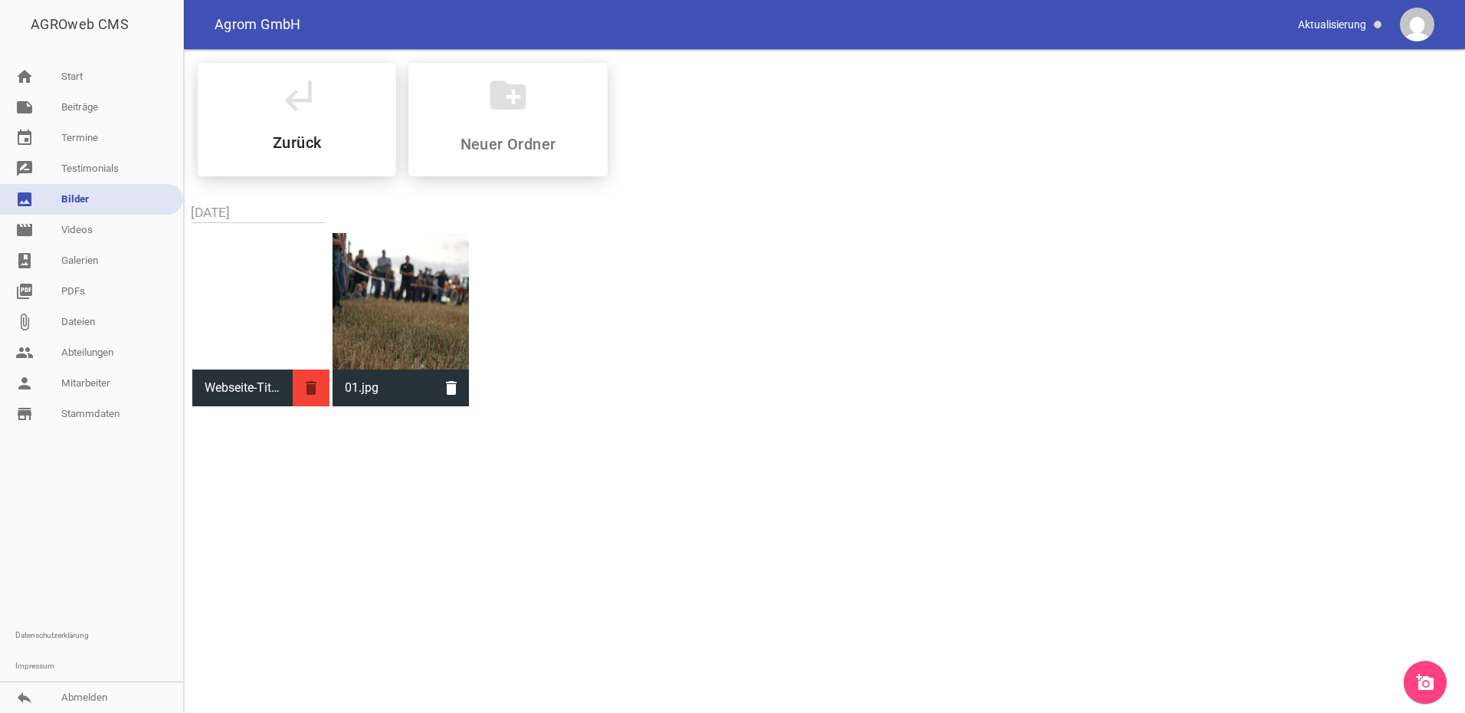
click at [310, 389] on icon "delete" at bounding box center [311, 387] width 37 height 37
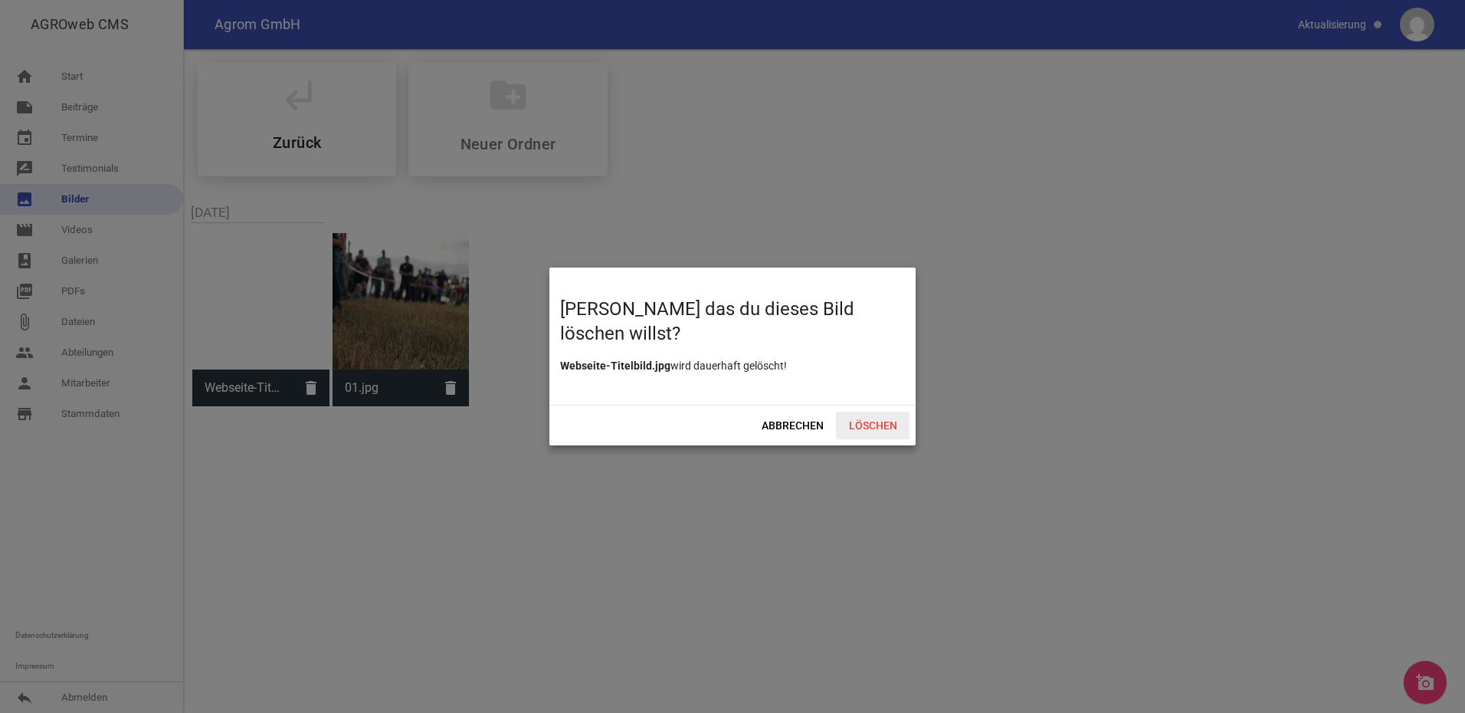
click at [870, 424] on span "Löschen" at bounding box center [873, 425] width 74 height 28
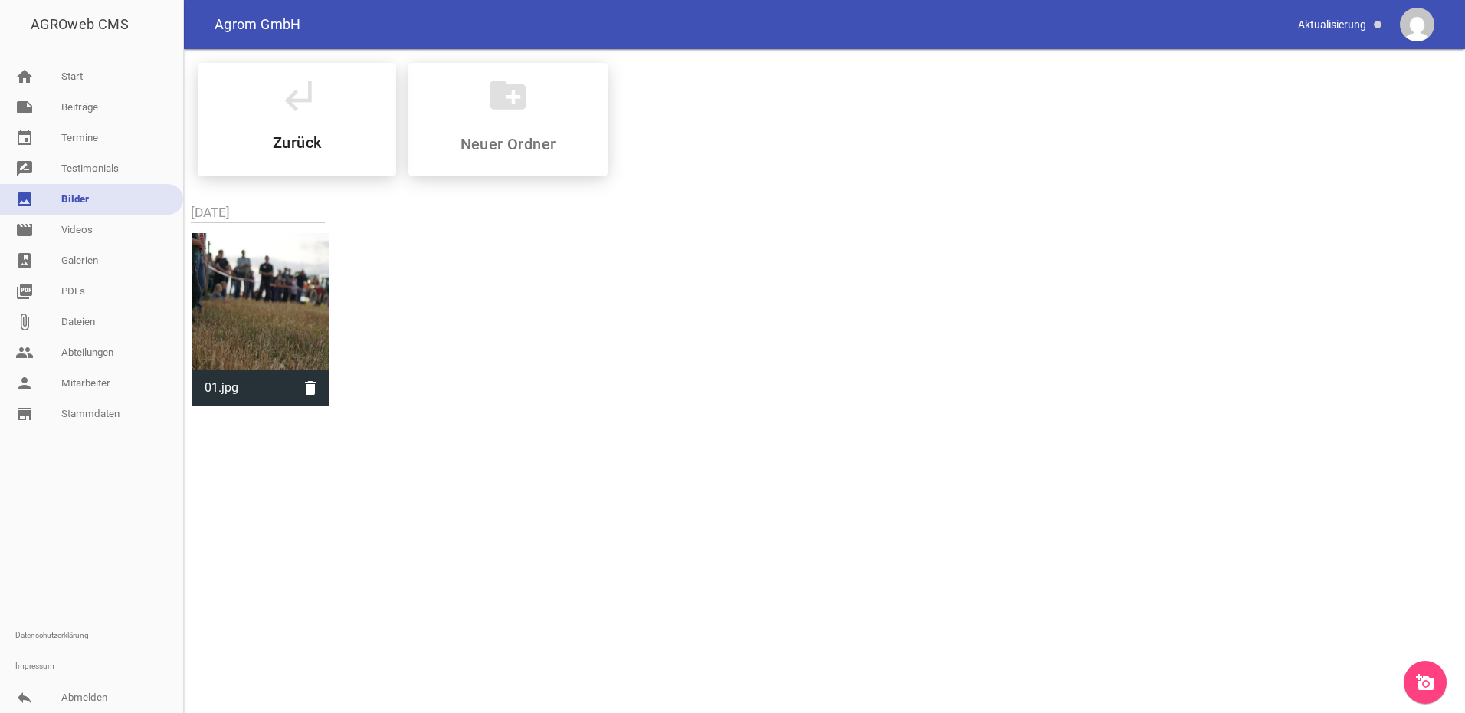
click at [1122, 219] on div "subdirectory_arrow_left Zurück create_new_folder [DATE] 01.jpg delete" at bounding box center [824, 230] width 1281 height 362
click at [88, 103] on link "note Beiträge" at bounding box center [91, 107] width 183 height 31
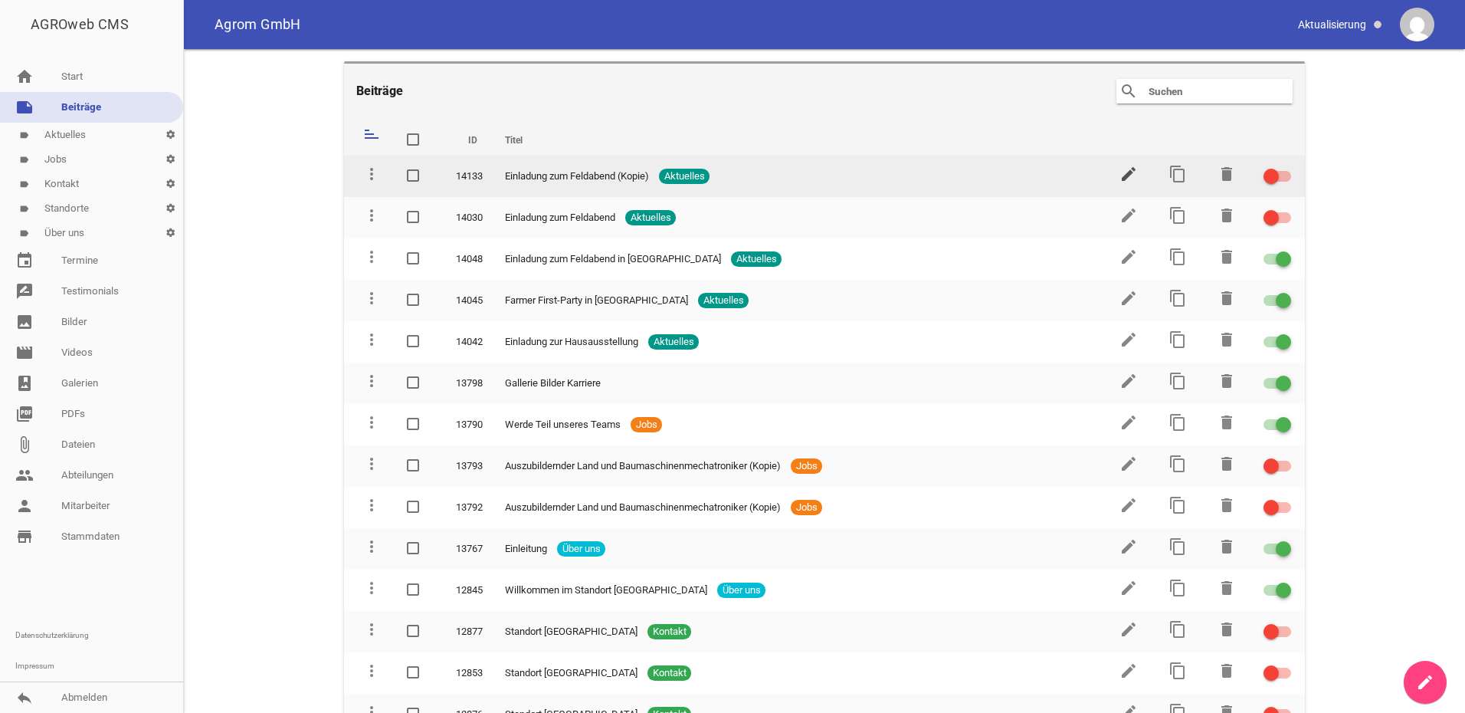
click at [1126, 177] on icon "edit" at bounding box center [1128, 174] width 18 height 18
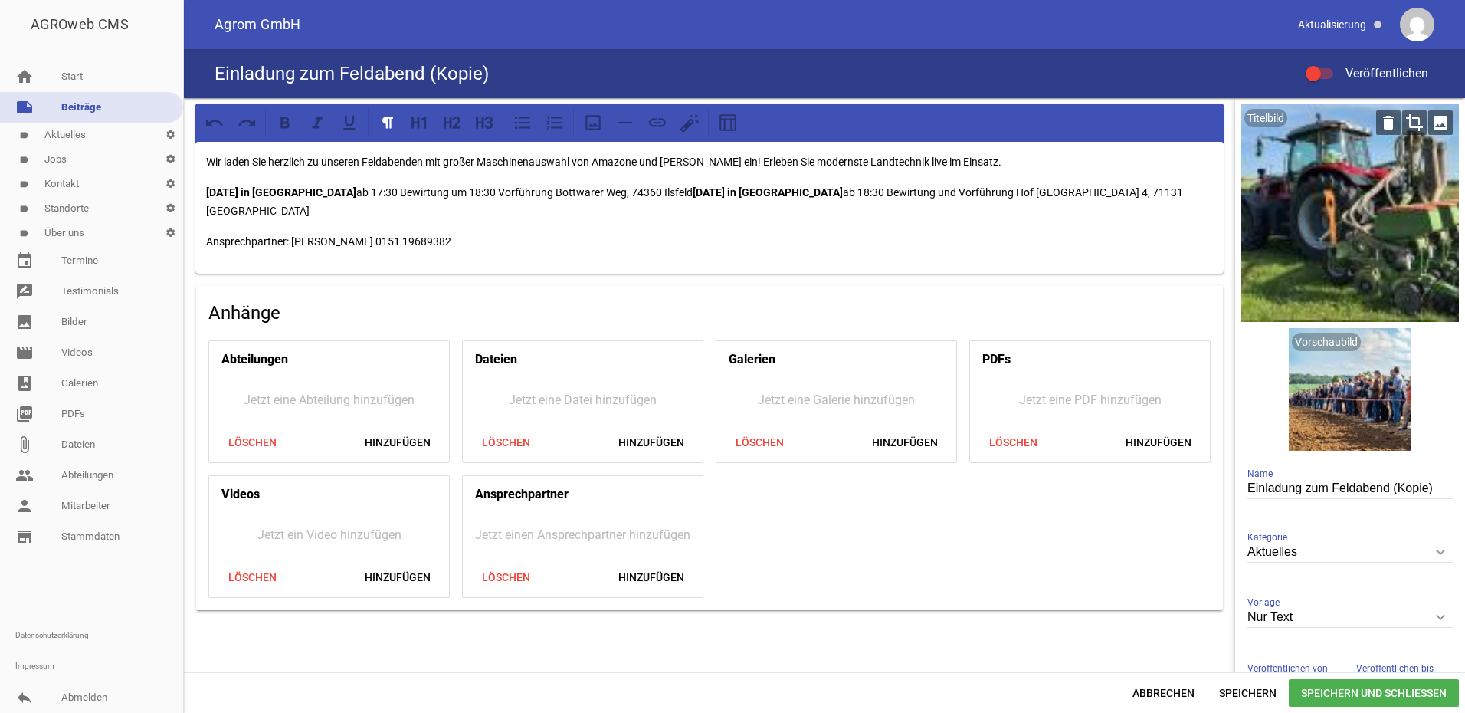
click at [1437, 121] on icon "image" at bounding box center [1440, 122] width 25 height 25
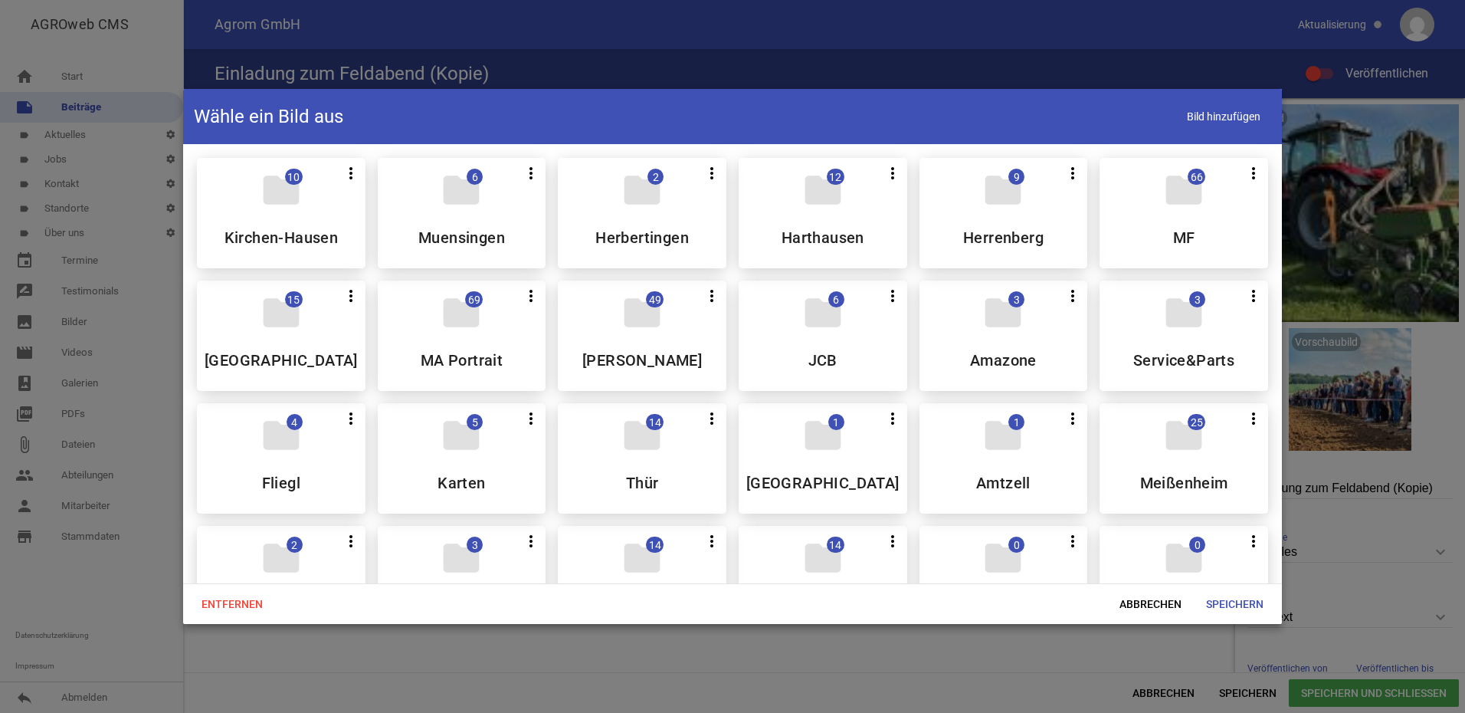
scroll to position [306, 0]
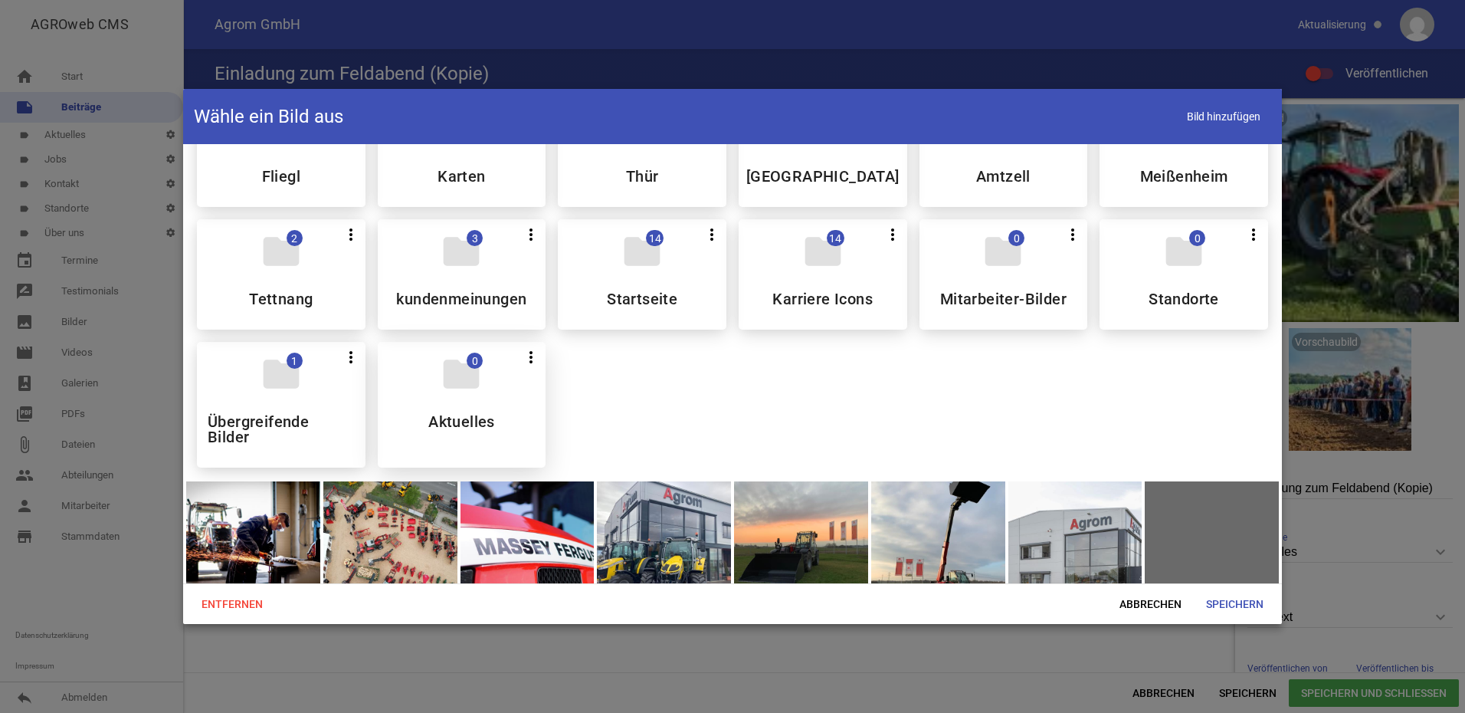
click at [459, 399] on div "folder 0 more_vert Teilen Bearbeiten Löschen Aktuelles" at bounding box center [462, 405] width 169 height 126
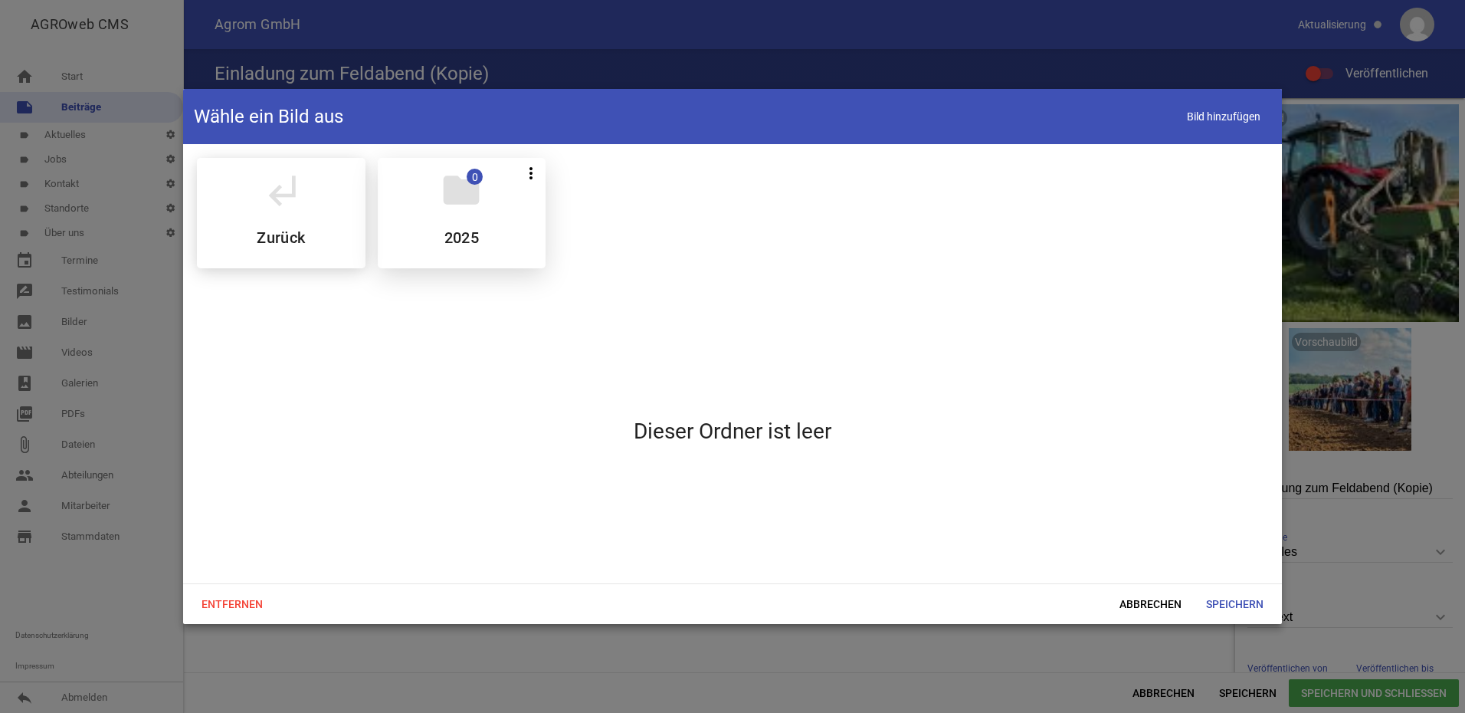
click at [464, 213] on div "folder 0 more_vert Teilen Bearbeiten Löschen 2025" at bounding box center [462, 213] width 169 height 110
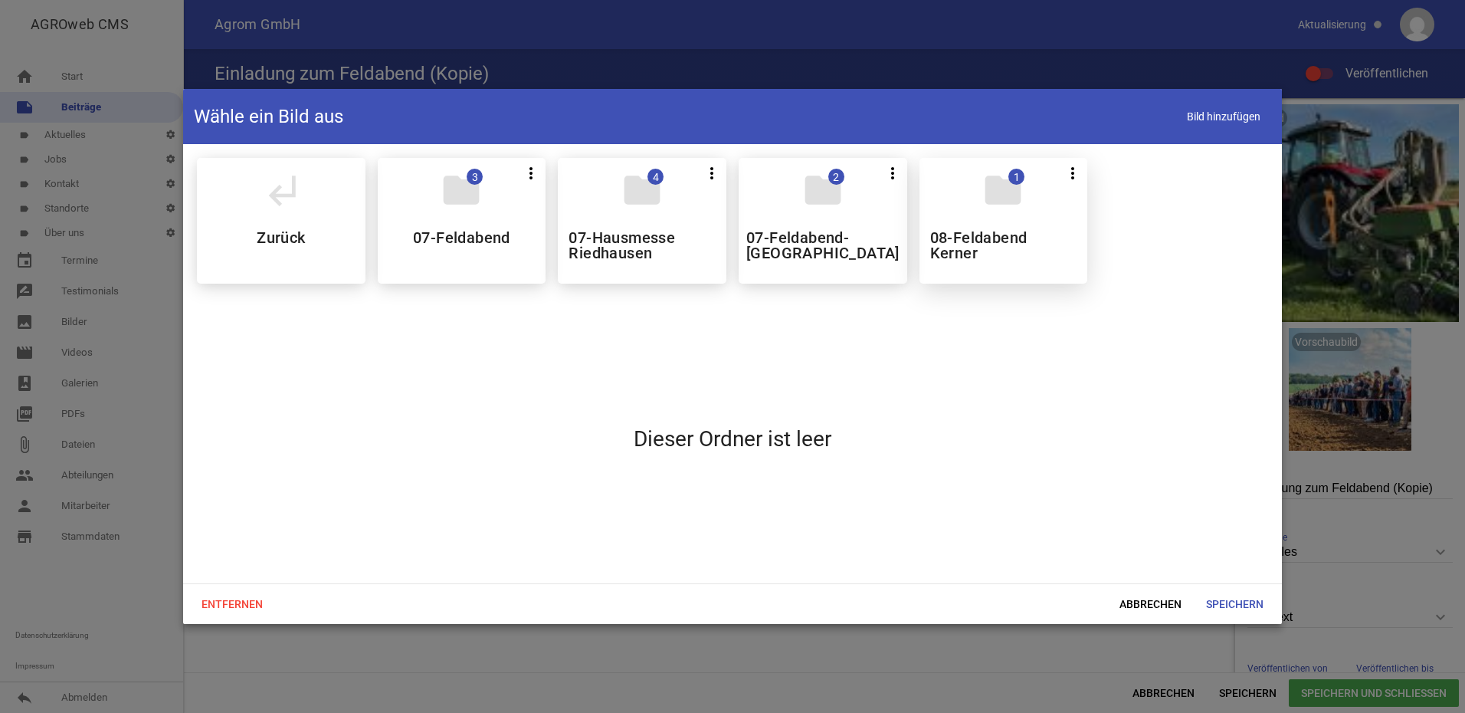
click at [1010, 199] on icon "folder" at bounding box center [1002, 190] width 43 height 43
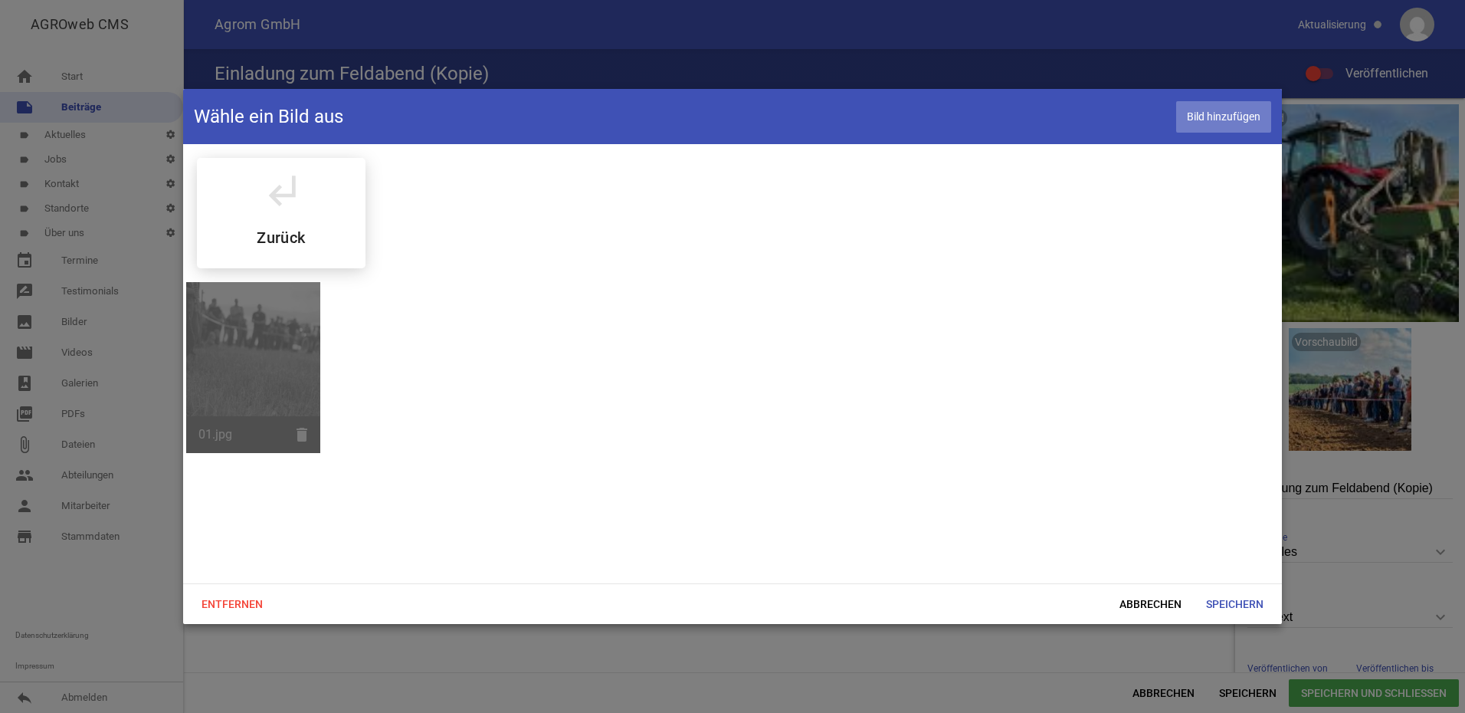
click at [1230, 116] on span "Bild hinzufügen" at bounding box center [1223, 116] width 95 height 31
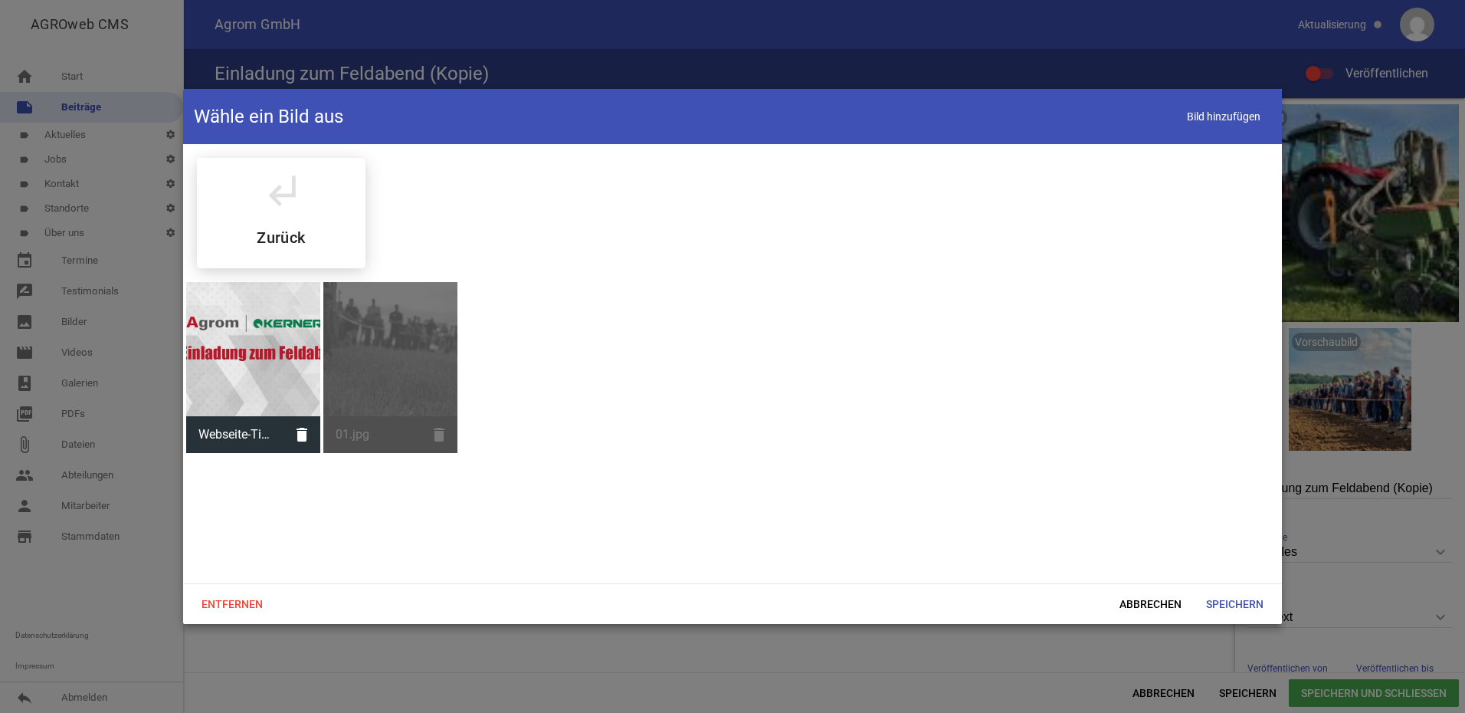
click at [260, 349] on div at bounding box center [253, 349] width 134 height 134
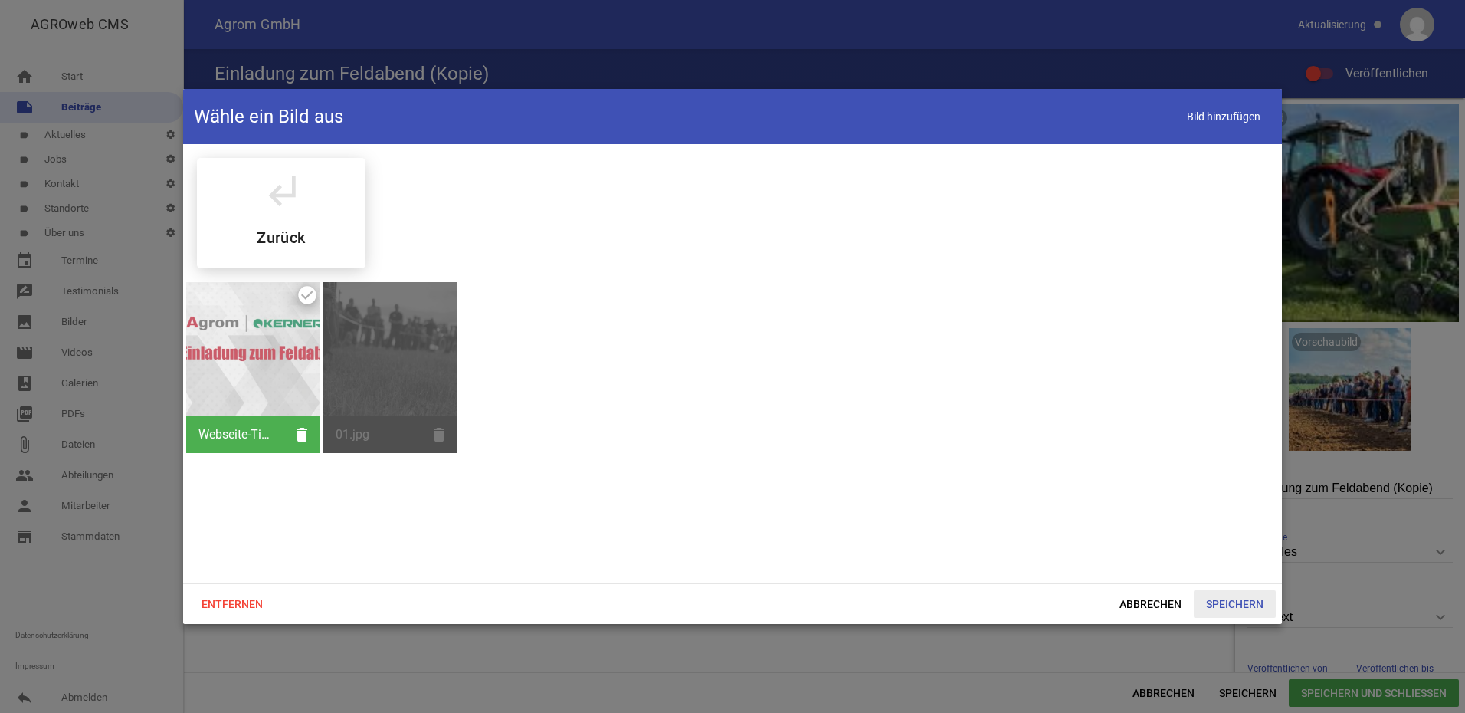
click at [1226, 603] on span "Speichern" at bounding box center [1235, 604] width 82 height 28
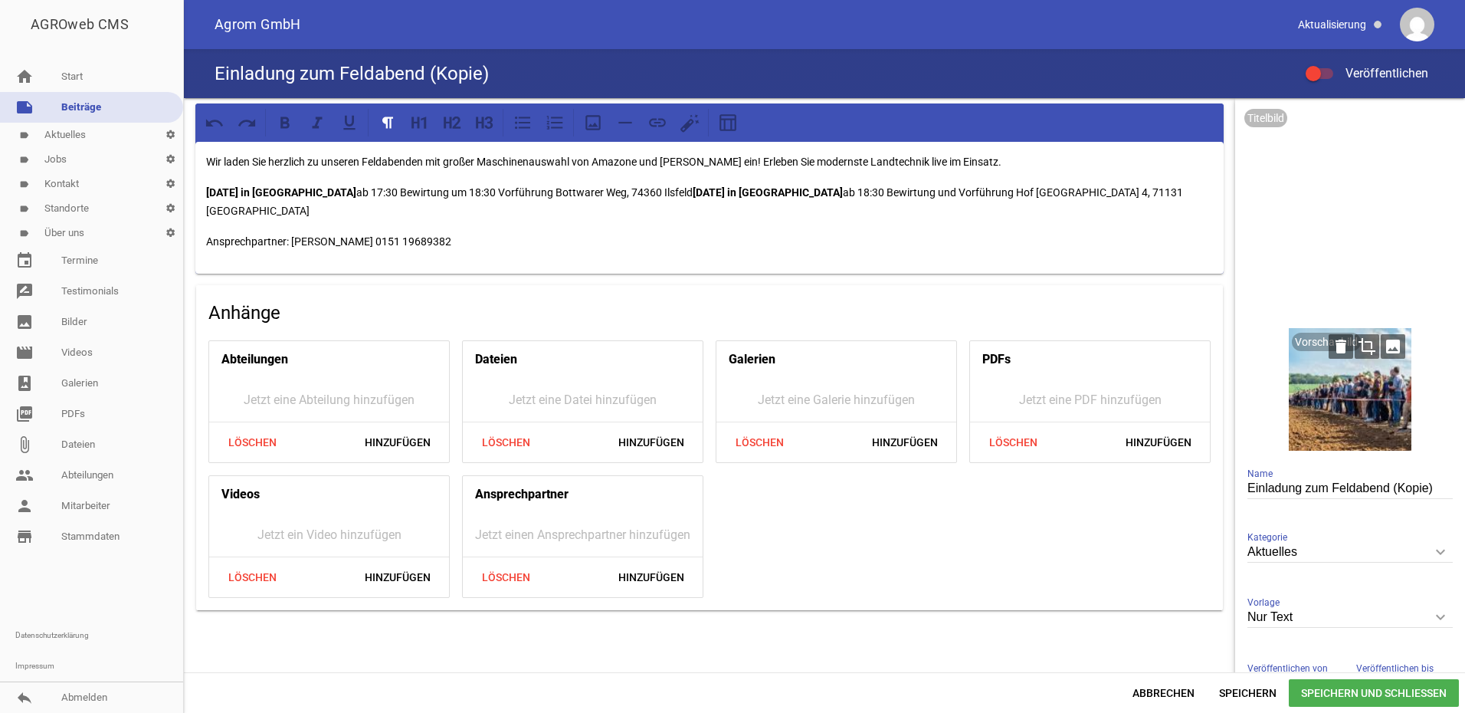
click at [1373, 403] on div at bounding box center [1350, 389] width 123 height 123
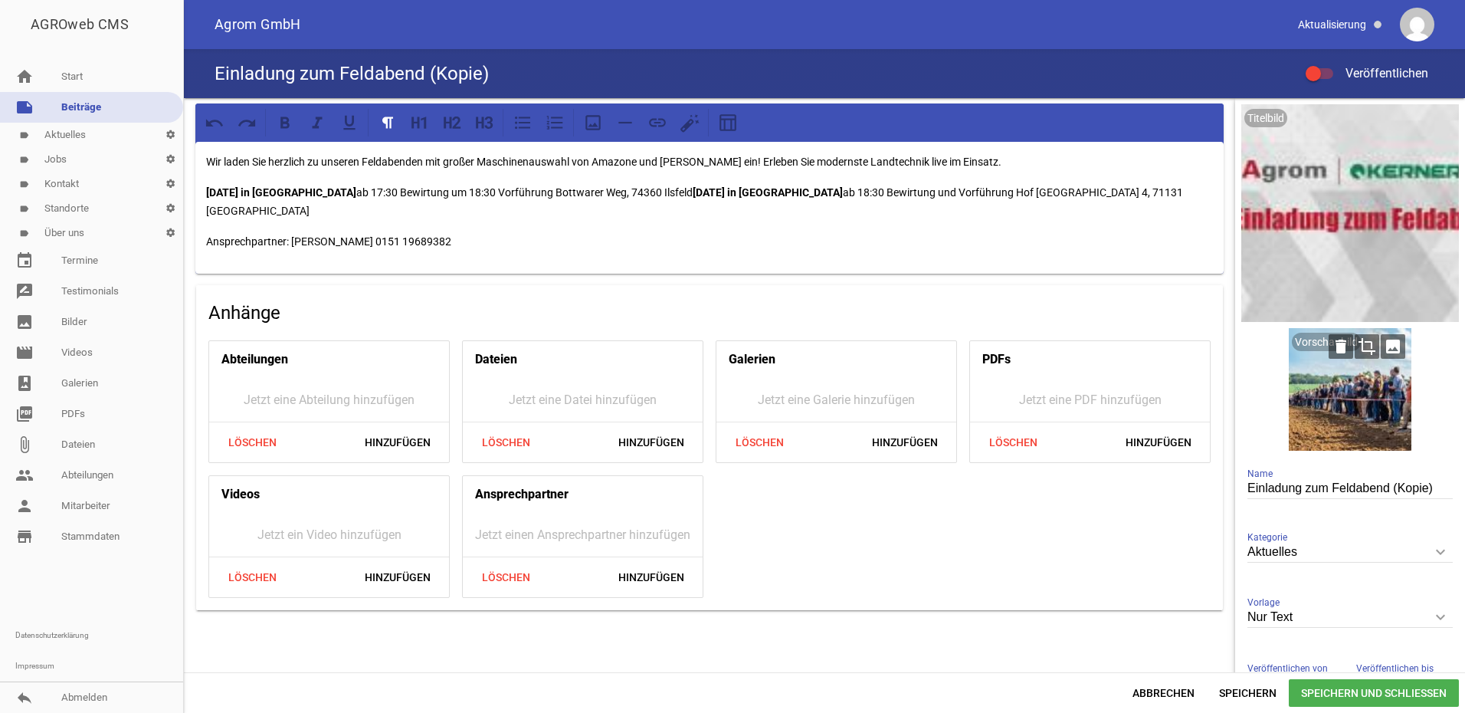
click at [1382, 340] on icon "image" at bounding box center [1393, 346] width 25 height 25
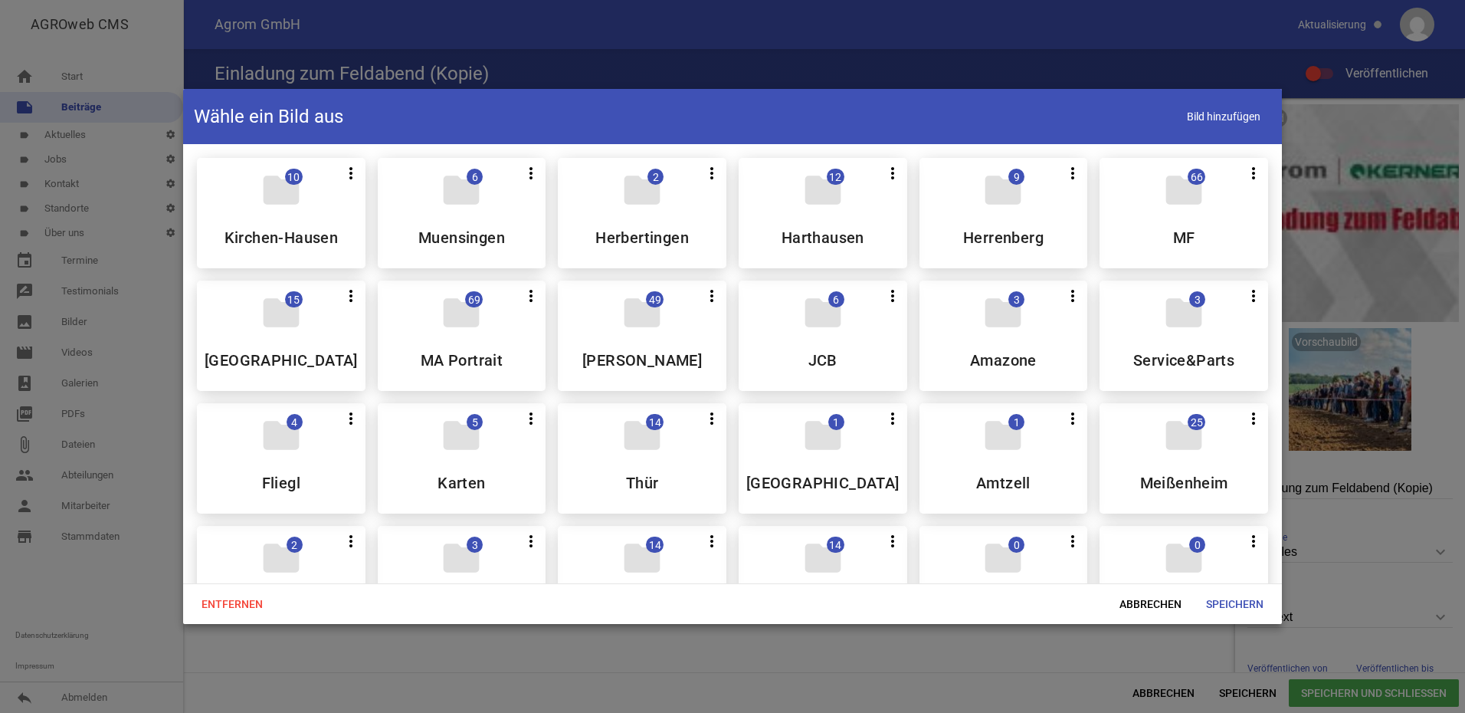
scroll to position [383, 0]
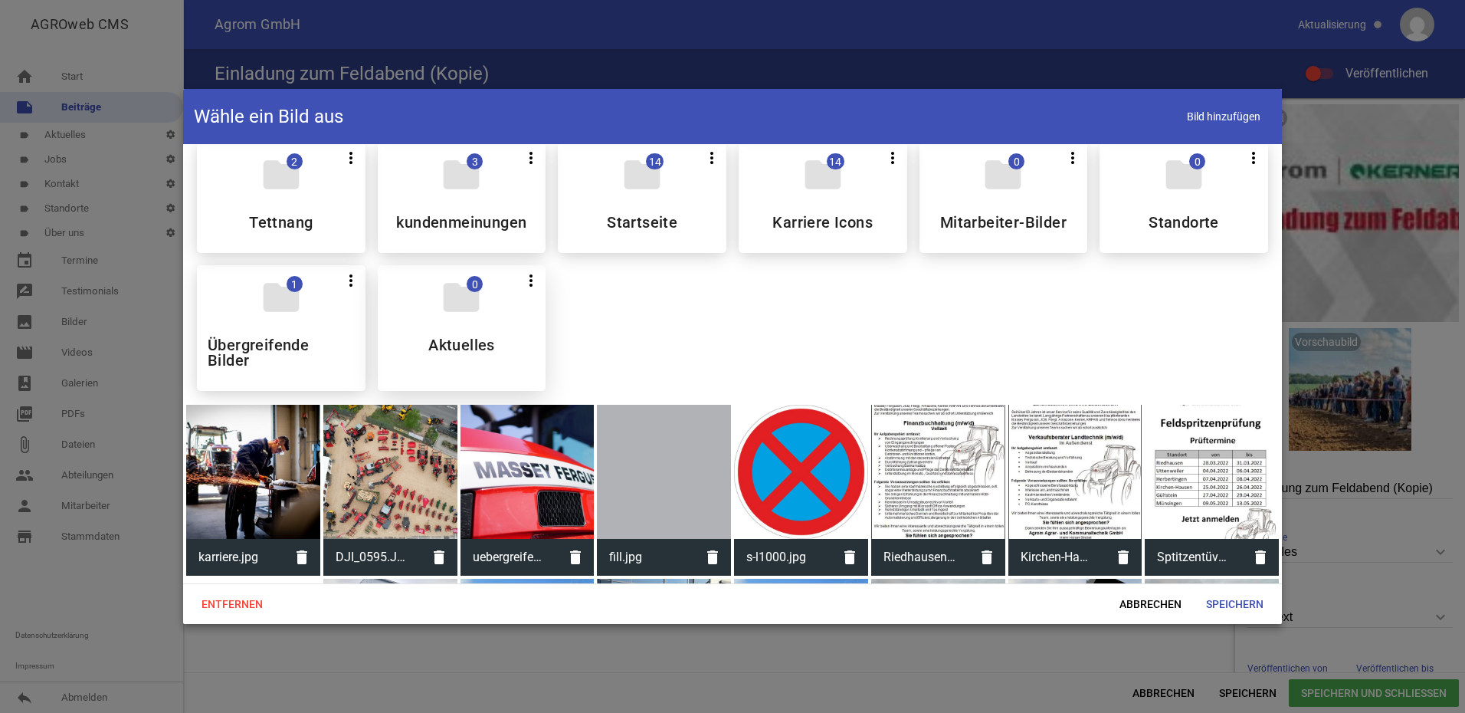
click at [429, 287] on div "folder 0 more_vert Teilen Bearbeiten Löschen Aktuelles" at bounding box center [462, 328] width 169 height 126
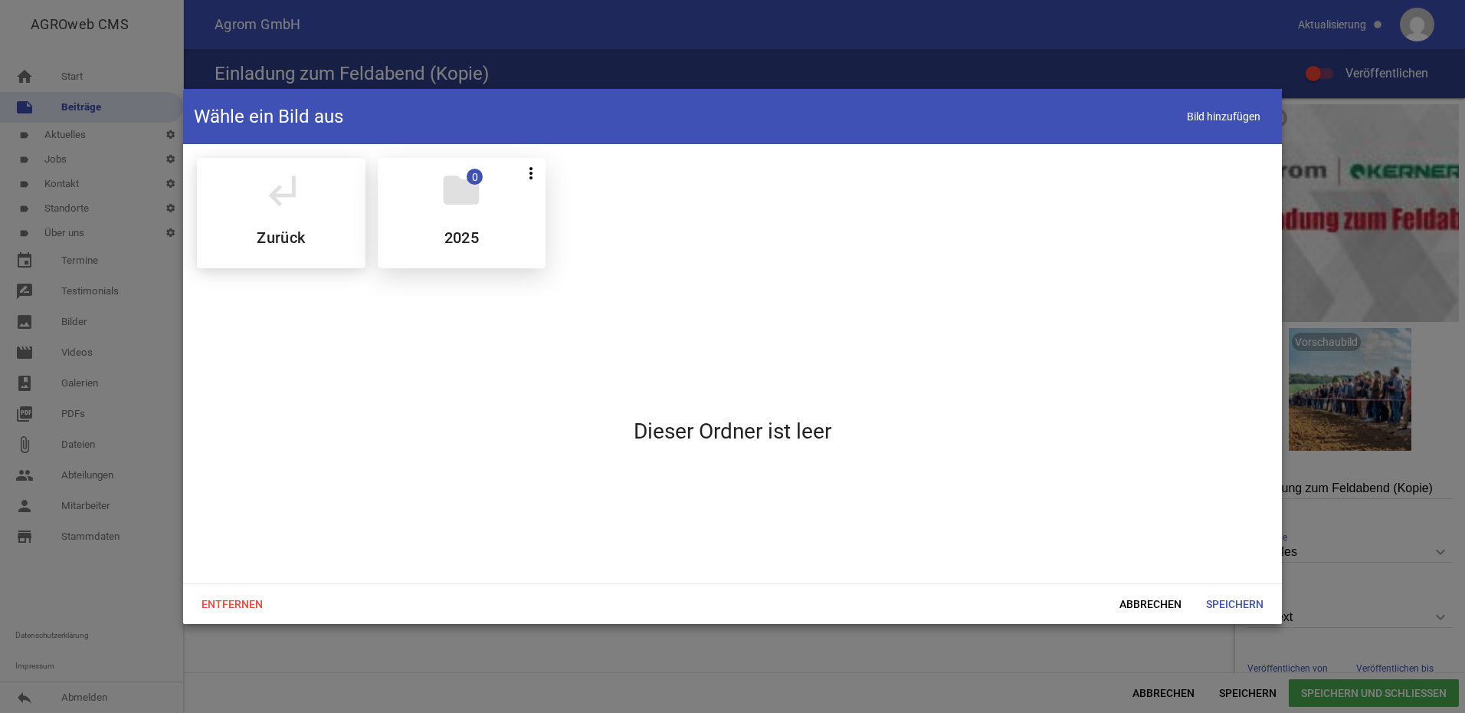
click at [488, 204] on div "folder 0 more_vert Teilen Bearbeiten Löschen 2025" at bounding box center [462, 213] width 169 height 110
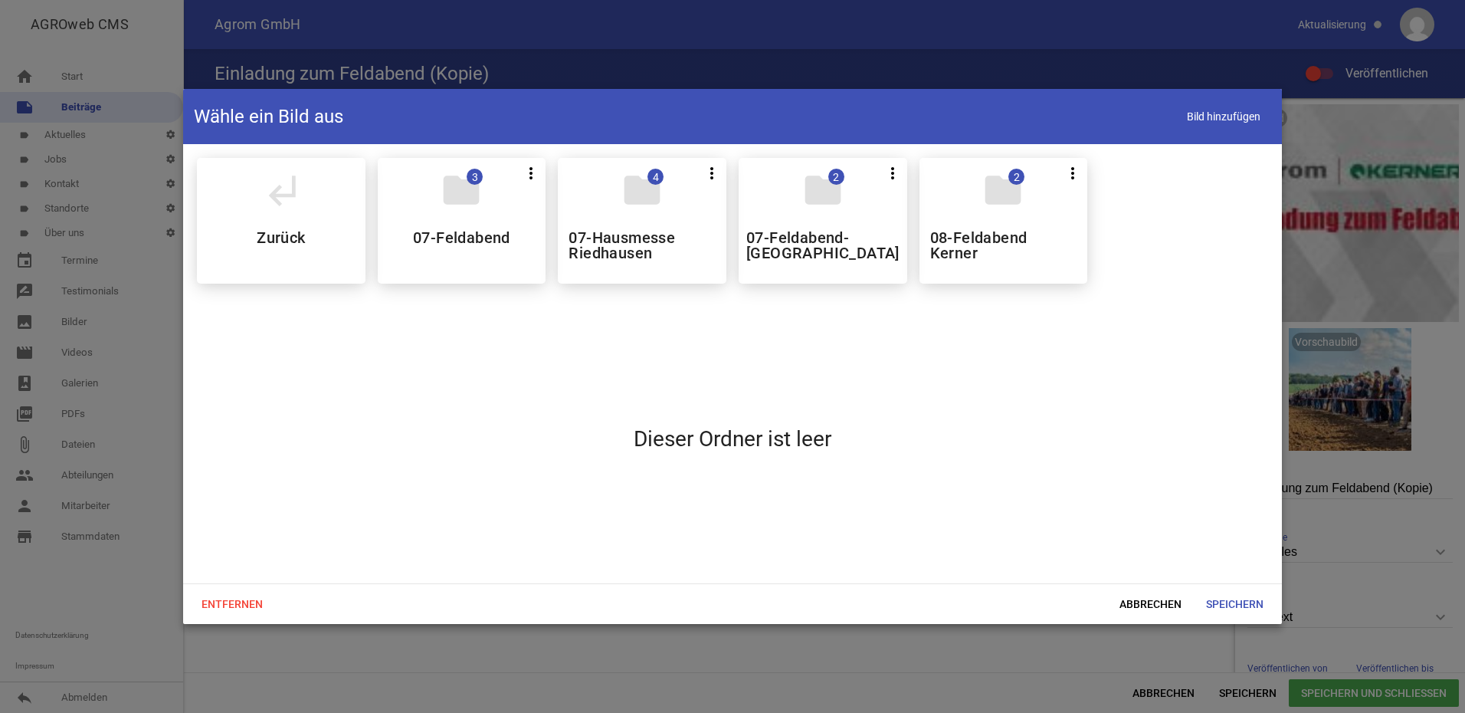
click at [986, 212] on div "folder 2 more_vert Teilen Bearbeiten Löschen 08-Feldabend Kerner" at bounding box center [1003, 221] width 169 height 126
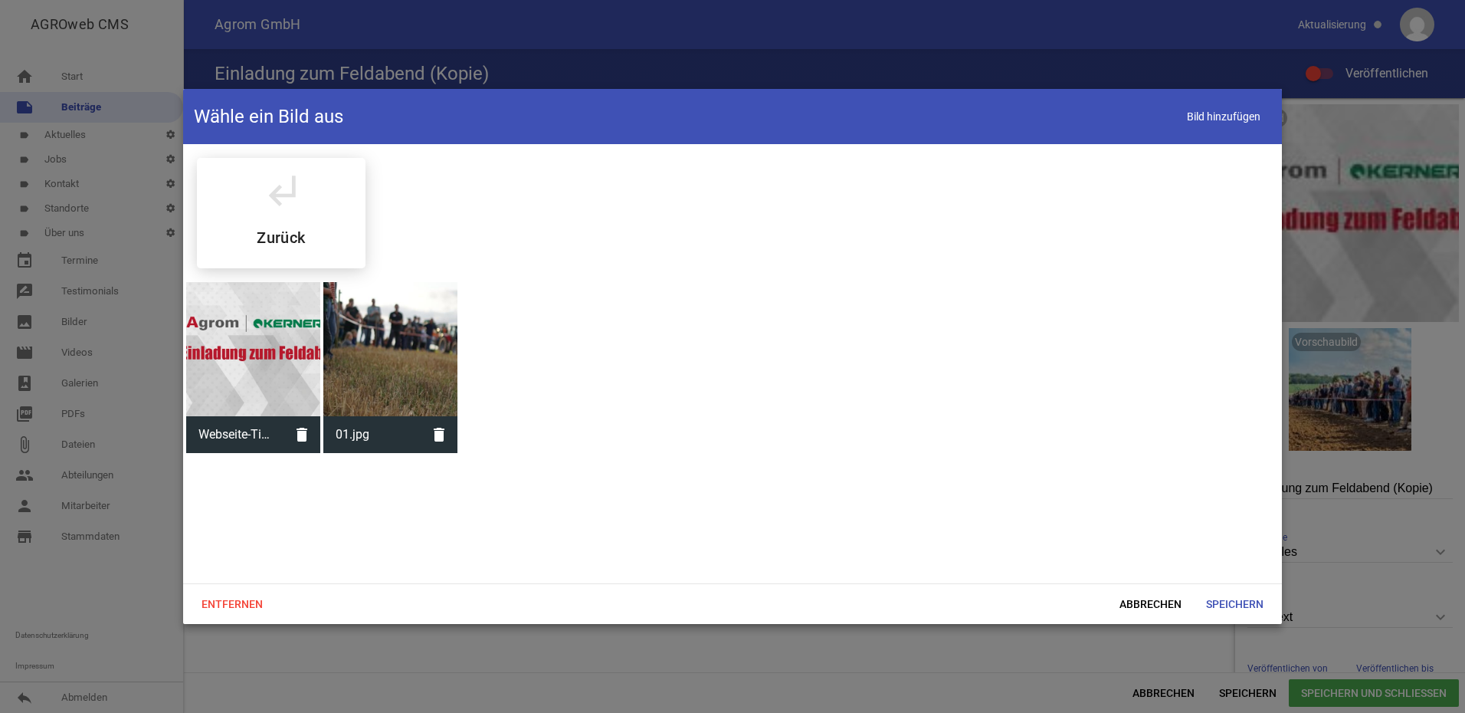
click at [359, 354] on div at bounding box center [390, 349] width 134 height 134
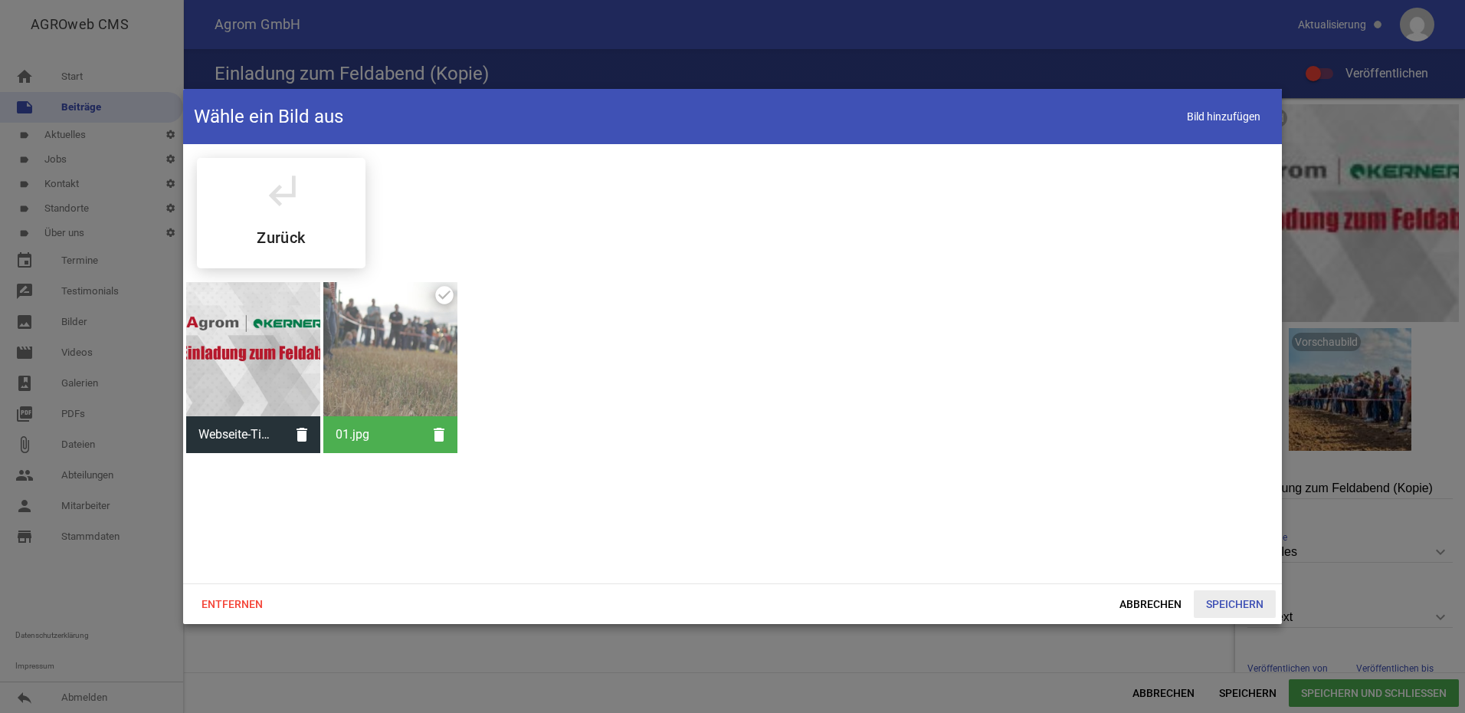
click at [1234, 601] on span "Speichern" at bounding box center [1235, 604] width 82 height 28
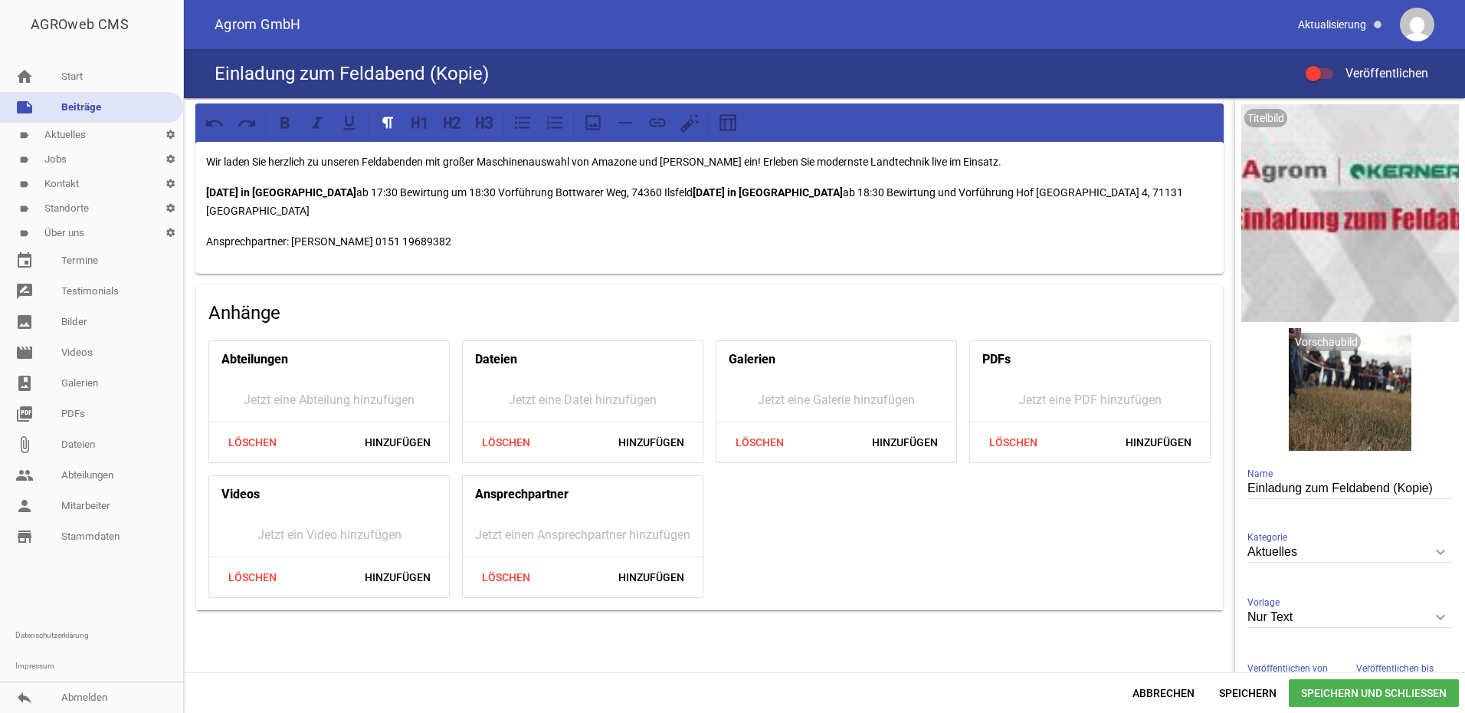
click at [1361, 488] on input "Einladung zum Feldabend (Kopie)" at bounding box center [1349, 488] width 205 height 21
drag, startPoint x: 1433, startPoint y: 487, endPoint x: 1388, endPoint y: 490, distance: 46.1
click at [1388, 490] on input "Einladung zum Feldabend (Kopie)" at bounding box center [1349, 488] width 205 height 21
type input "Einladung zum Feldabend"
click at [311, 192] on p "[DATE] in [GEOGRAPHIC_DATA] ab 17:30 Bewirtung um 18:30 Vorführung Bottwarer We…" at bounding box center [709, 201] width 1007 height 37
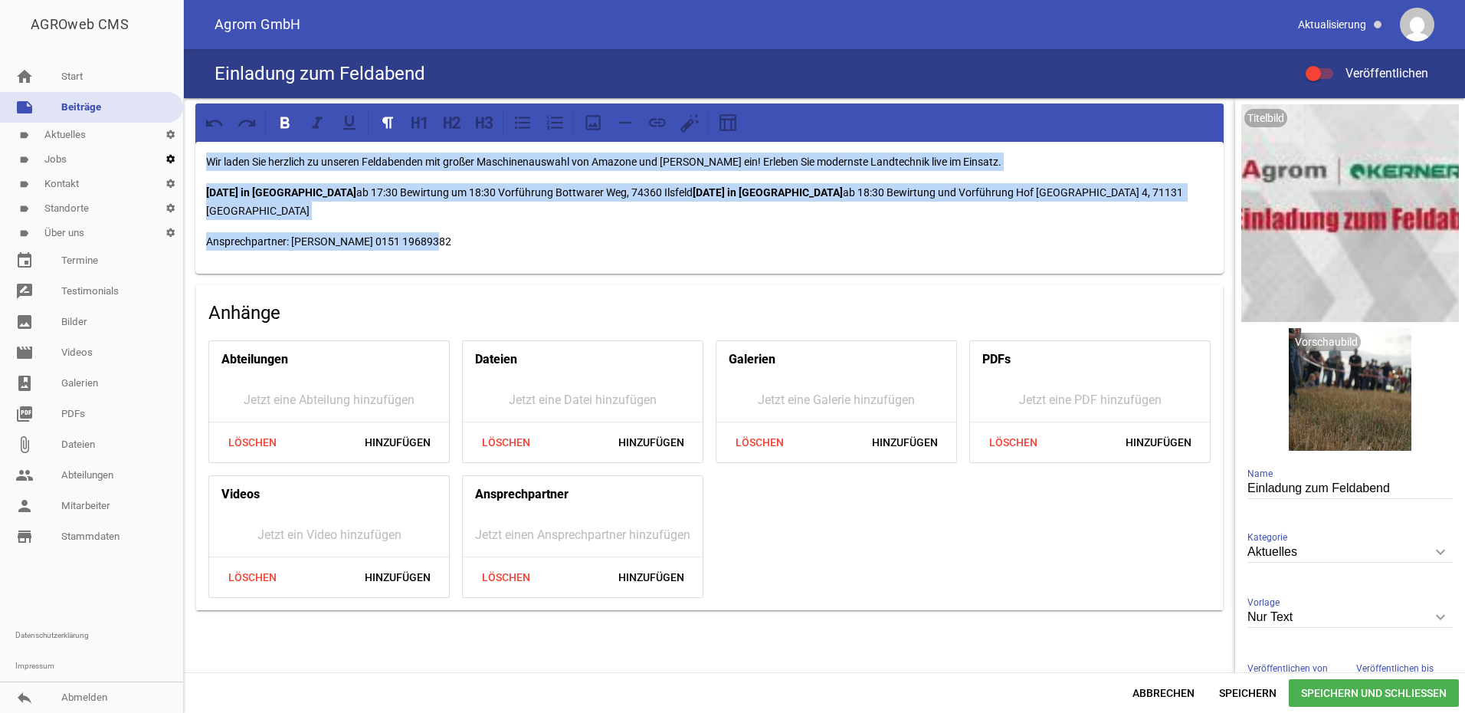
drag, startPoint x: 482, startPoint y: 221, endPoint x: 171, endPoint y: 148, distance: 319.5
click at [171, 148] on div "AGROweb CMS home Start note Beiträge label Aktuelles settings label Jobs settin…" at bounding box center [732, 356] width 1465 height 713
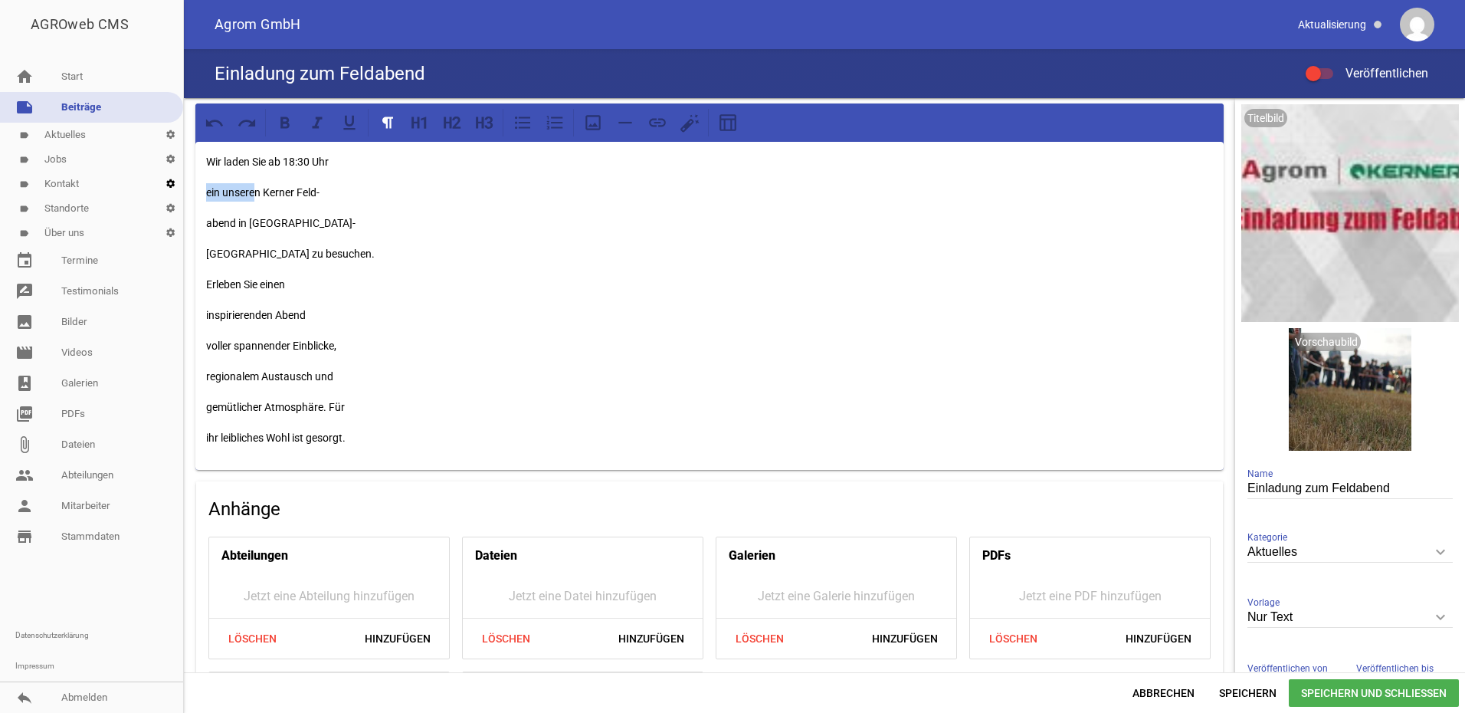
drag, startPoint x: 233, startPoint y: 195, endPoint x: 175, endPoint y: 182, distance: 58.9
click at [175, 182] on div "AGROweb CMS home Start note Beiträge label Aktuelles settings label Jobs settin…" at bounding box center [732, 356] width 1465 height 713
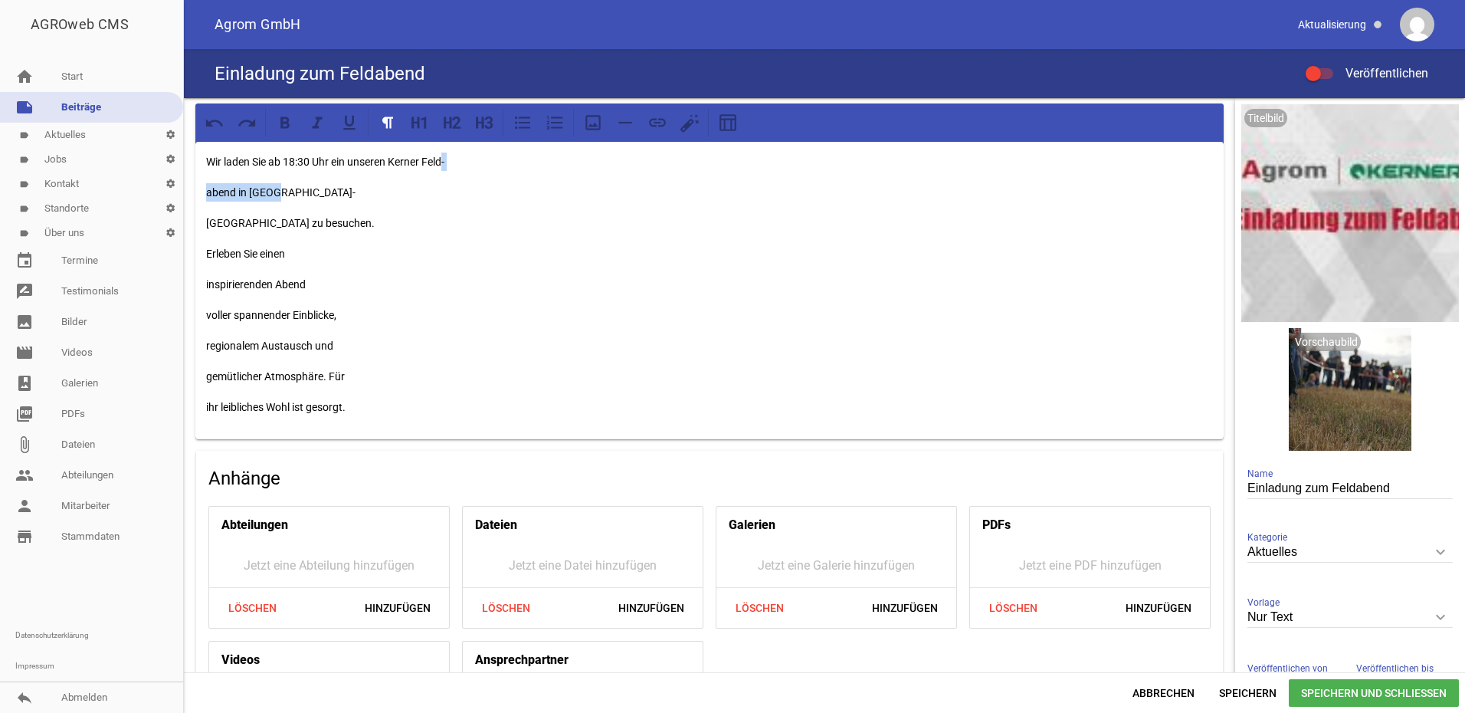
drag, startPoint x: 243, startPoint y: 187, endPoint x: 444, endPoint y: 159, distance: 203.4
click at [444, 159] on div "Wir laden Sie ab 18:30 Uhr ein unseren Kerner Feld- abend in [GEOGRAPHIC_DATA] …" at bounding box center [709, 290] width 1028 height 297
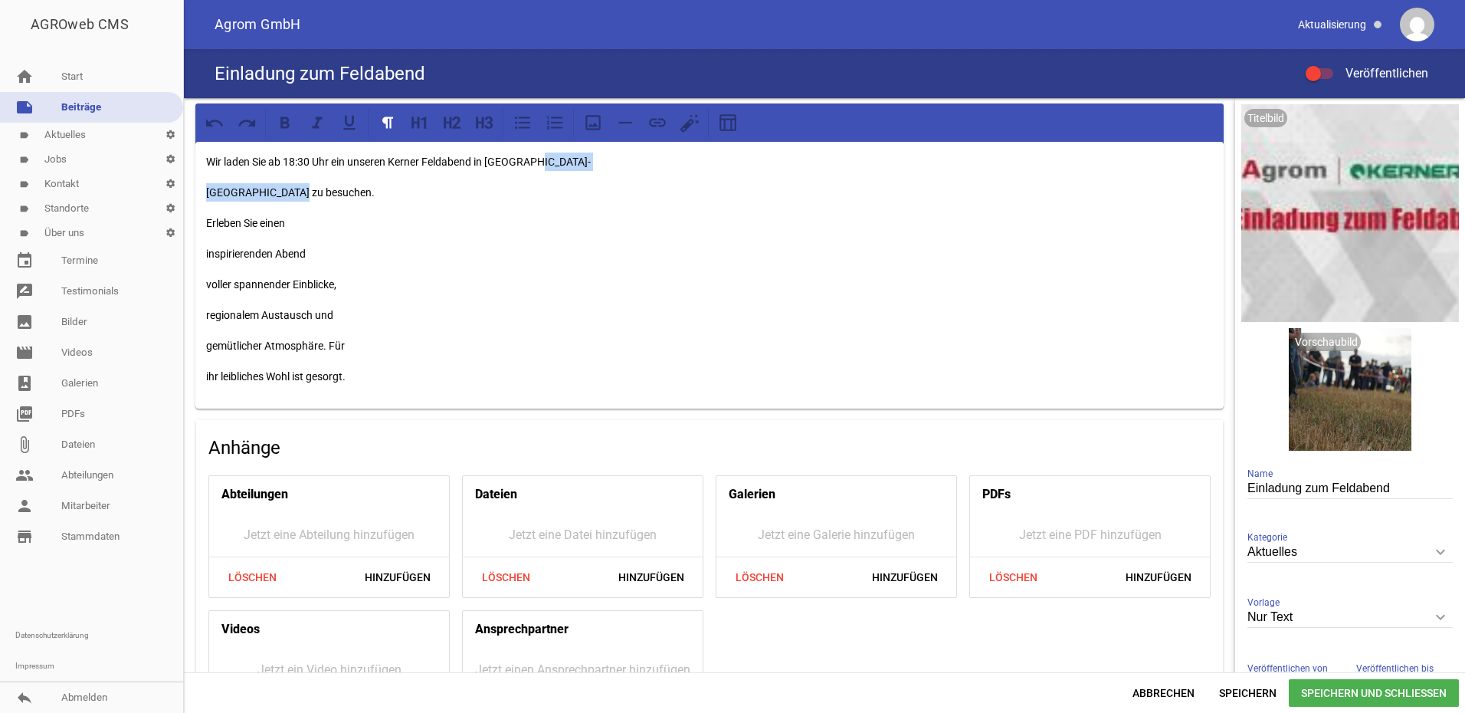
drag, startPoint x: 251, startPoint y: 188, endPoint x: 532, endPoint y: 157, distance: 283.7
click at [532, 157] on div "Wir laden Sie ab 18:30 Uhr ein unseren Kerner Feldabend in [GEOGRAPHIC_DATA] zu…" at bounding box center [709, 275] width 1028 height 267
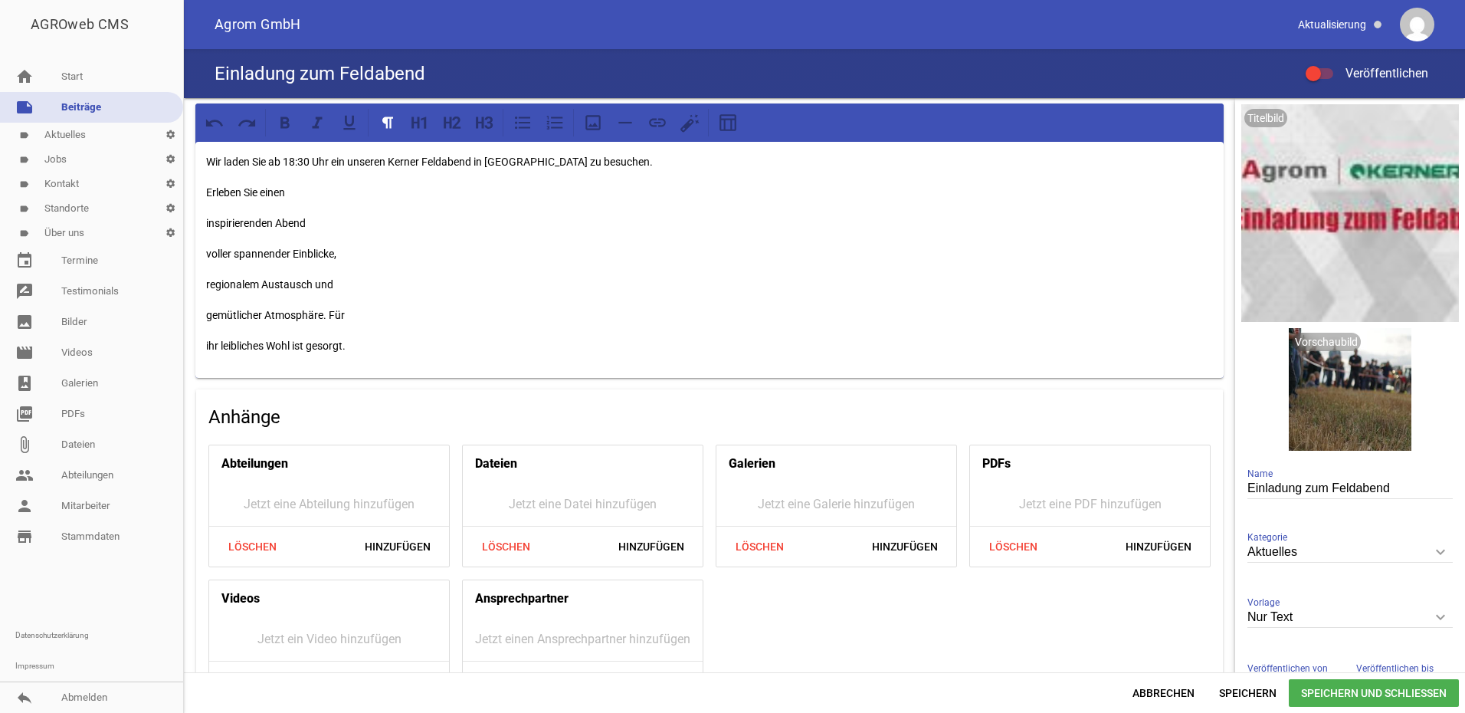
click at [248, 189] on p "Erleben Sie einen" at bounding box center [709, 192] width 1007 height 18
drag, startPoint x: 243, startPoint y: 186, endPoint x: 648, endPoint y: 159, distance: 406.2
click at [648, 159] on div "Wir laden Sie ab 18:30 Uhr ein unseren Kerner Feldabend in [GEOGRAPHIC_DATA] zu…" at bounding box center [709, 260] width 1028 height 236
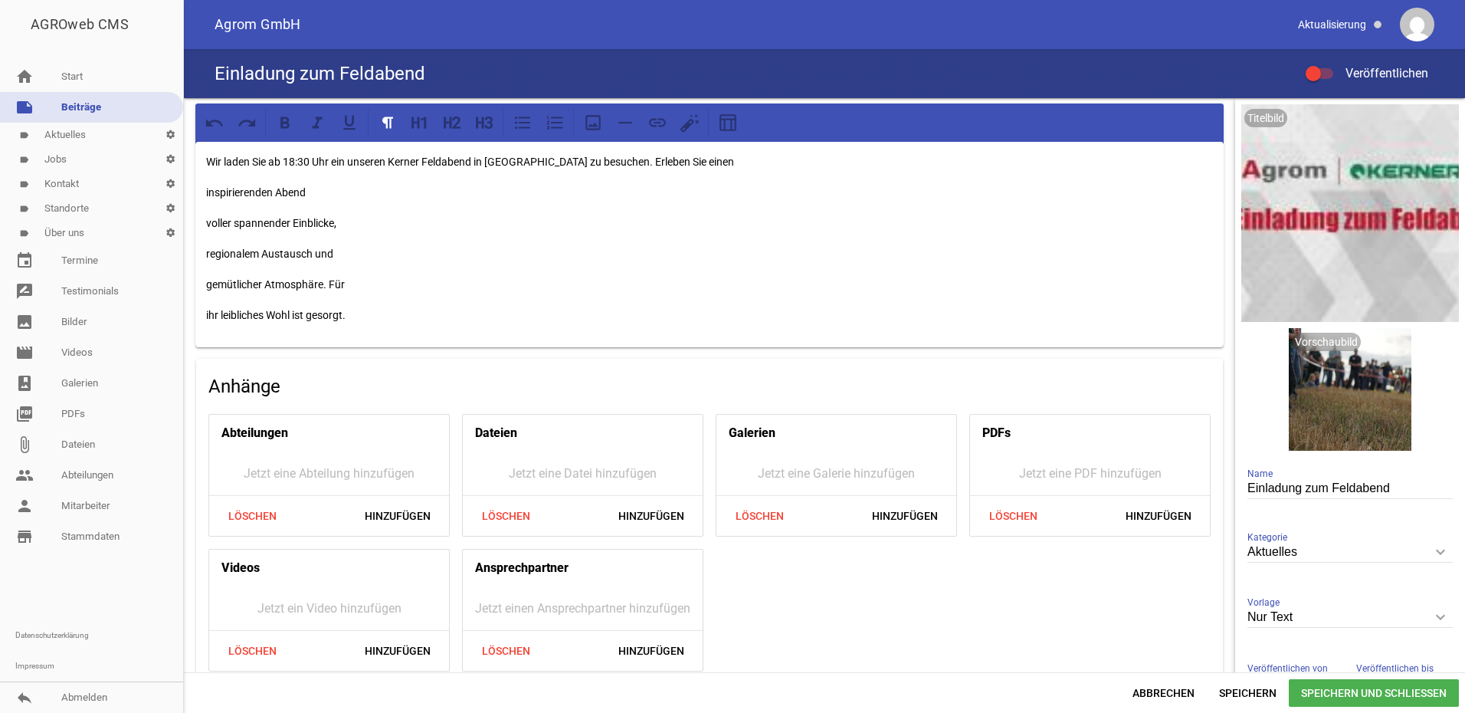
drag, startPoint x: 242, startPoint y: 189, endPoint x: 730, endPoint y: 162, distance: 488.8
click at [730, 162] on div "Wir laden Sie ab 18:30 Uhr ein unseren Kerner Feldabend in [GEOGRAPHIC_DATA] zu…" at bounding box center [709, 244] width 1028 height 205
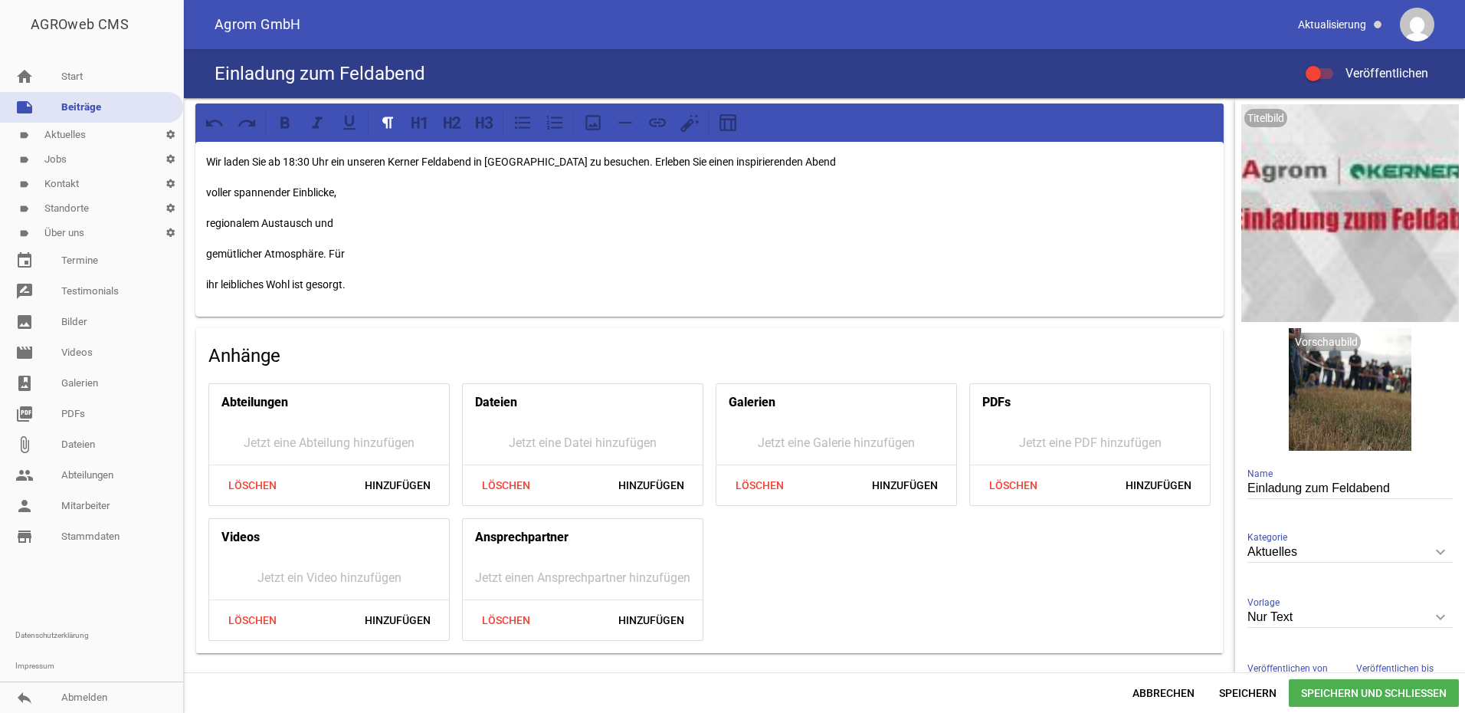
drag, startPoint x: 231, startPoint y: 189, endPoint x: 834, endPoint y: 156, distance: 603.9
click at [834, 156] on div "Wir laden Sie ab 18:30 Uhr ein unseren Kerner Feldabend in [GEOGRAPHIC_DATA] zu…" at bounding box center [709, 229] width 1028 height 175
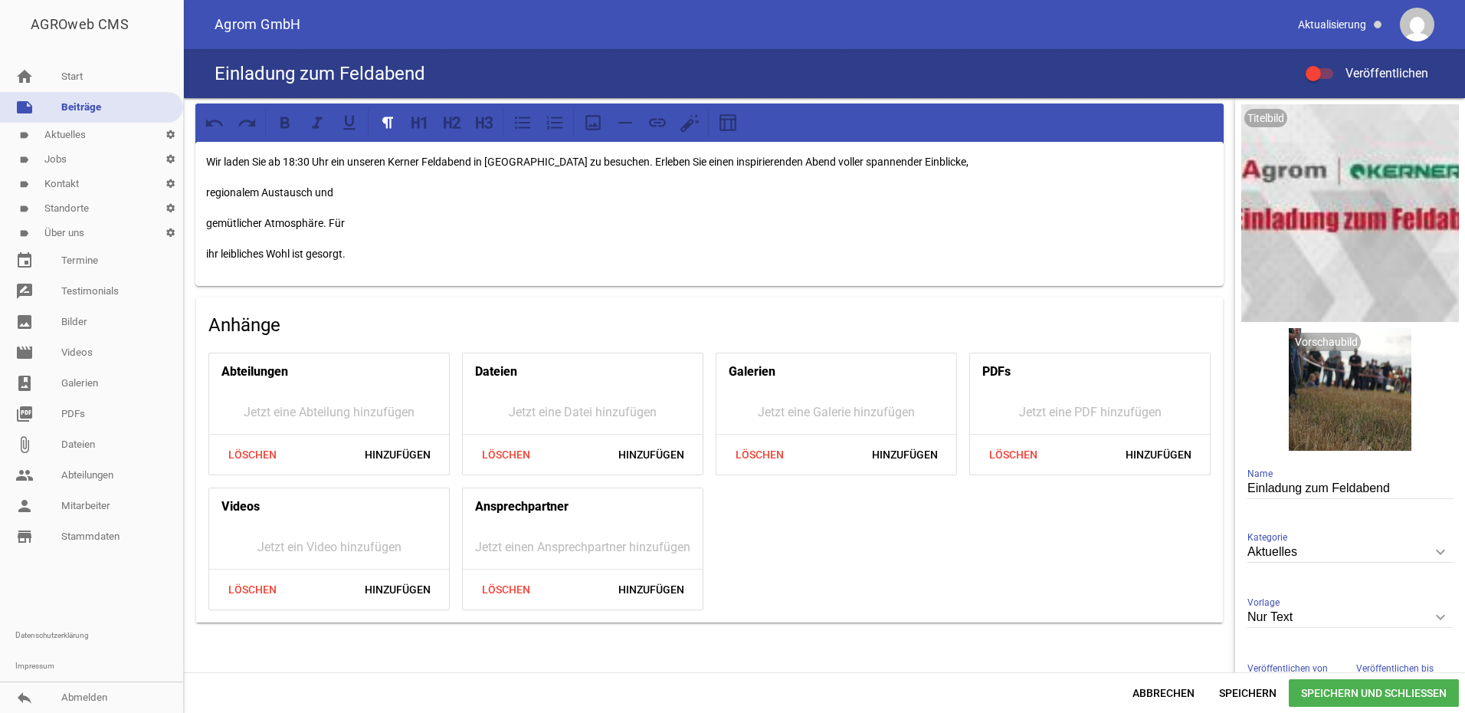
drag, startPoint x: 227, startPoint y: 187, endPoint x: 968, endPoint y: 159, distance: 742.2
click at [968, 159] on div "Wir laden Sie ab 18:30 Uhr ein unseren Kerner Feldabend in [GEOGRAPHIC_DATA] zu…" at bounding box center [709, 214] width 1028 height 144
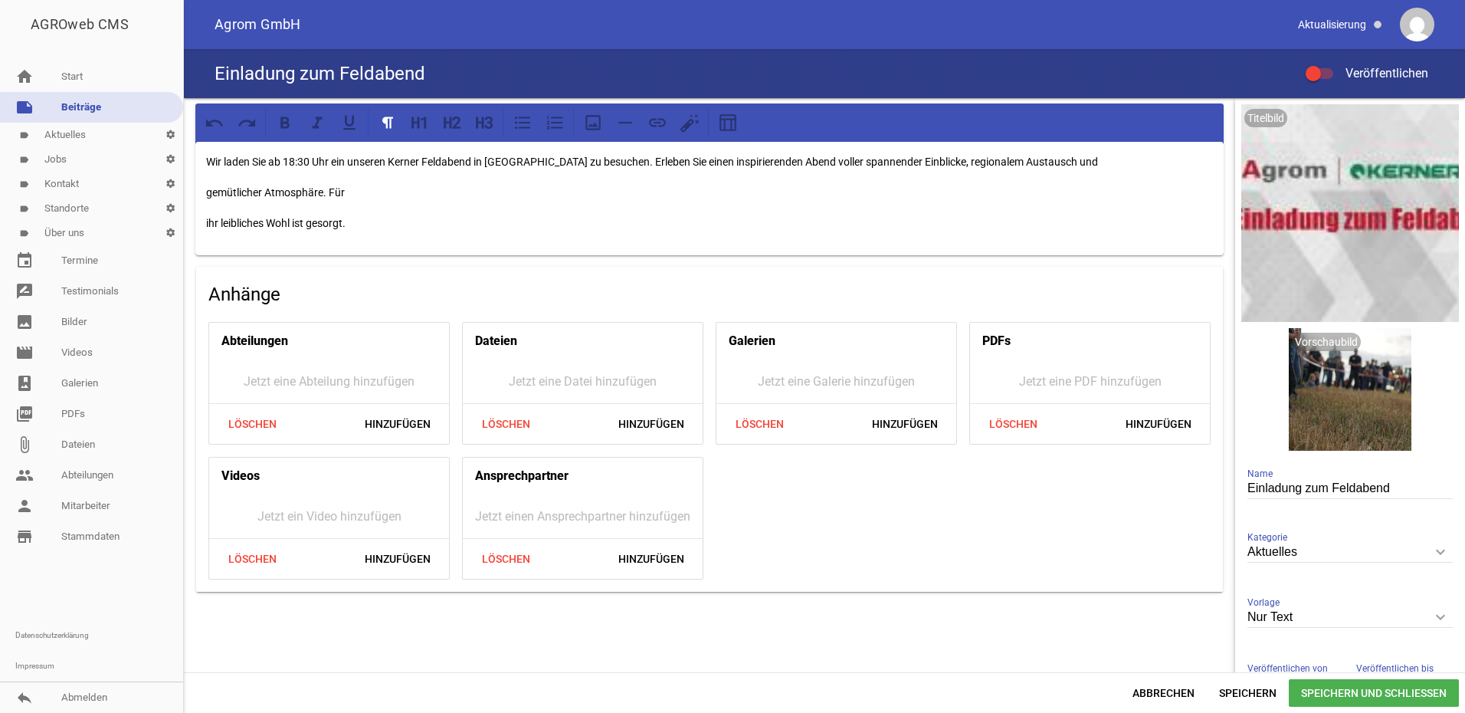
drag, startPoint x: 218, startPoint y: 188, endPoint x: 1096, endPoint y: 160, distance: 879.2
click at [1096, 160] on div "Wir laden Sie ab 18:30 Uhr ein unseren Kerner Feldabend in [GEOGRAPHIC_DATA] zu…" at bounding box center [709, 198] width 1028 height 113
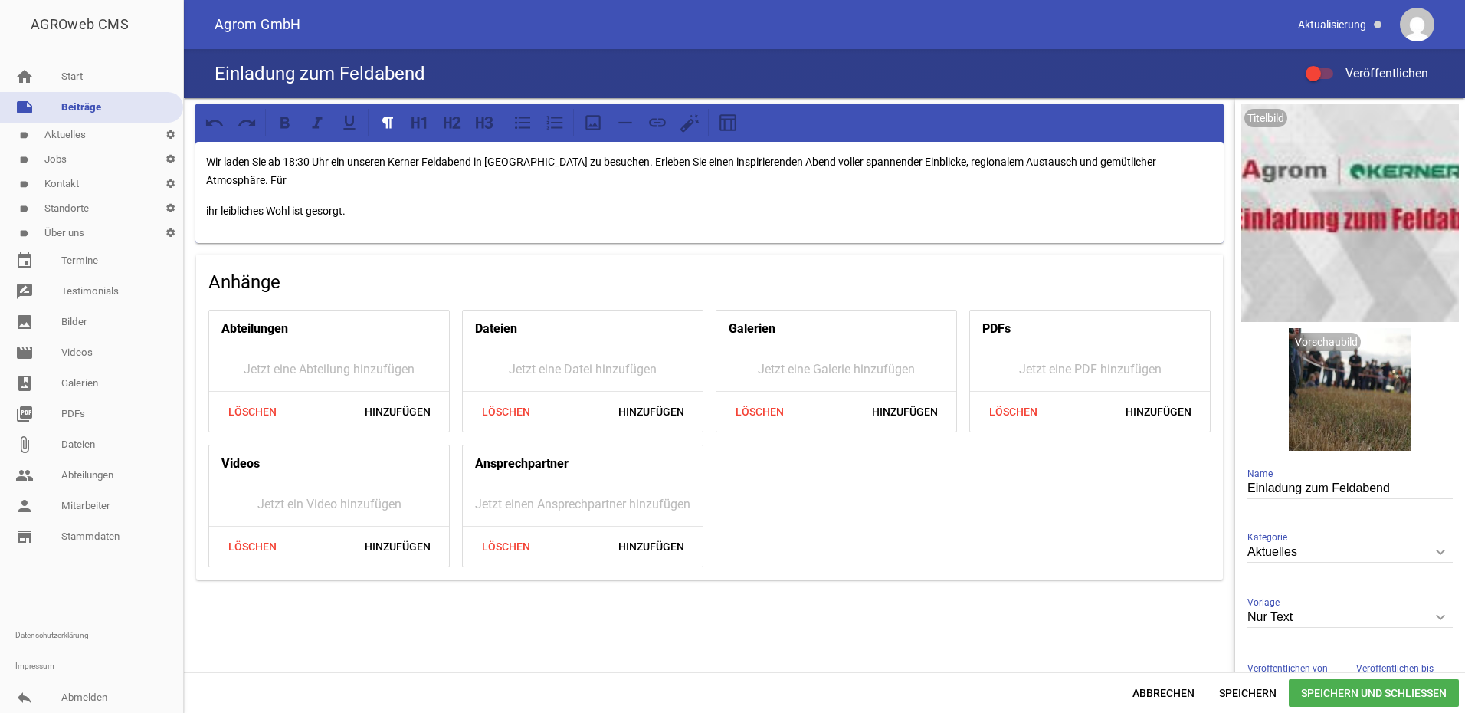
click at [206, 204] on p "ihr leibliches Wohl ist gesorgt." at bounding box center [709, 211] width 1007 height 18
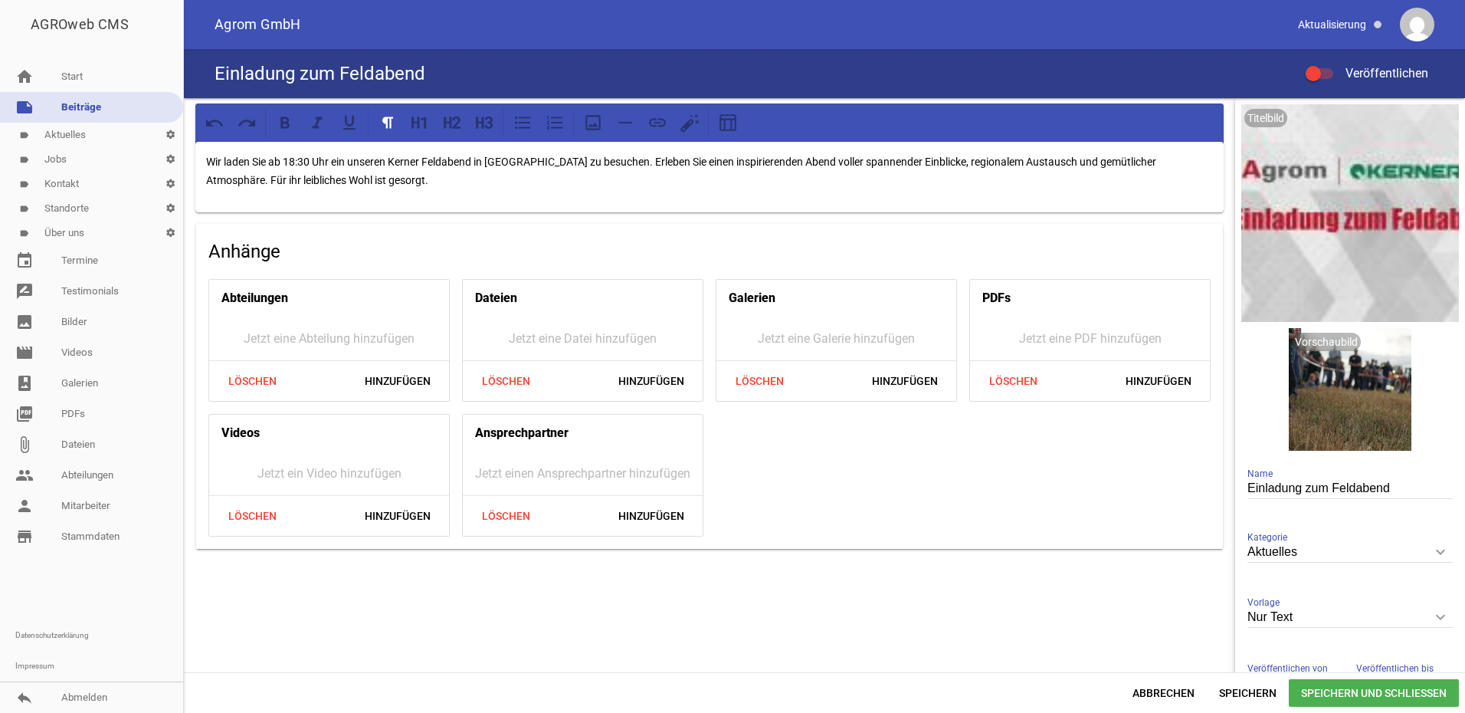
click at [469, 184] on p "Wir laden Sie ab 18:30 Uhr ein unseren Kerner Feldabend in [GEOGRAPHIC_DATA] zu…" at bounding box center [709, 170] width 1007 height 37
click at [273, 160] on p "Wir laden Sie ab 18:30 Uhr ein unseren Kerner Feldabend in [GEOGRAPHIC_DATA] zu…" at bounding box center [709, 170] width 1007 height 37
click at [791, 158] on p "Wir laden Sie am [DATE] ab 18:30 Uhr ein unseren Kerner Feldabend in [GEOGRAPHI…" at bounding box center [709, 170] width 1007 height 37
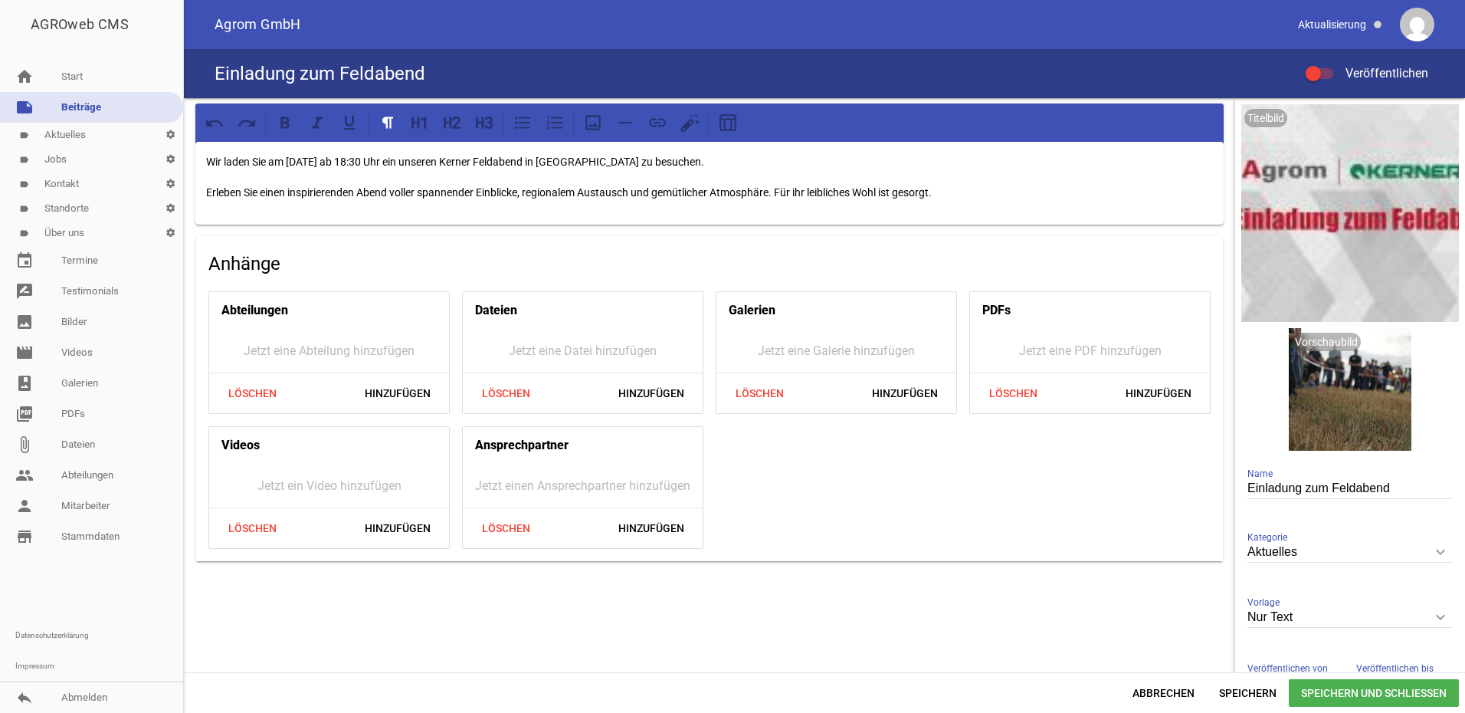
click at [974, 190] on p "Erleben Sie einen inspirierenden Abend voller spannender Einblicke, regionalem …" at bounding box center [709, 192] width 1007 height 18
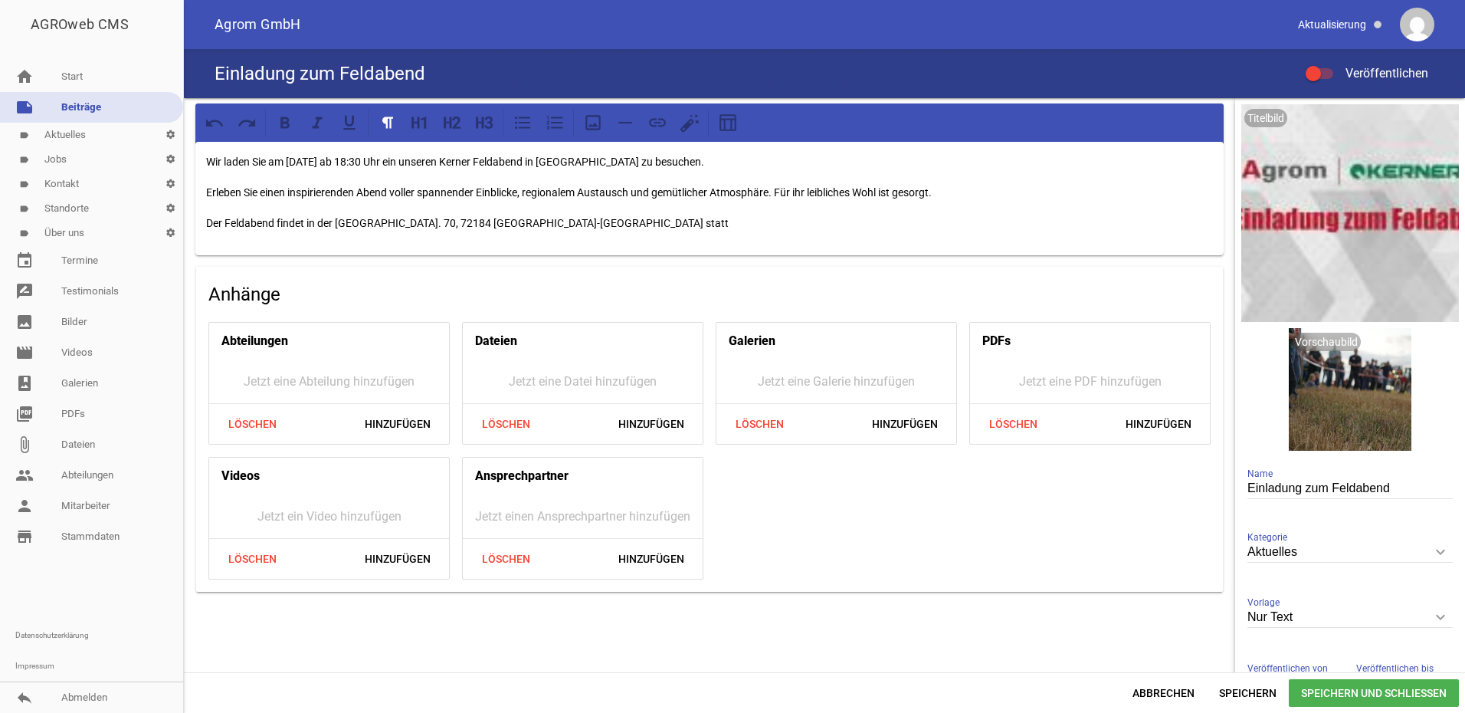
click at [551, 222] on p "Der Feldabend findet in der [GEOGRAPHIC_DATA]. 70, 72184 [GEOGRAPHIC_DATA]-[GEO…" at bounding box center [709, 223] width 1007 height 18
click at [614, 226] on p "Der Feldabend findet in der [GEOGRAPHIC_DATA]. 70, 72184 [GEOGRAPHIC_DATA]-[GEO…" at bounding box center [709, 223] width 1007 height 18
click at [562, 224] on p "Der Feldabend findet in der [GEOGRAPHIC_DATA]. 70, 72184 [GEOGRAPHIC_DATA]-[GEO…" at bounding box center [709, 223] width 1007 height 18
click at [609, 225] on p "Der Feldabend findet in der [GEOGRAPHIC_DATA]. 70, 72184 [GEOGRAPHIC_DATA]-[GEO…" at bounding box center [709, 223] width 1007 height 18
click at [608, 225] on p "Der Feldabend findet in der [GEOGRAPHIC_DATA]. 70, 72184 [GEOGRAPHIC_DATA]-[GEO…" at bounding box center [709, 223] width 1007 height 18
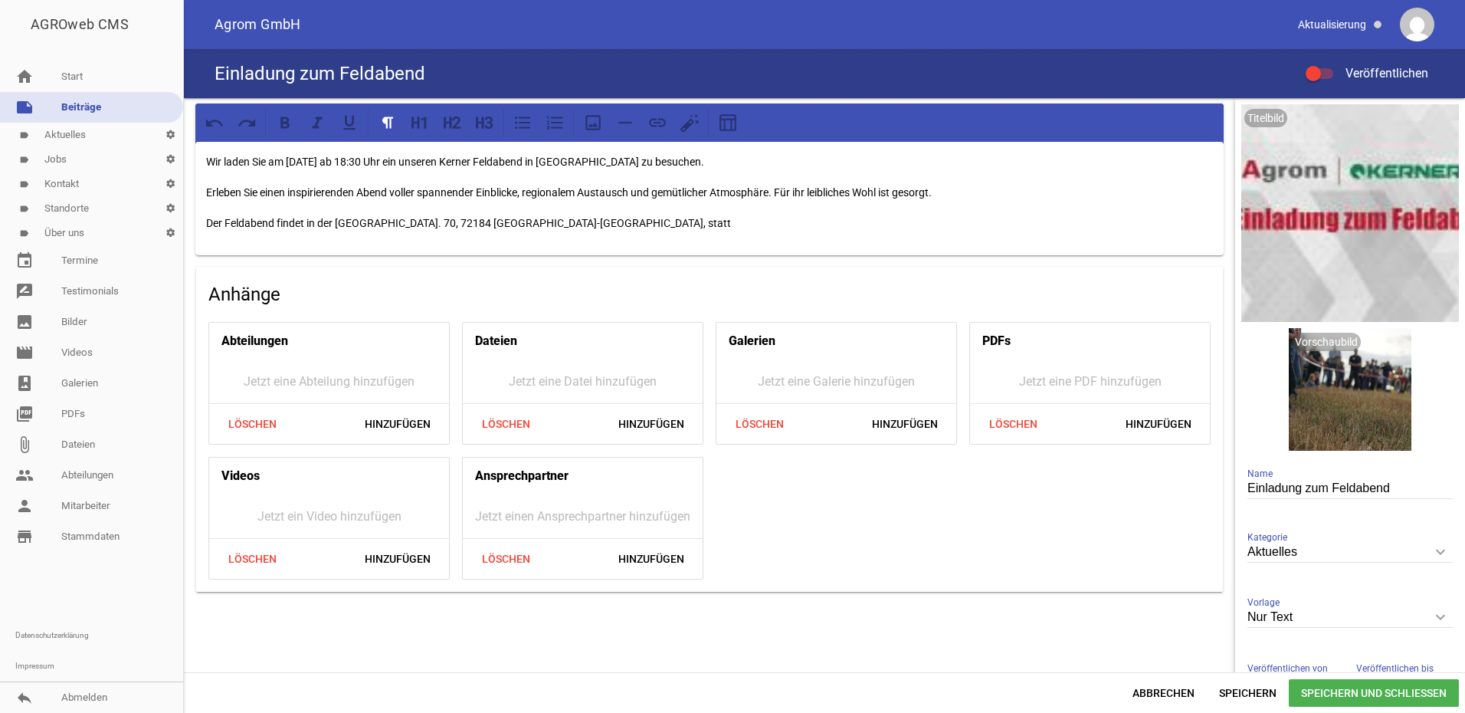
click at [555, 221] on p "Der Feldabend findet in der [GEOGRAPHIC_DATA]. 70, 72184 [GEOGRAPHIC_DATA]-[GEO…" at bounding box center [709, 223] width 1007 height 18
click at [751, 225] on p "Der Feldabend findet in der [GEOGRAPHIC_DATA]. 70, 72184 [GEOGRAPHIC_DATA]-[GEO…" at bounding box center [709, 223] width 1007 height 18
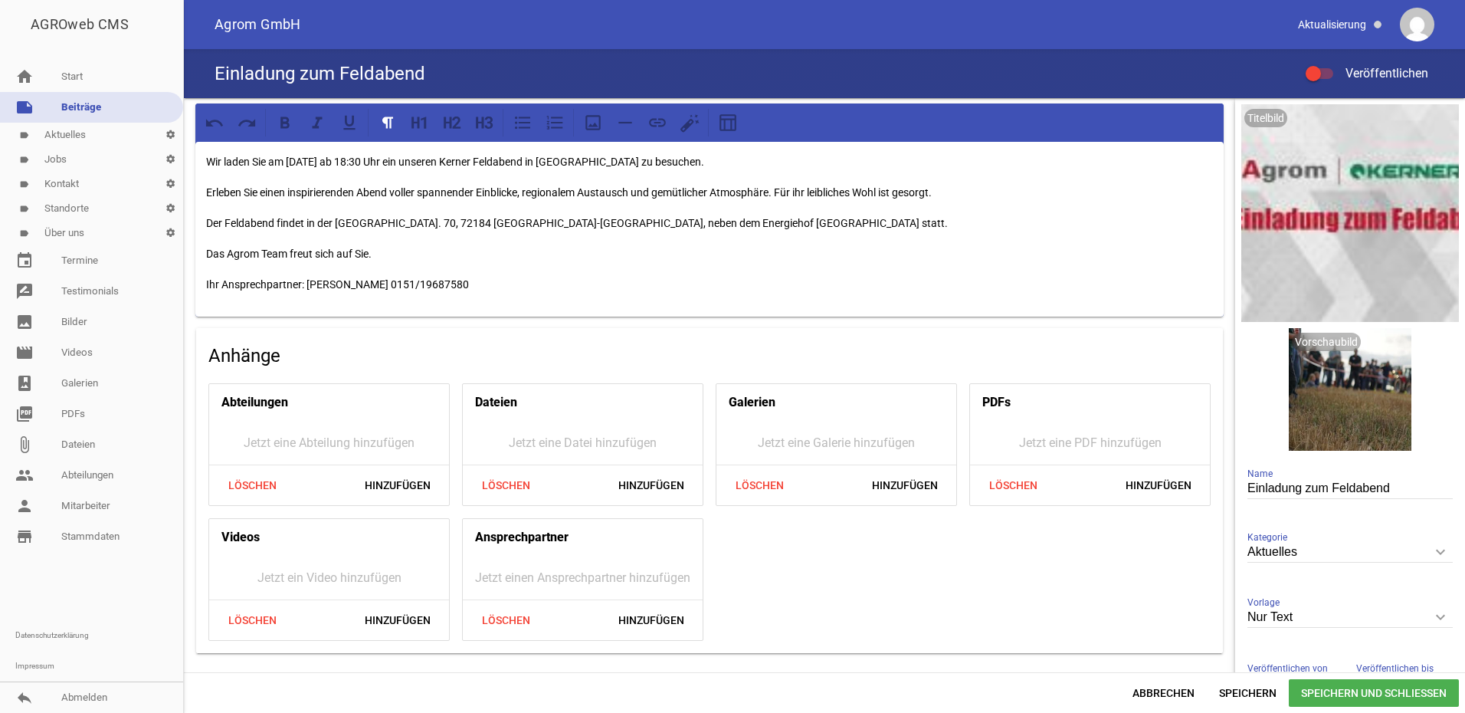
click at [1388, 688] on span "Speichern und Schließen" at bounding box center [1374, 693] width 170 height 28
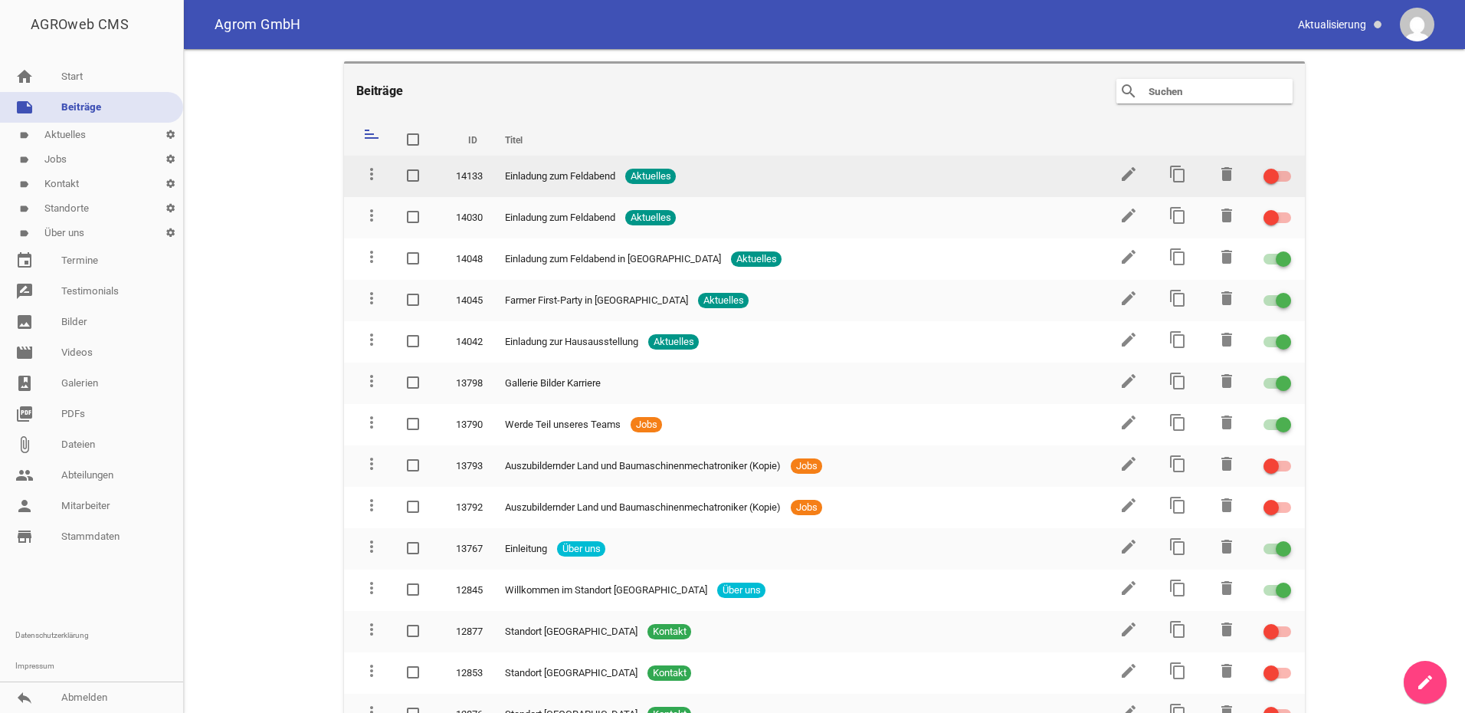
click at [1135, 175] on td "edit" at bounding box center [1127, 176] width 49 height 41
click at [1130, 178] on icon "edit" at bounding box center [1128, 174] width 18 height 18
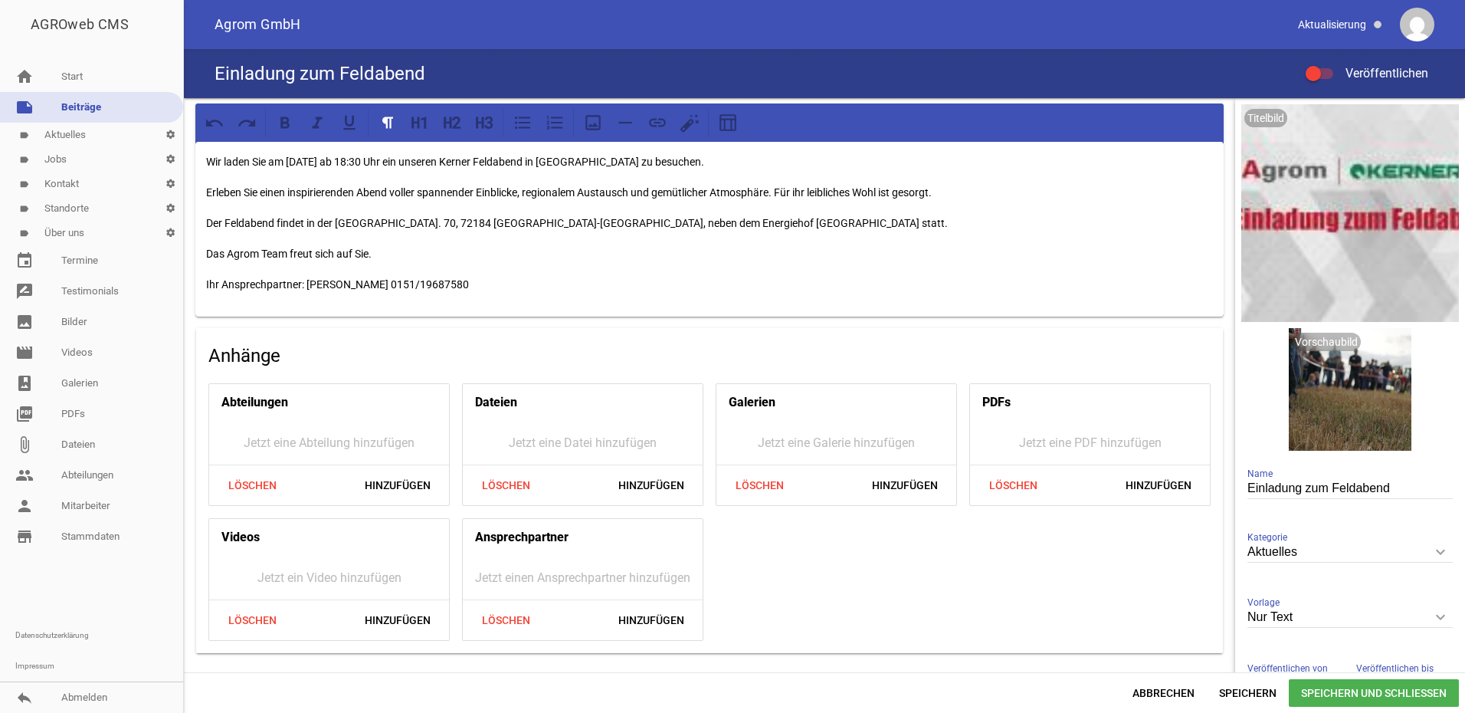
click at [825, 228] on p "Der Feldabend findet in der [GEOGRAPHIC_DATA]. 70, 72184 [GEOGRAPHIC_DATA]-[GEO…" at bounding box center [709, 223] width 1007 height 18
click at [801, 190] on p "Erleben Sie einen inspirierenden Abend voller spannender Einblicke, regionalem …" at bounding box center [709, 192] width 1007 height 18
click at [1365, 686] on span "Speichern und Schließen" at bounding box center [1374, 693] width 170 height 28
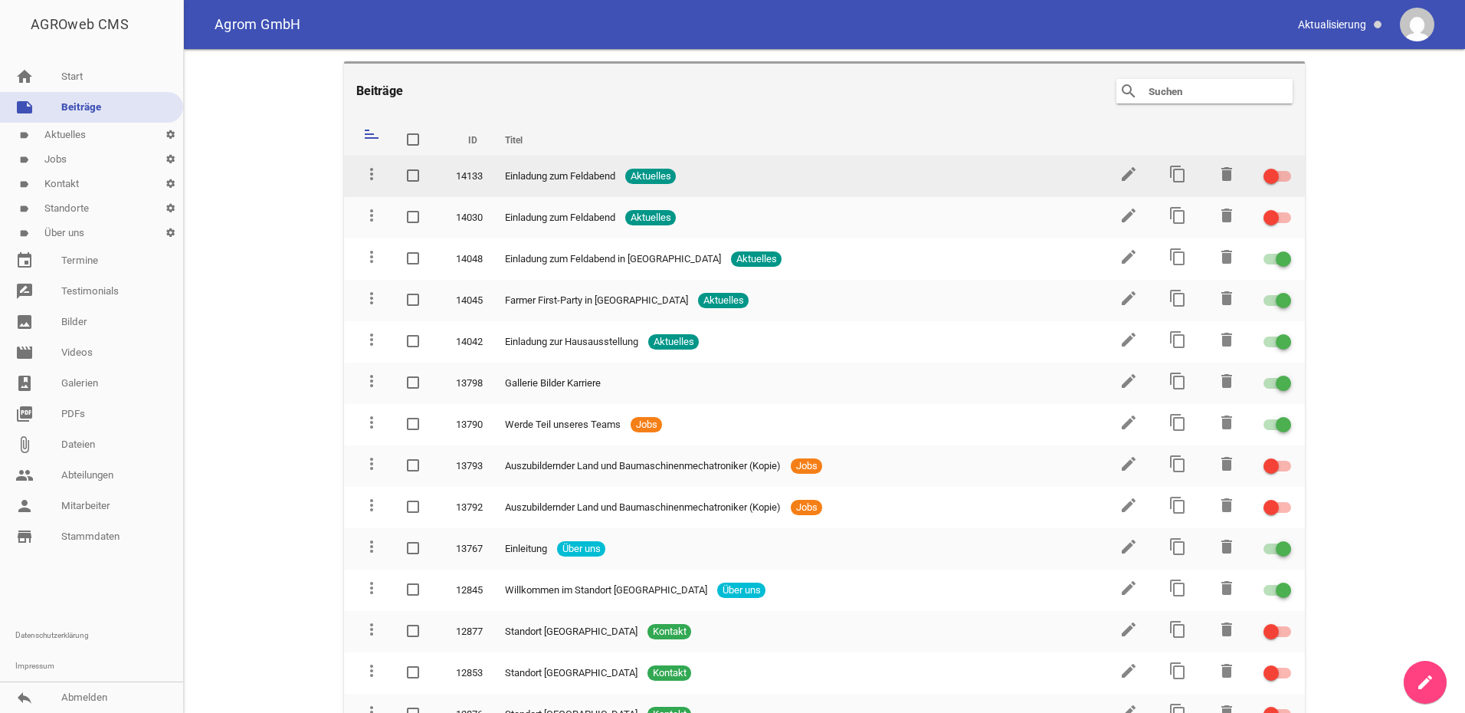
click at [1273, 179] on div at bounding box center [1277, 176] width 28 height 11
click at [1286, 167] on input "checkbox" at bounding box center [1286, 167] width 0 height 0
click at [1126, 183] on link "edit" at bounding box center [1128, 179] width 18 height 11
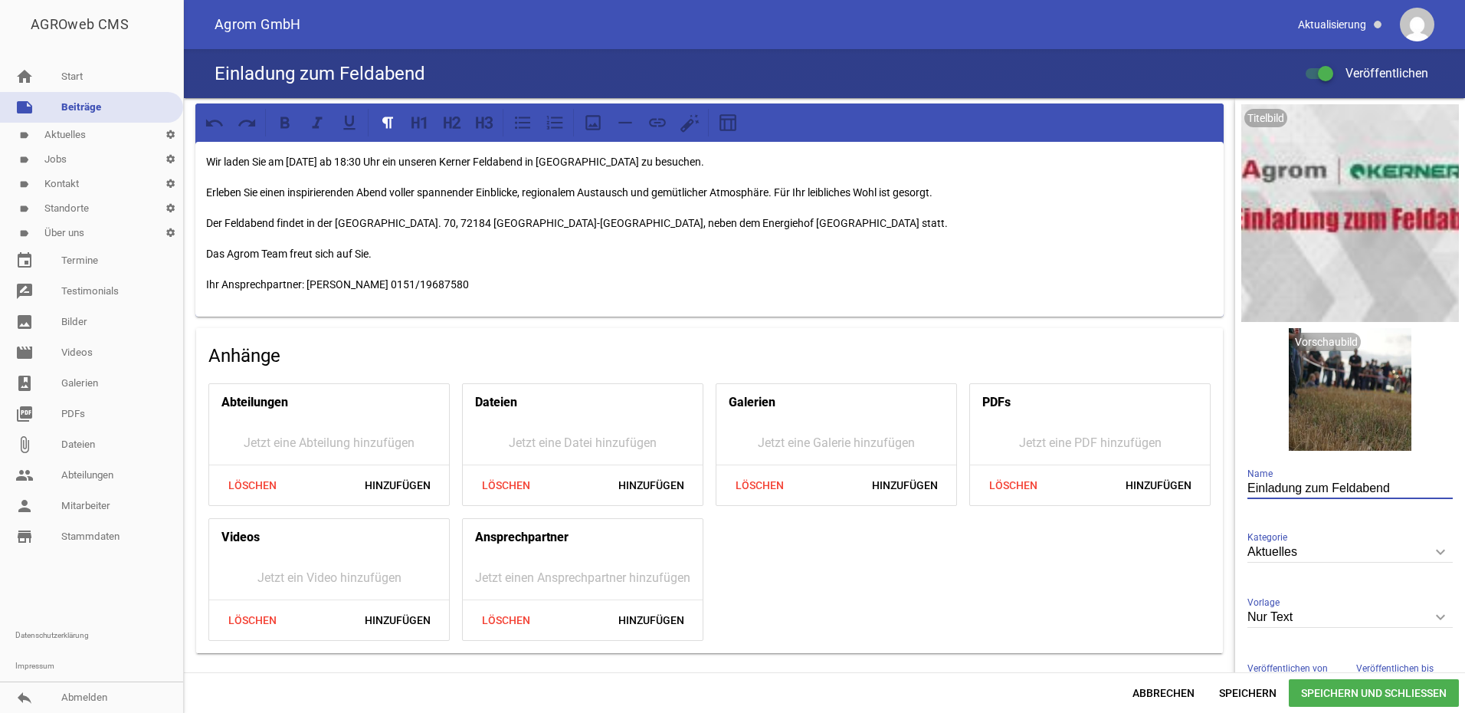
click at [1324, 484] on input "Einladung zum Feldabend" at bounding box center [1349, 488] width 205 height 21
type input "Einladung zum Kerner Feldabend"
click at [1349, 695] on span "Speichern und Schließen" at bounding box center [1374, 693] width 170 height 28
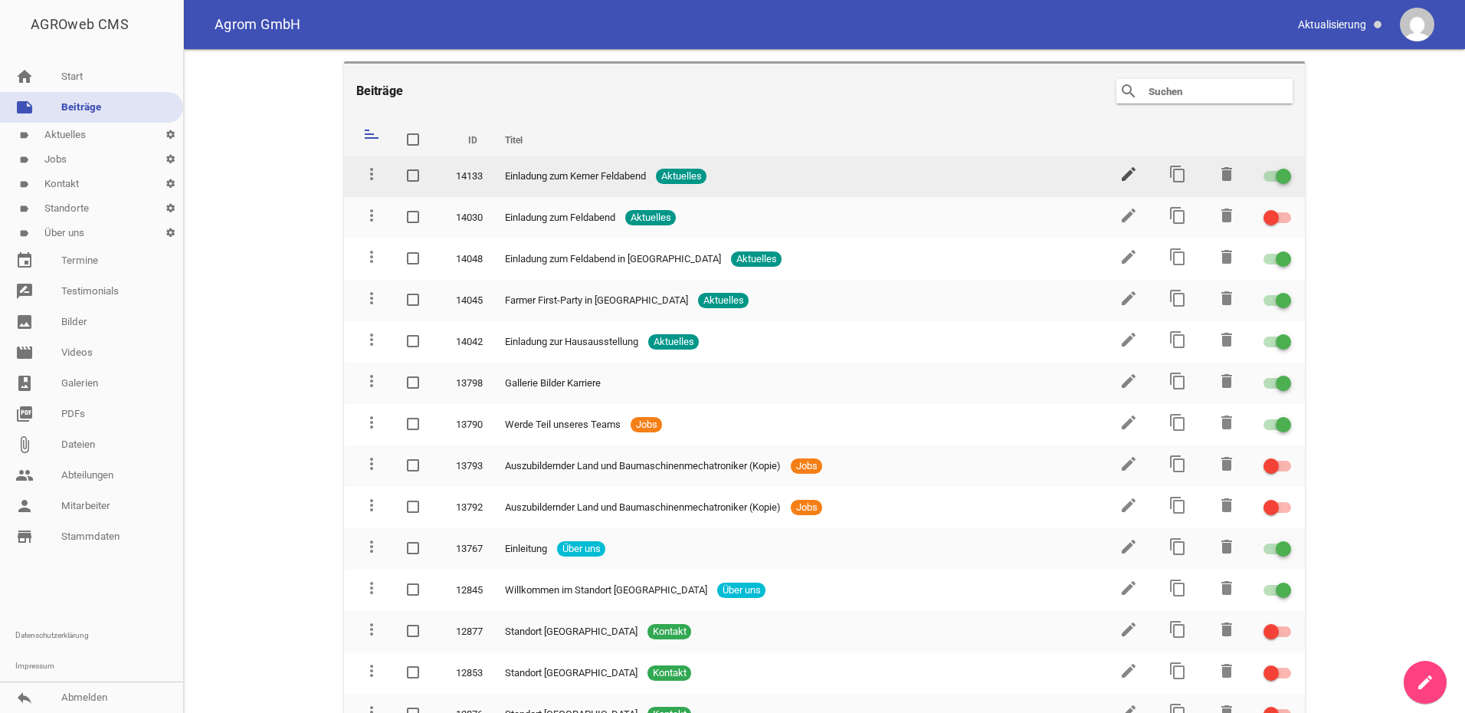
click at [1126, 174] on icon "edit" at bounding box center [1128, 174] width 18 height 18
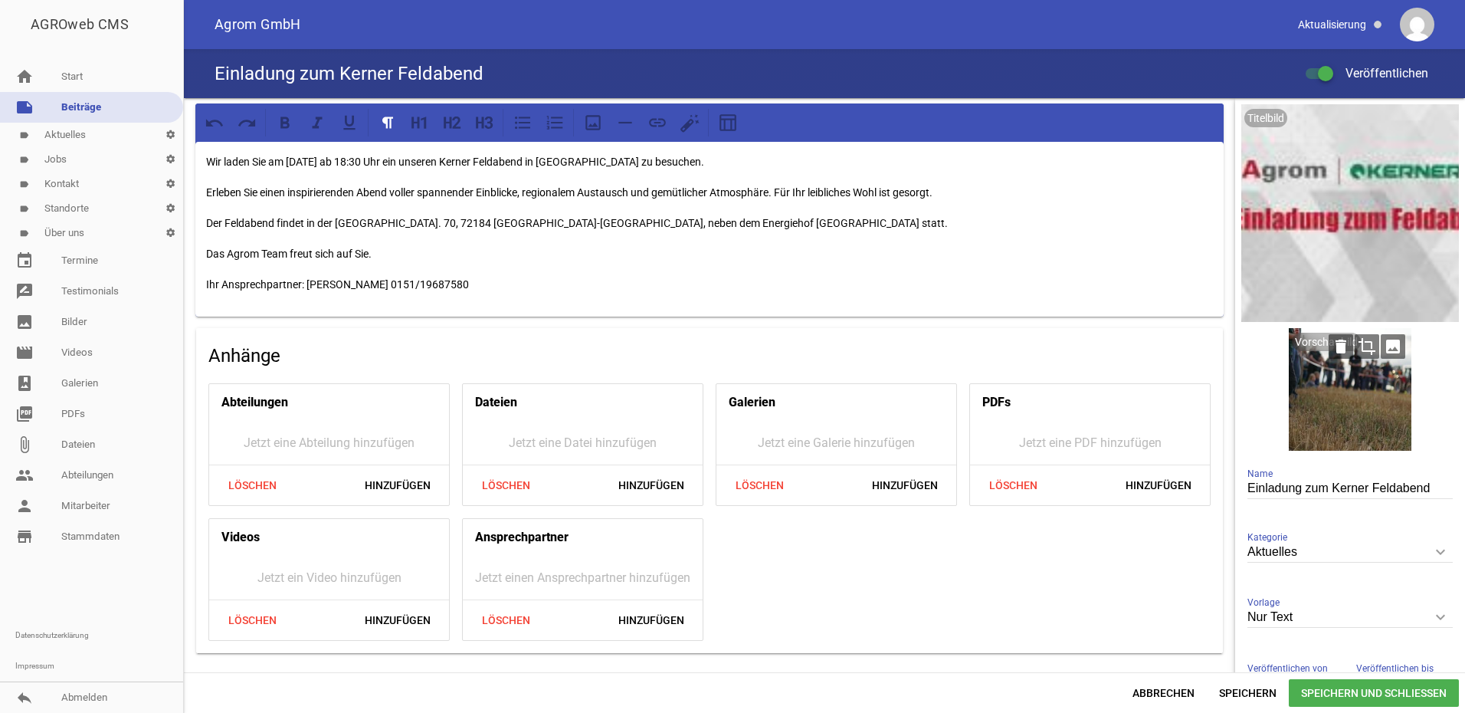
click at [1360, 355] on icon "crop" at bounding box center [1367, 346] width 25 height 25
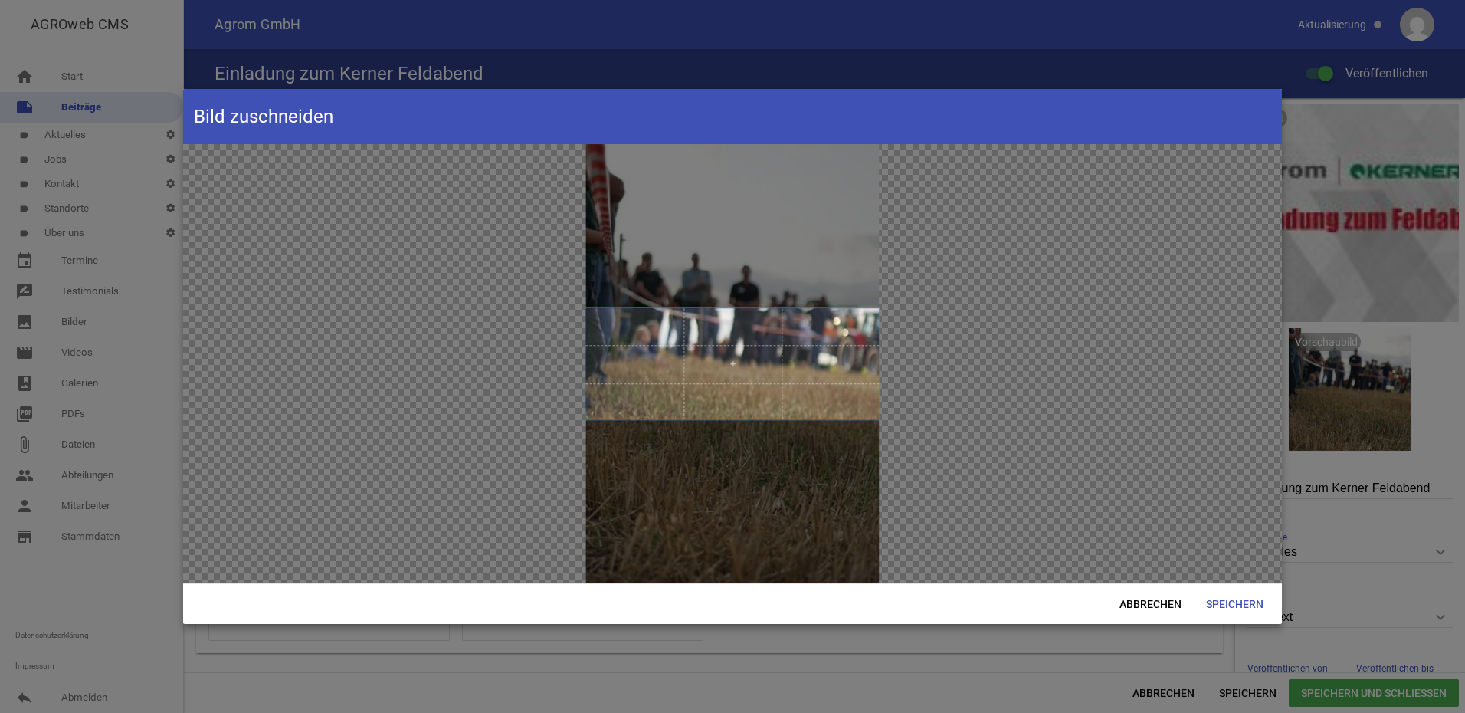
click at [1388, 347] on div at bounding box center [732, 356] width 1465 height 713
click at [1163, 605] on span "Abbrechen" at bounding box center [1150, 604] width 87 height 28
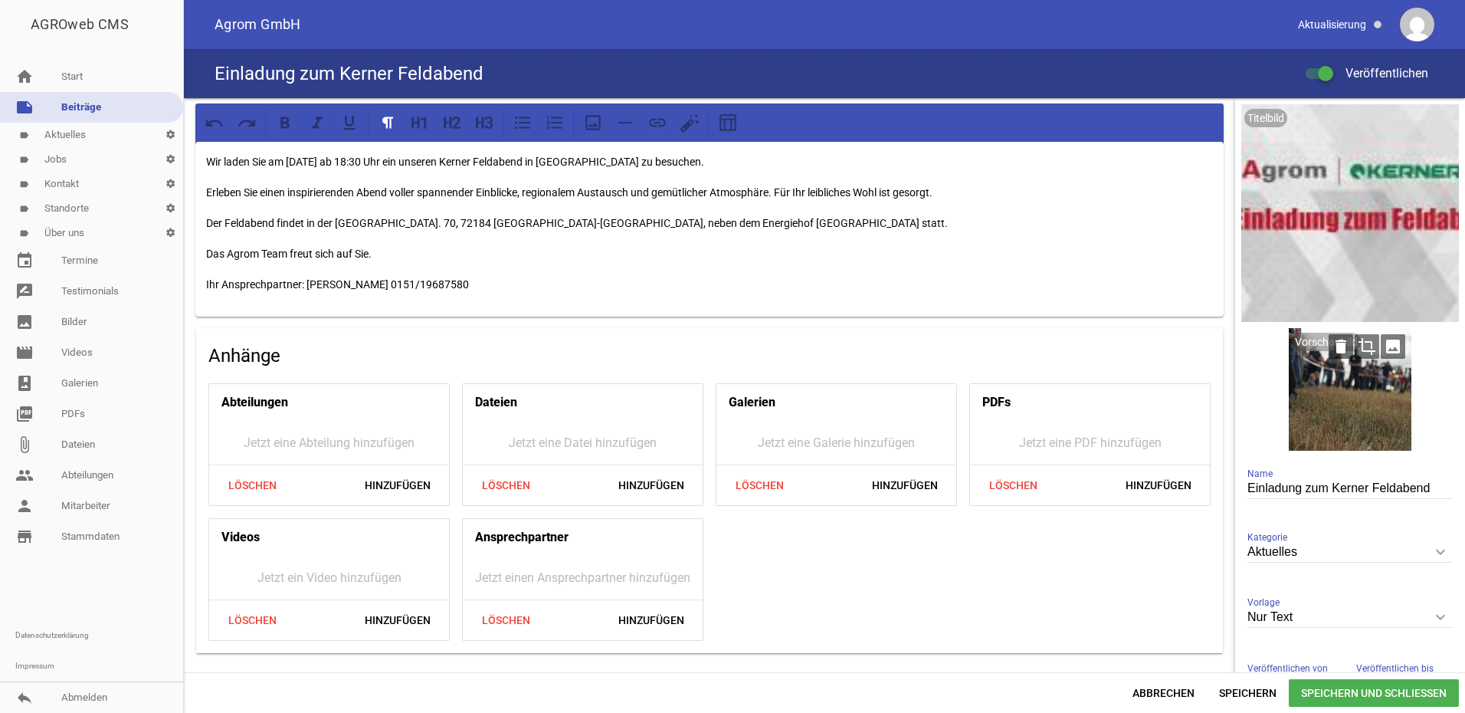
click at [1389, 345] on icon "image" at bounding box center [1393, 346] width 25 height 25
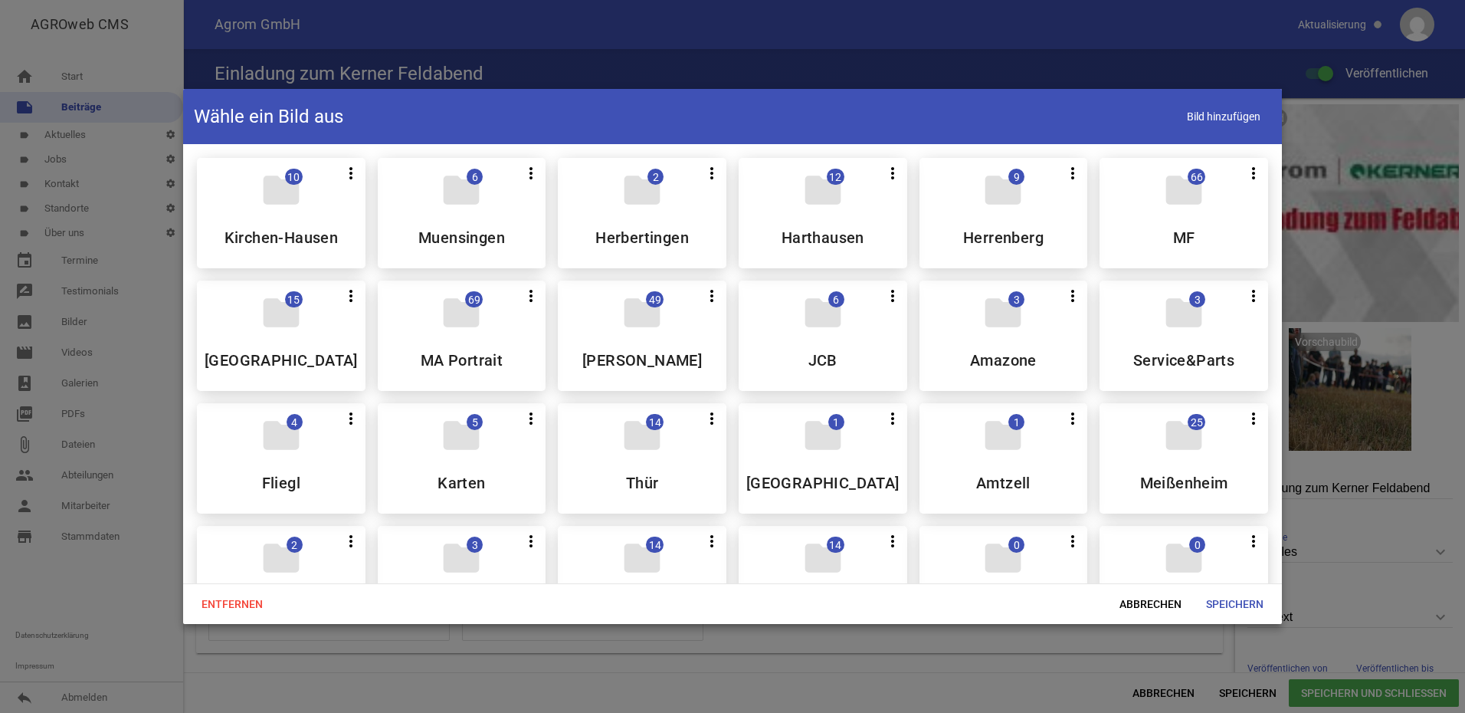
scroll to position [460, 0]
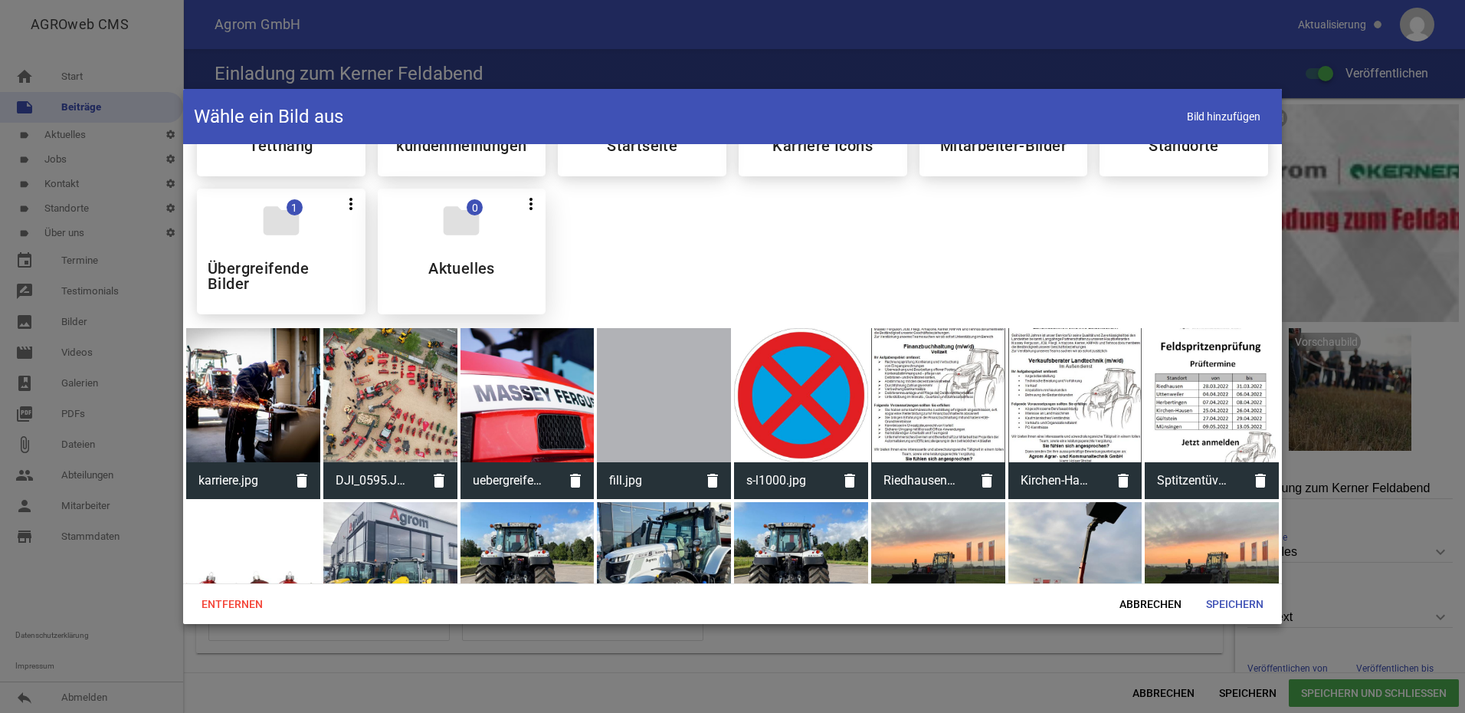
click at [477, 228] on icon "folder" at bounding box center [461, 220] width 43 height 43
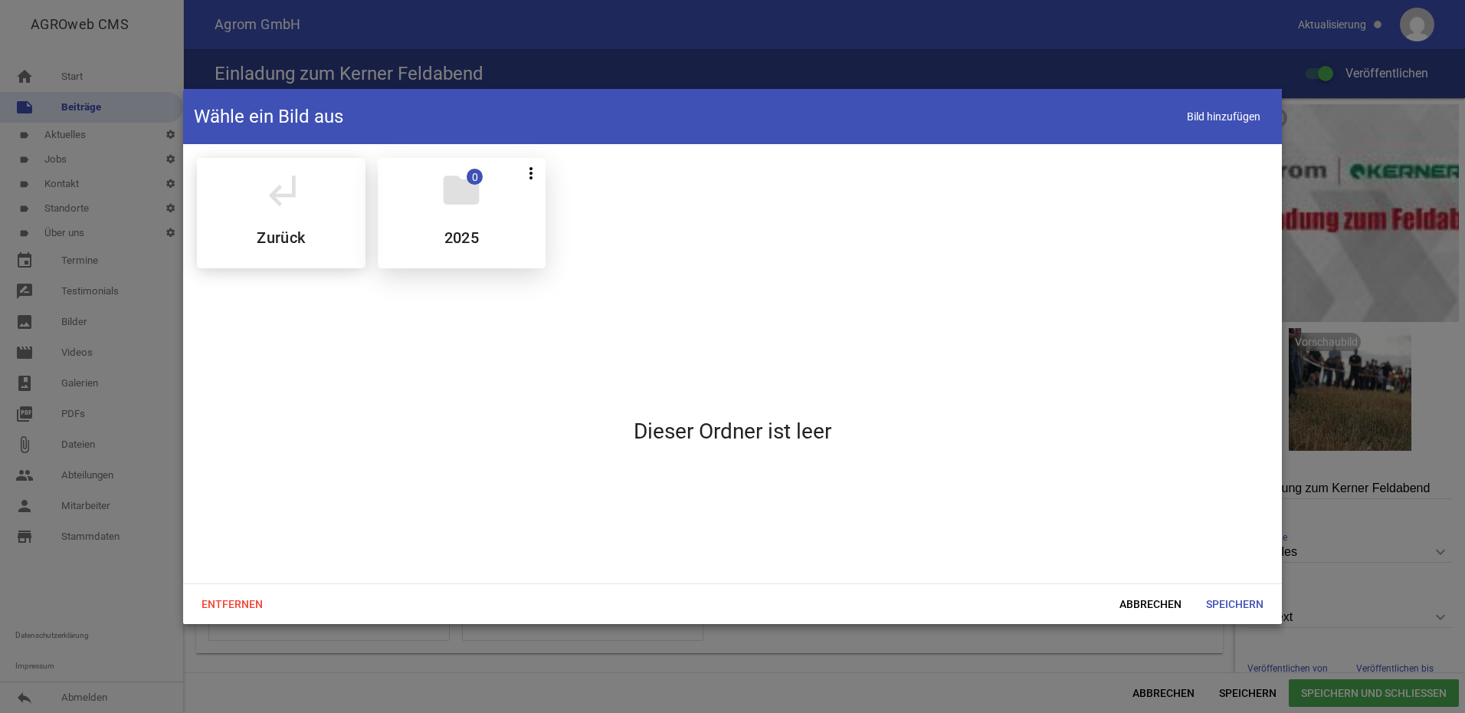
click at [469, 224] on div "folder 0 more_vert Teilen Bearbeiten Löschen 2025" at bounding box center [462, 213] width 169 height 110
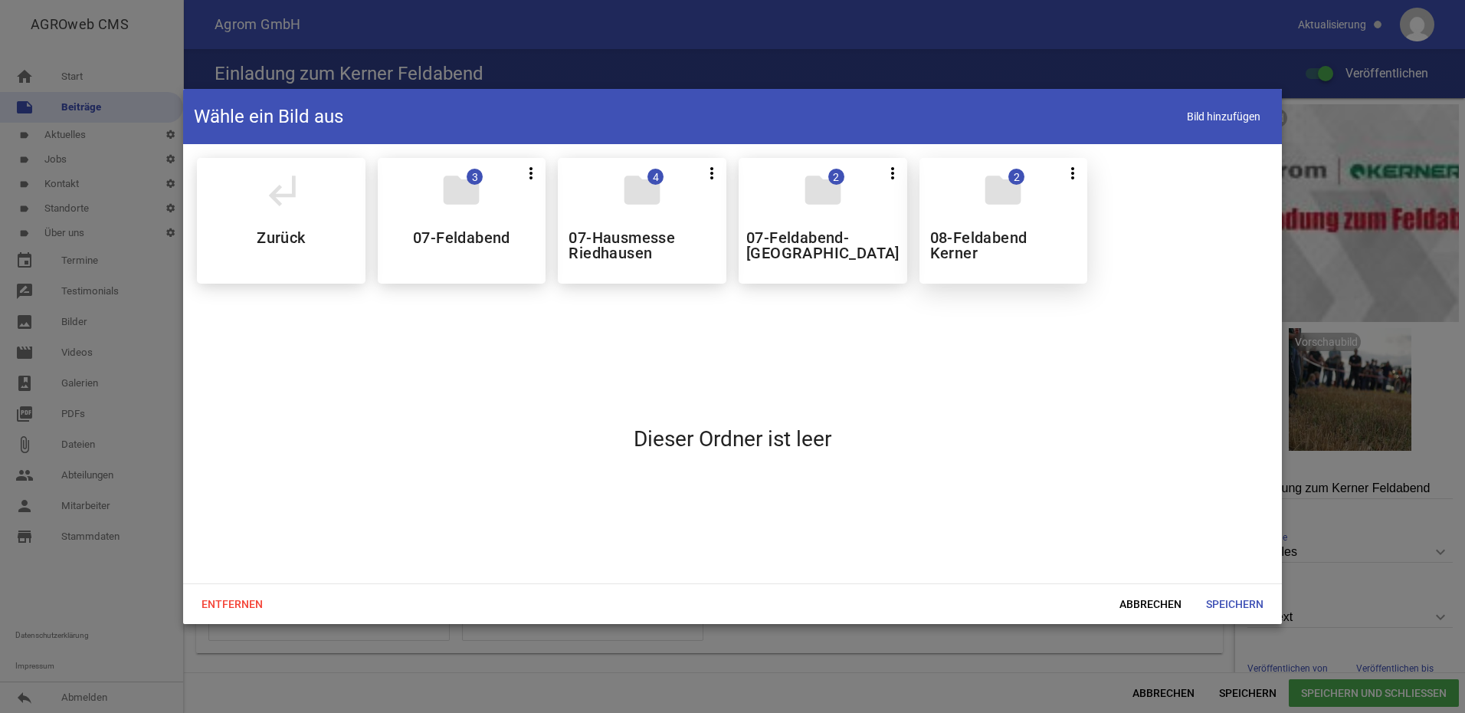
click at [985, 206] on icon "folder" at bounding box center [1002, 190] width 43 height 43
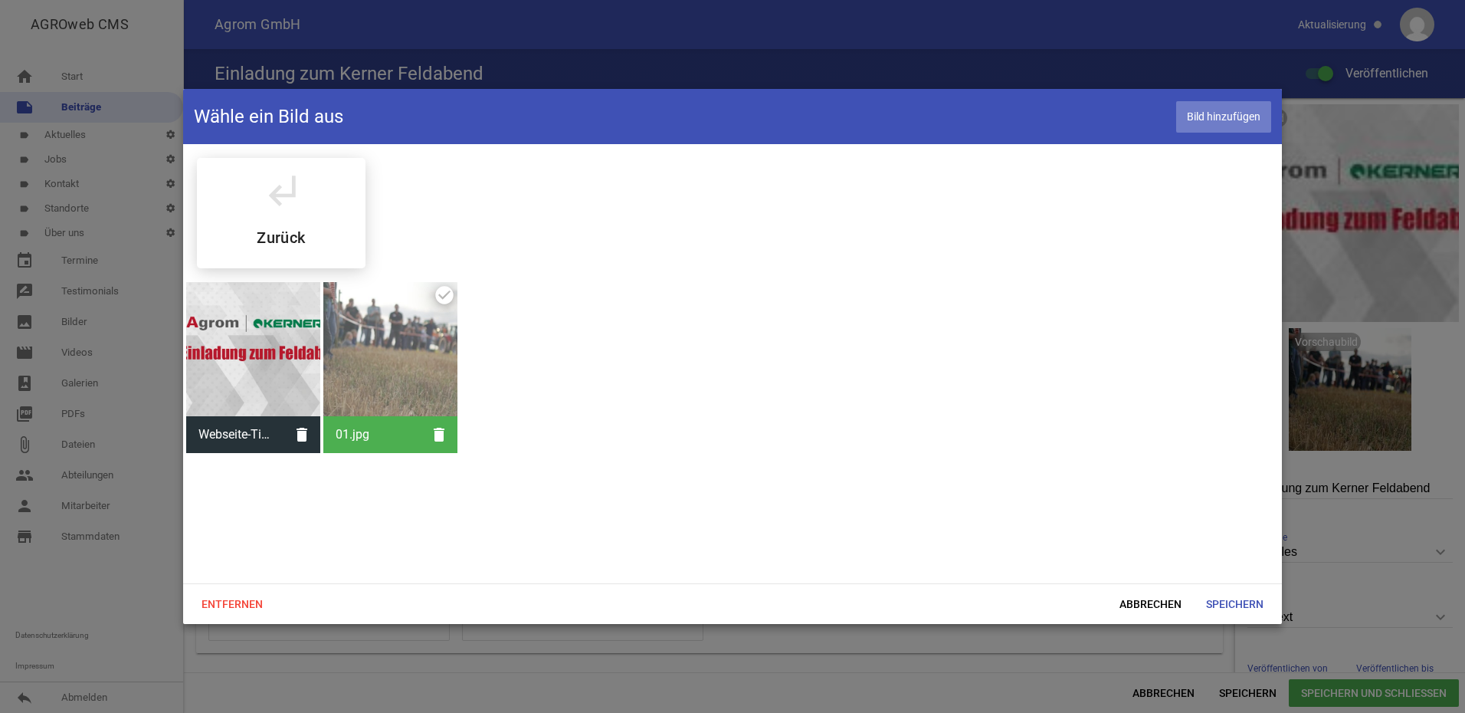
click at [1227, 116] on span "Bild hinzufügen" at bounding box center [1223, 116] width 95 height 31
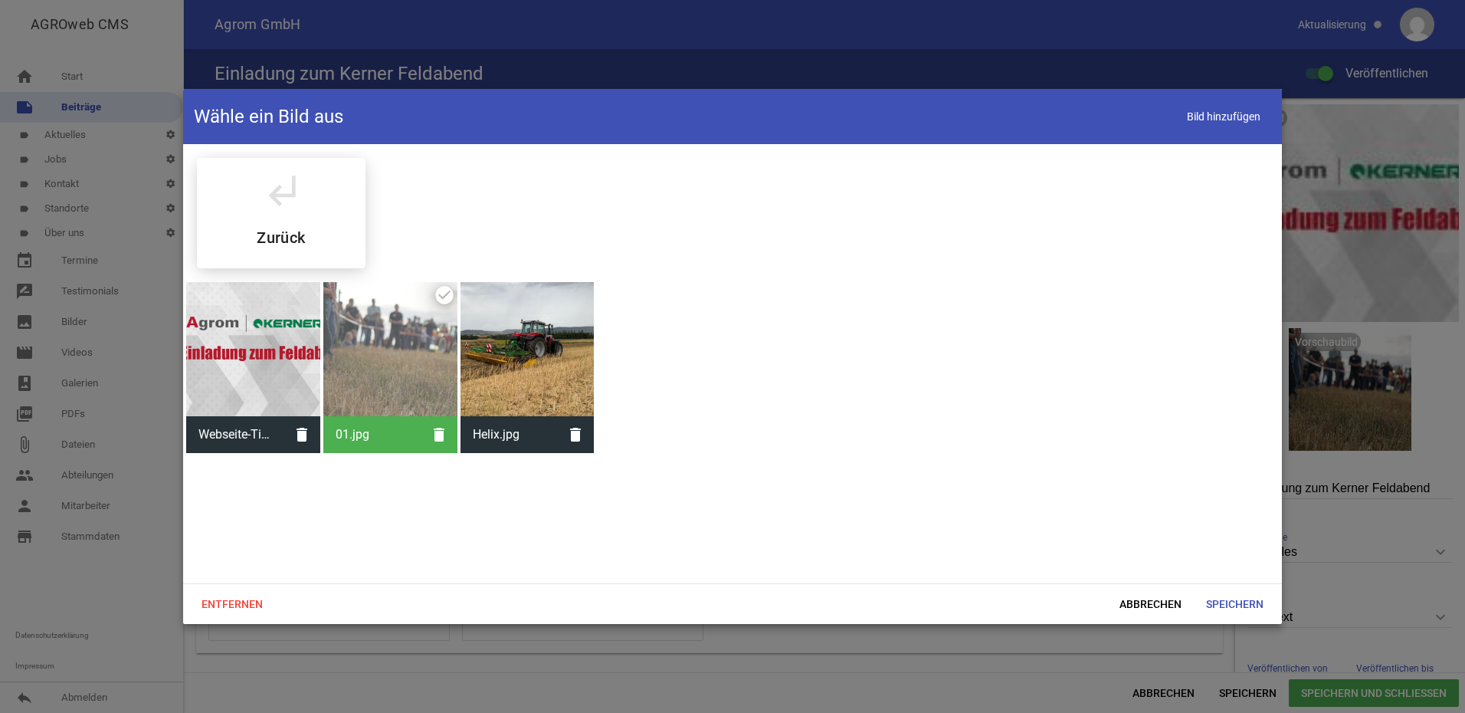
click at [549, 377] on div at bounding box center [527, 349] width 134 height 134
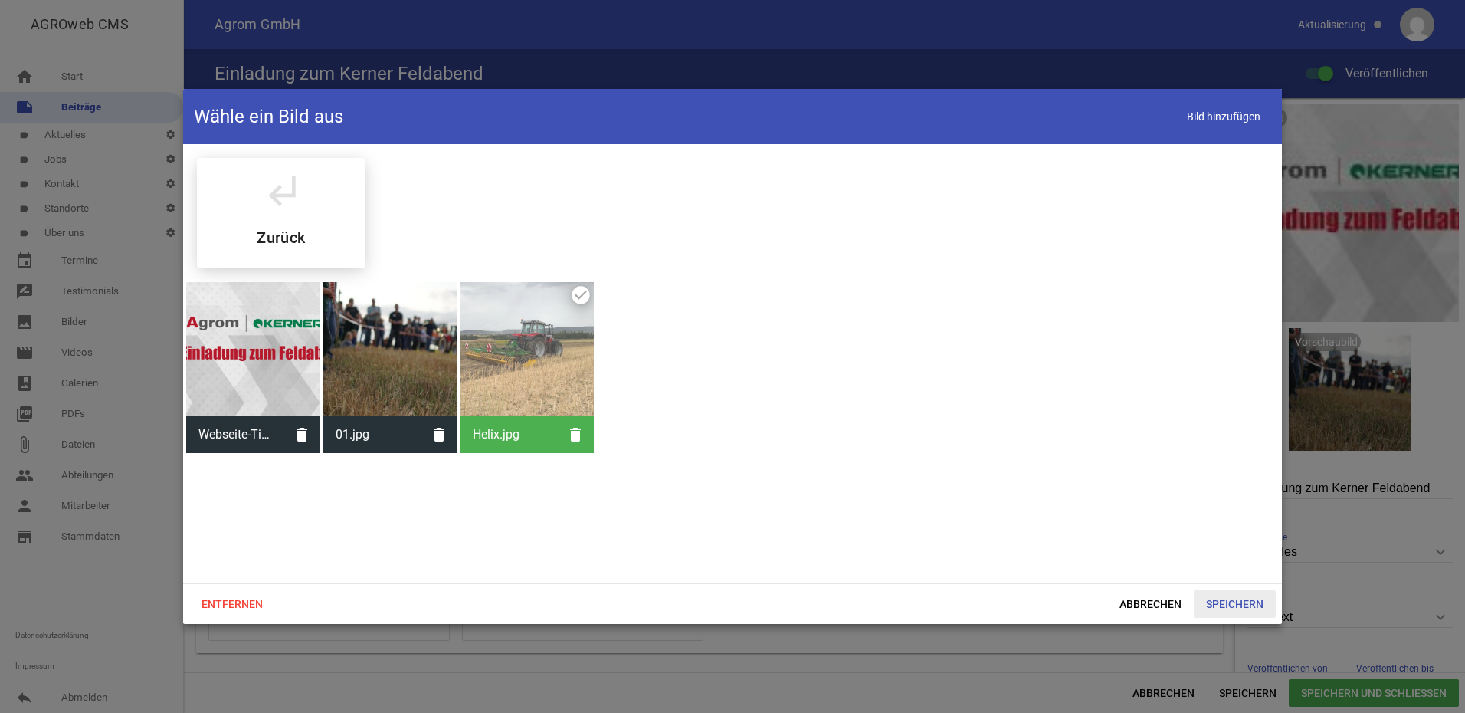
click at [1222, 608] on span "Speichern" at bounding box center [1235, 604] width 82 height 28
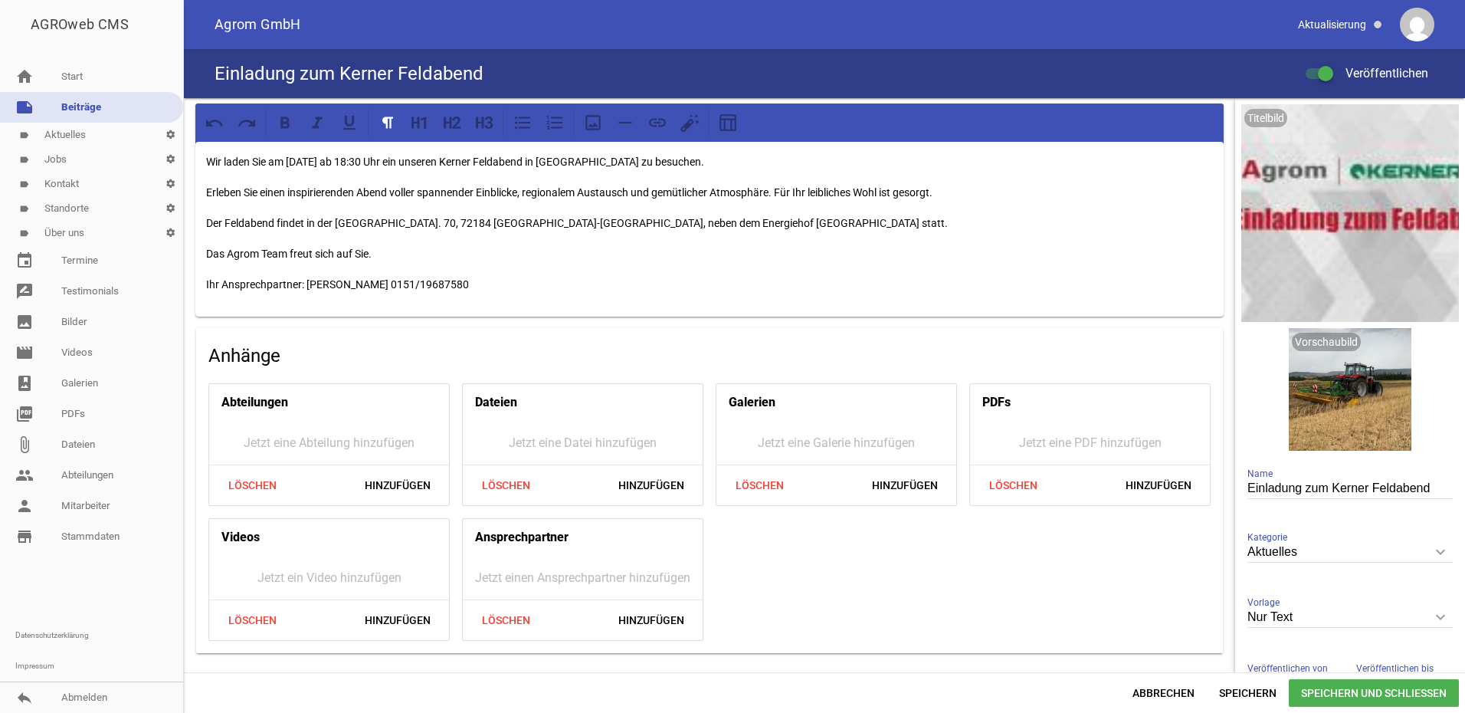
click at [1359, 691] on span "Speichern und Schließen" at bounding box center [1374, 693] width 170 height 28
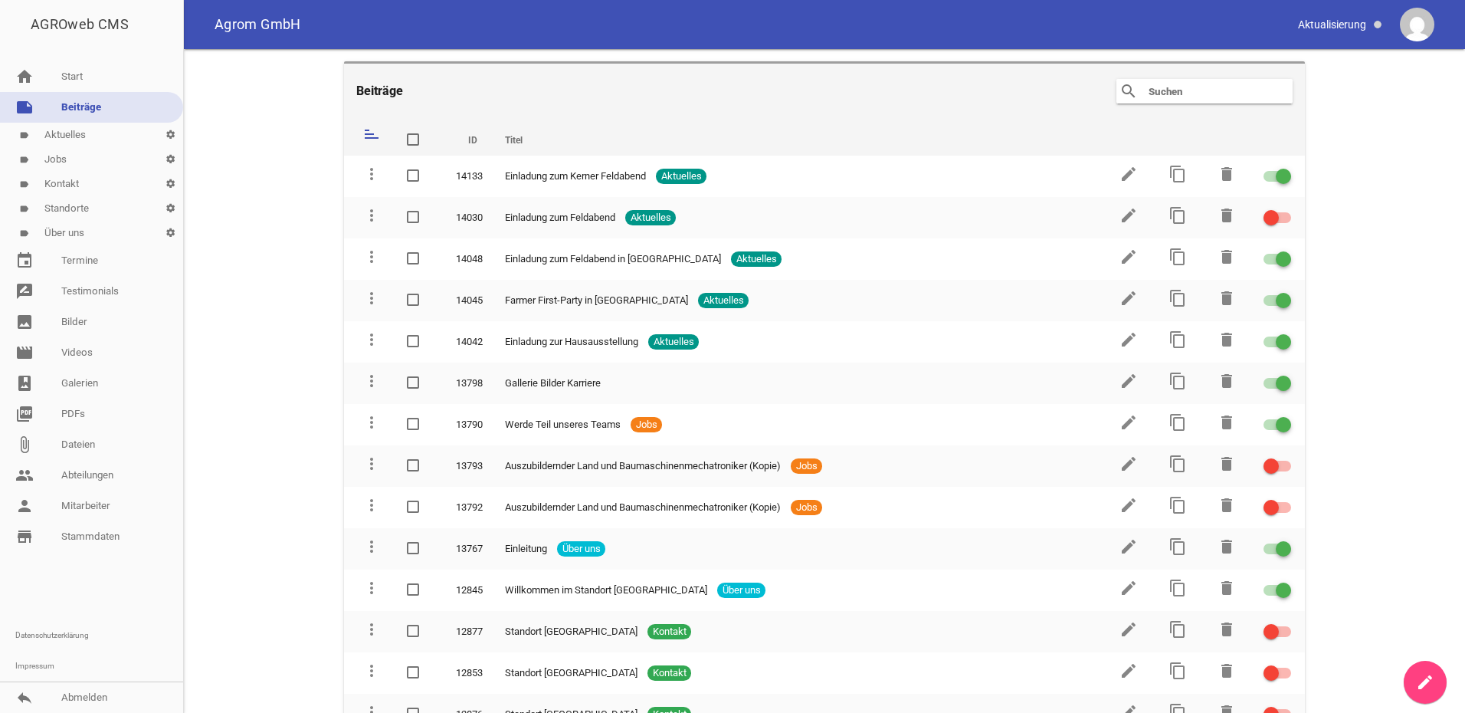
click at [1430, 25] on img at bounding box center [1417, 25] width 34 height 34
click at [93, 700] on link "reply Abmelden" at bounding box center [91, 697] width 183 height 31
